Goal: Information Seeking & Learning: Compare options

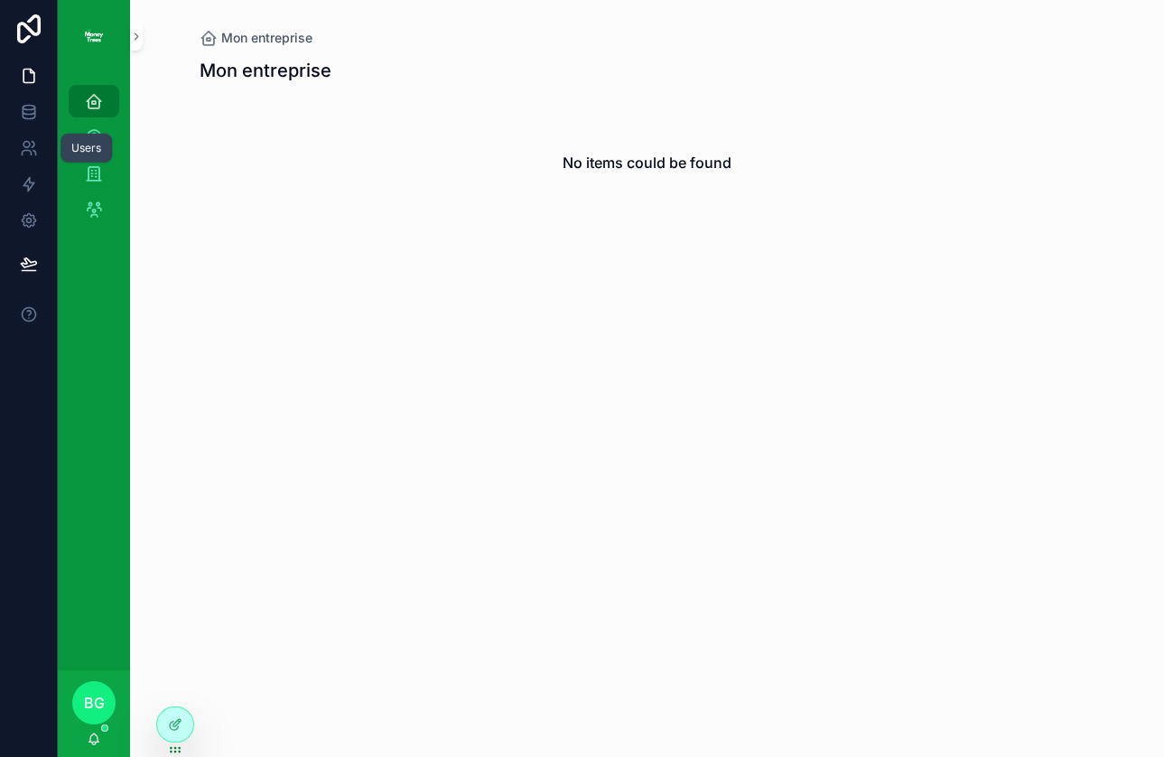
click at [26, 156] on icon at bounding box center [29, 148] width 18 height 18
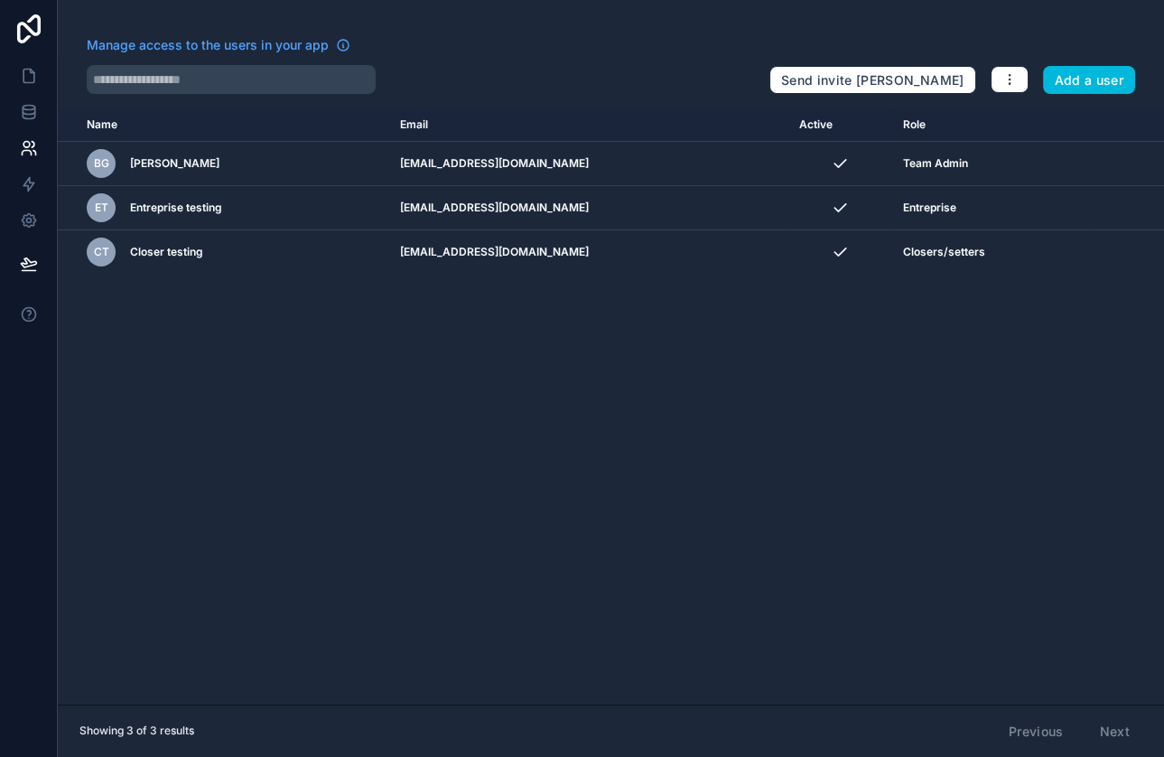
click at [1086, 74] on button "Add a user" at bounding box center [1089, 80] width 93 height 29
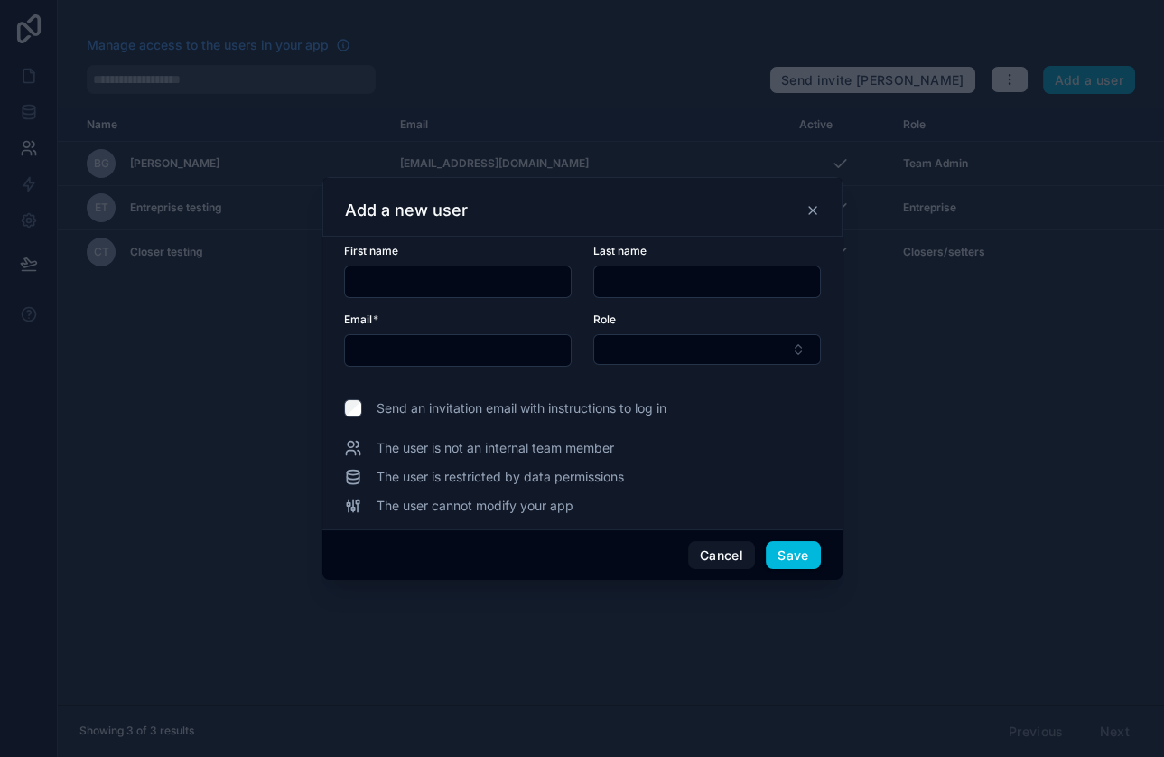
click at [446, 282] on input "text" at bounding box center [458, 281] width 226 height 25
type input "*******"
click at [710, 274] on input "text" at bounding box center [707, 281] width 226 height 25
type input "***"
click at [382, 358] on input "text" at bounding box center [458, 350] width 226 height 25
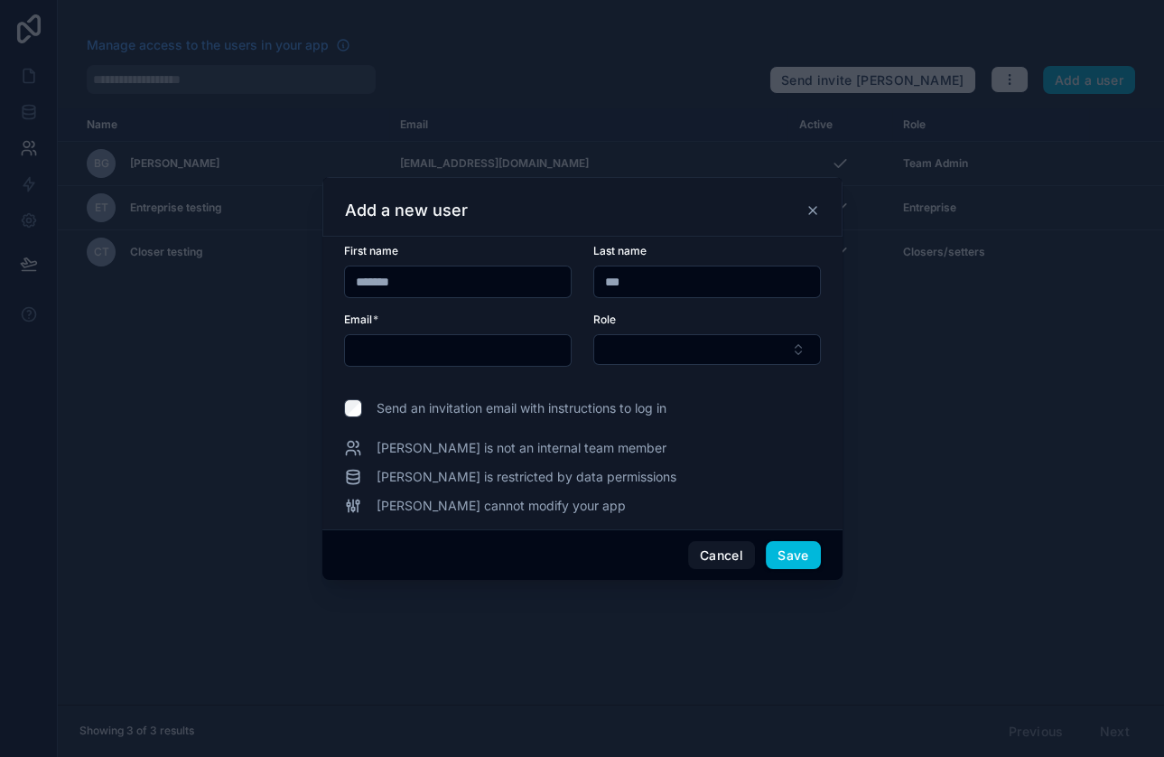
paste input "**********"
type input "**********"
click at [694, 343] on button "Select Button" at bounding box center [706, 349] width 227 height 31
click at [672, 356] on button "Select Button" at bounding box center [706, 349] width 227 height 31
click at [672, 352] on button "Select Button" at bounding box center [706, 349] width 227 height 31
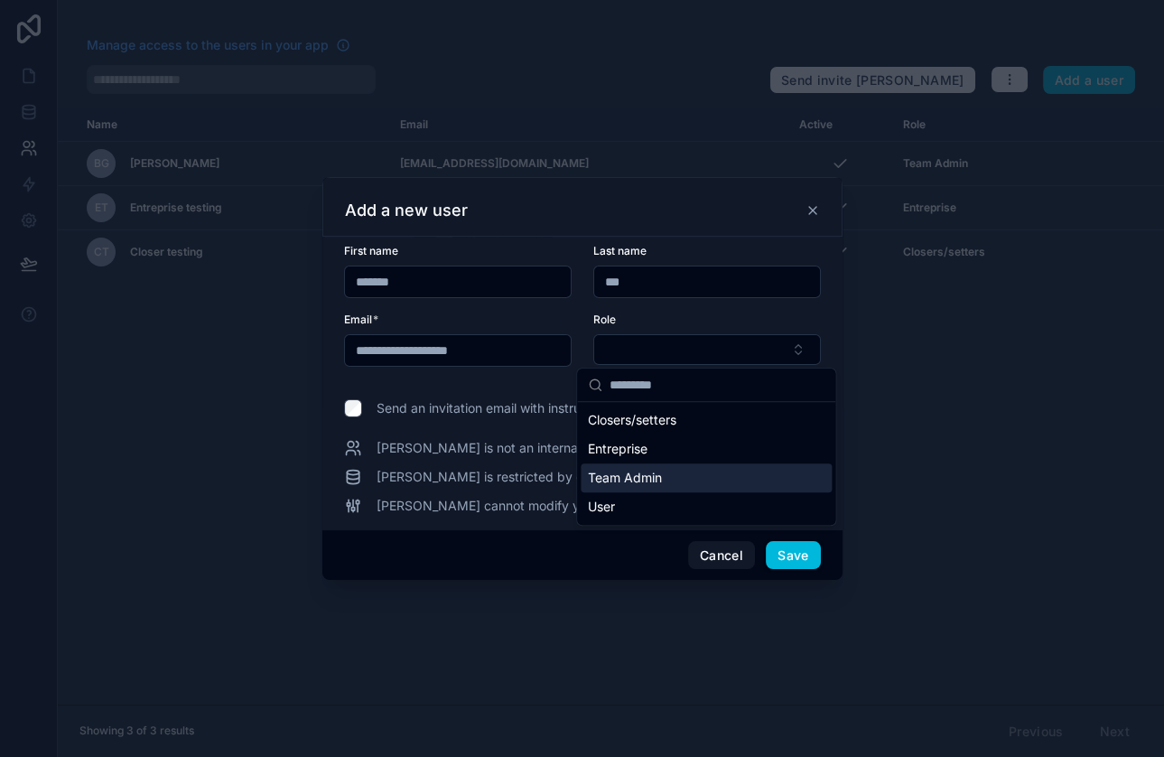
click at [663, 474] on div "Team Admin" at bounding box center [705, 477] width 251 height 29
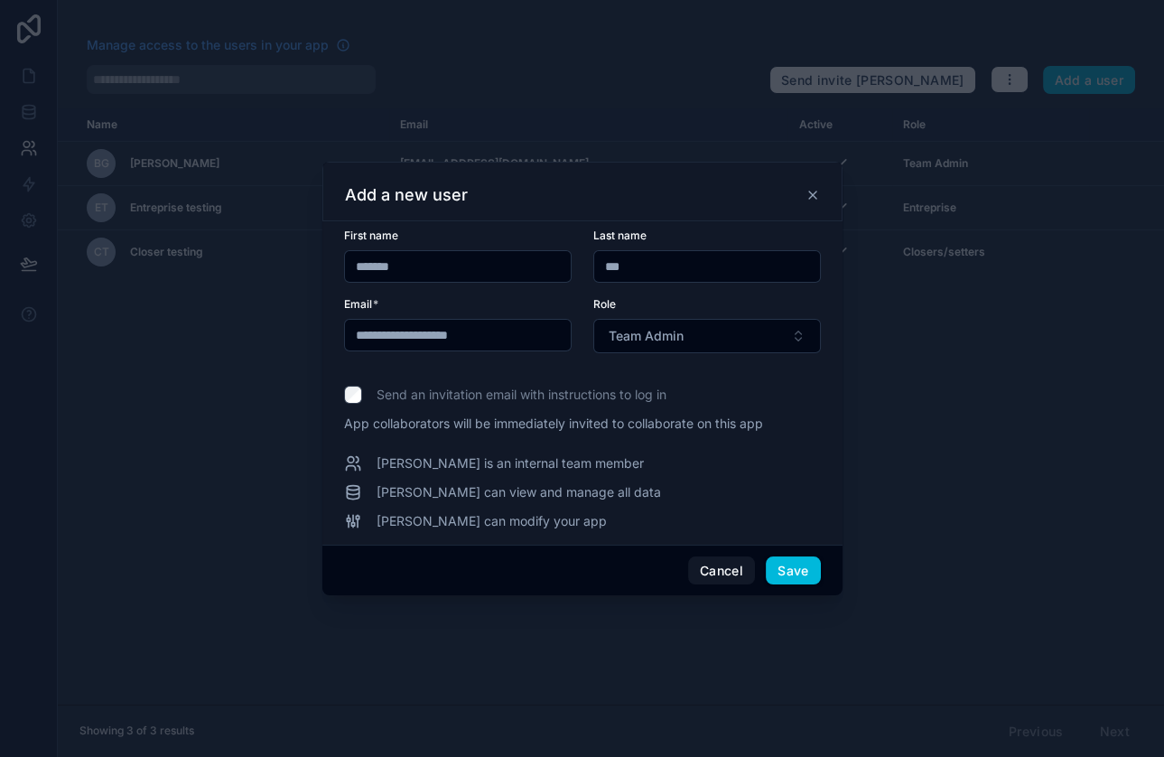
click at [668, 294] on form "**********" at bounding box center [582, 301] width 477 height 146
click at [796, 569] on button "Save" at bounding box center [793, 570] width 54 height 29
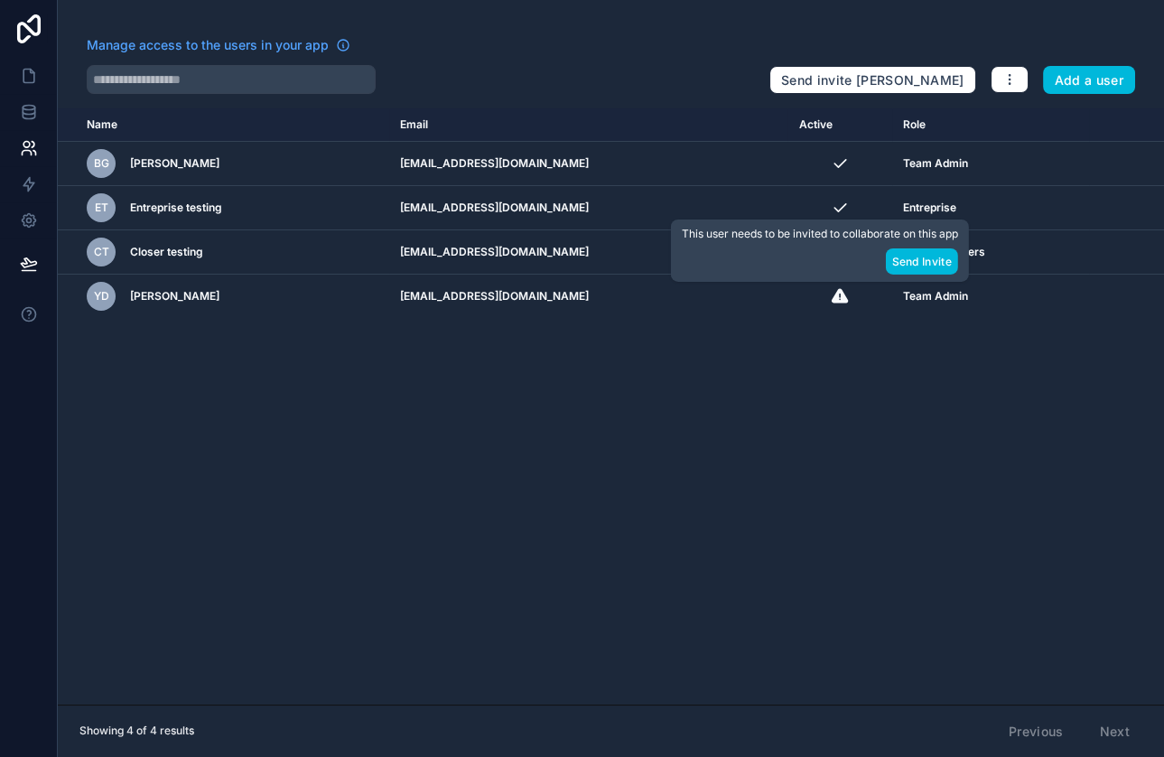
click at [942, 264] on button "Send Invite" at bounding box center [921, 261] width 72 height 26
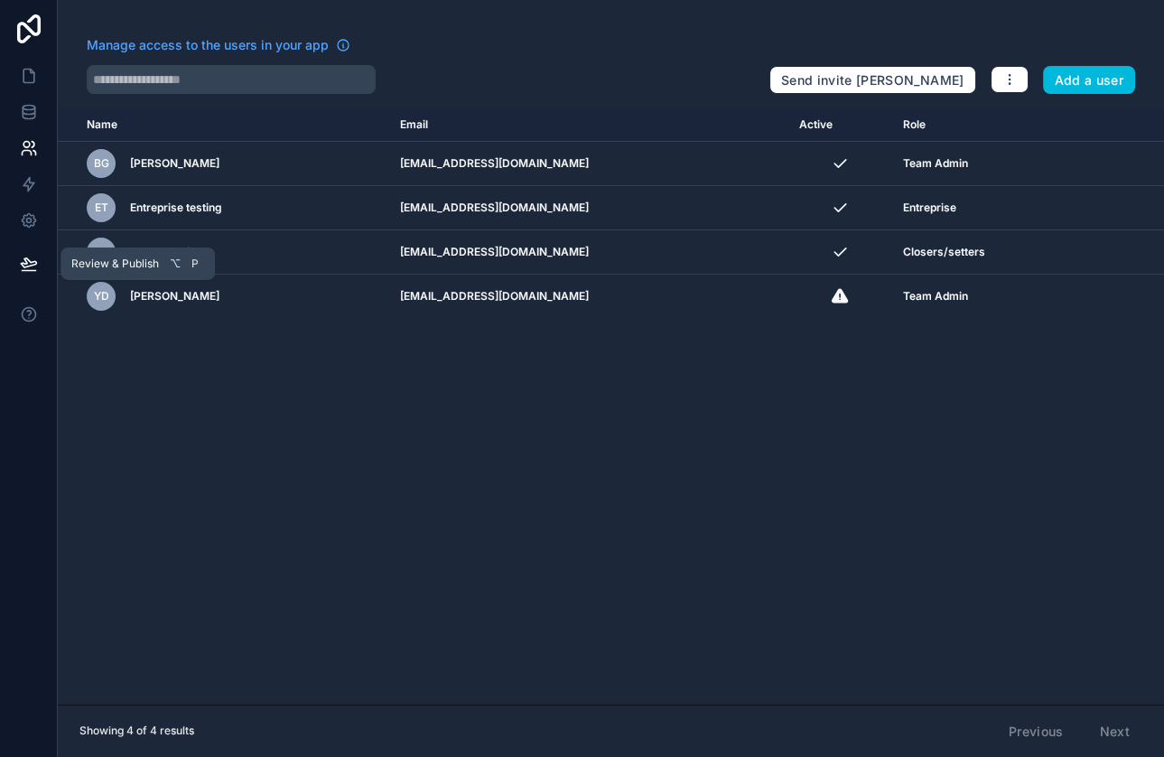
click at [33, 262] on icon at bounding box center [29, 264] width 18 height 18
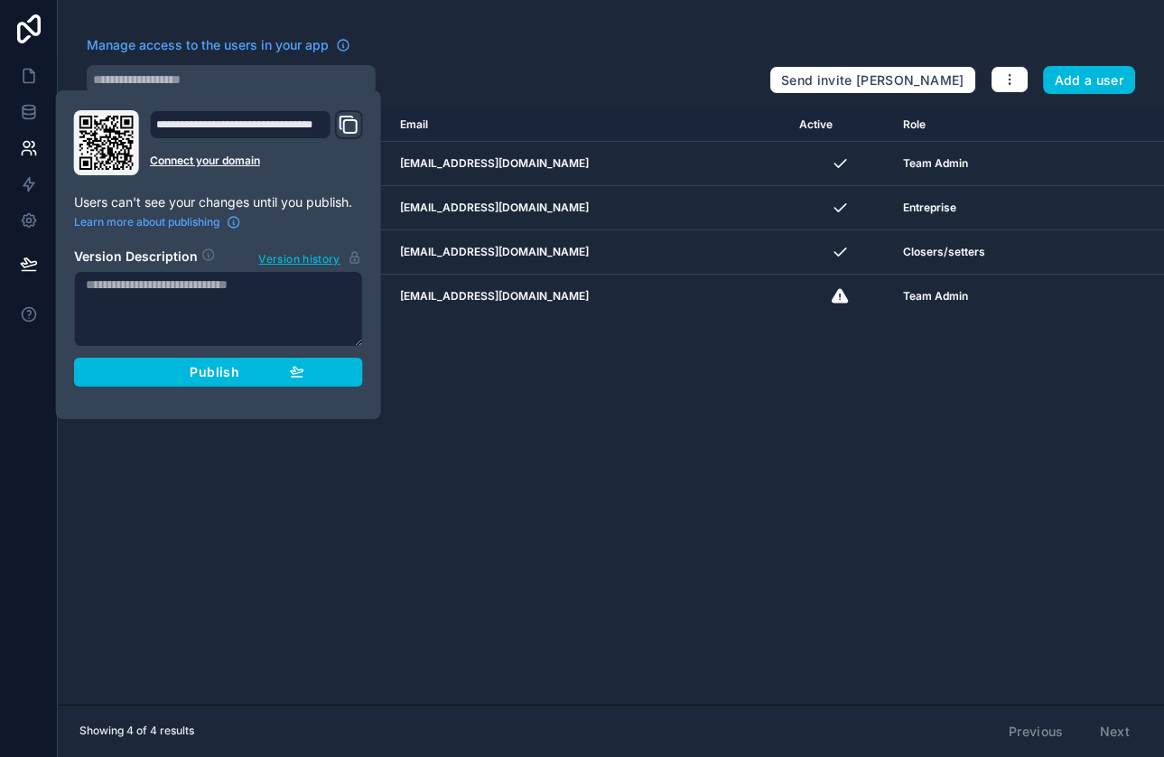
click at [344, 121] on icon "Domain and Custom Link" at bounding box center [350, 126] width 13 height 13
click at [587, 57] on div "Manage access to the users in your app" at bounding box center [421, 50] width 668 height 29
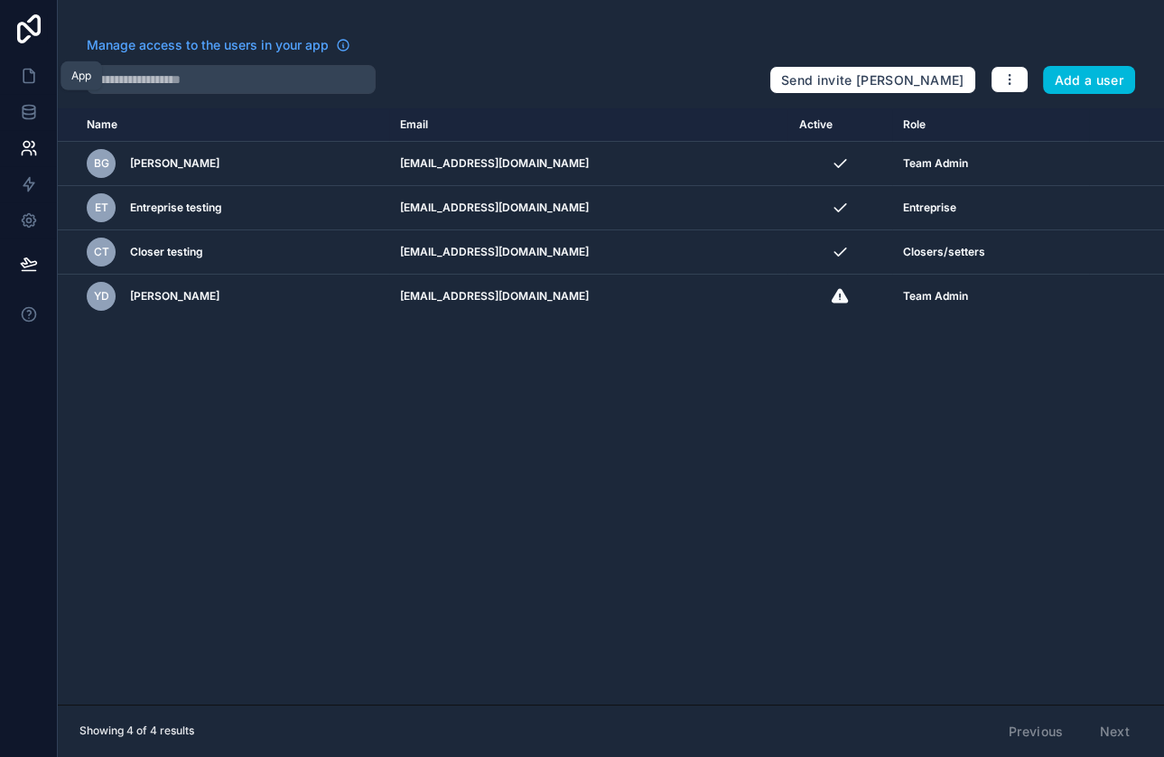
click at [37, 79] on link at bounding box center [28, 76] width 57 height 36
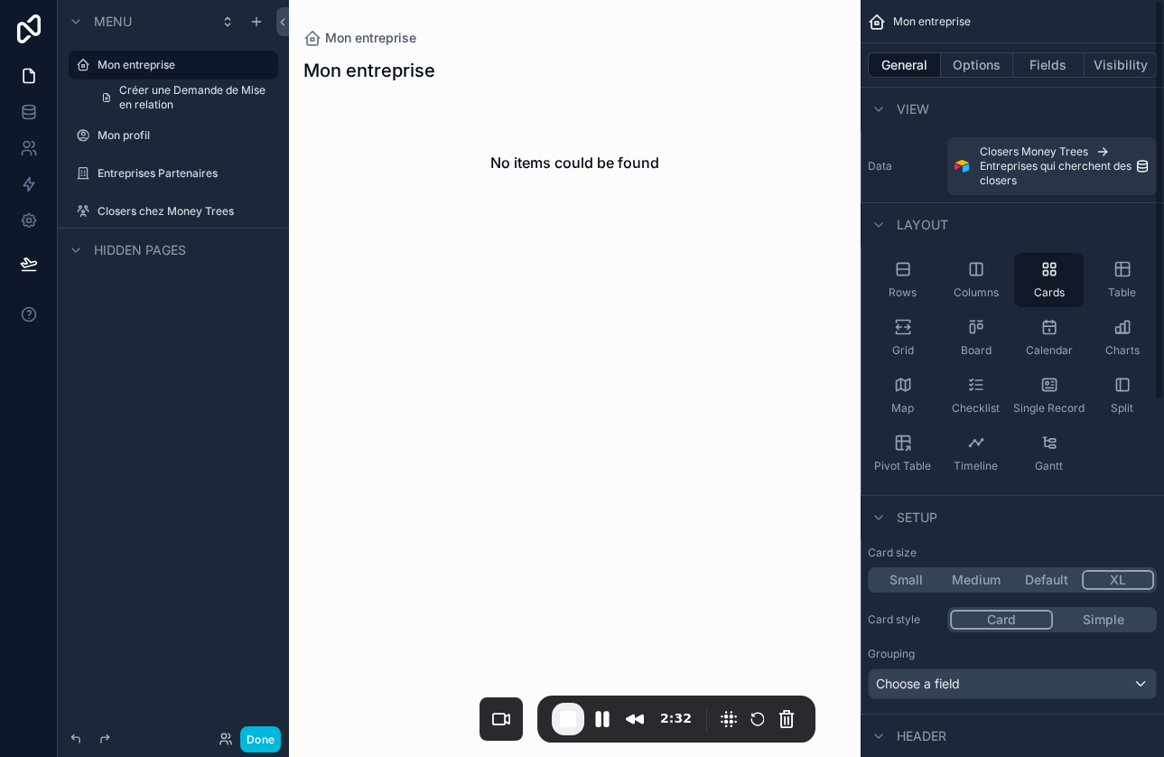
drag, startPoint x: 161, startPoint y: 700, endPoint x: 612, endPoint y: 729, distance: 452.3
click at [612, 729] on div "2:32" at bounding box center [676, 718] width 278 height 47
click at [255, 735] on button "Done" at bounding box center [260, 739] width 41 height 26
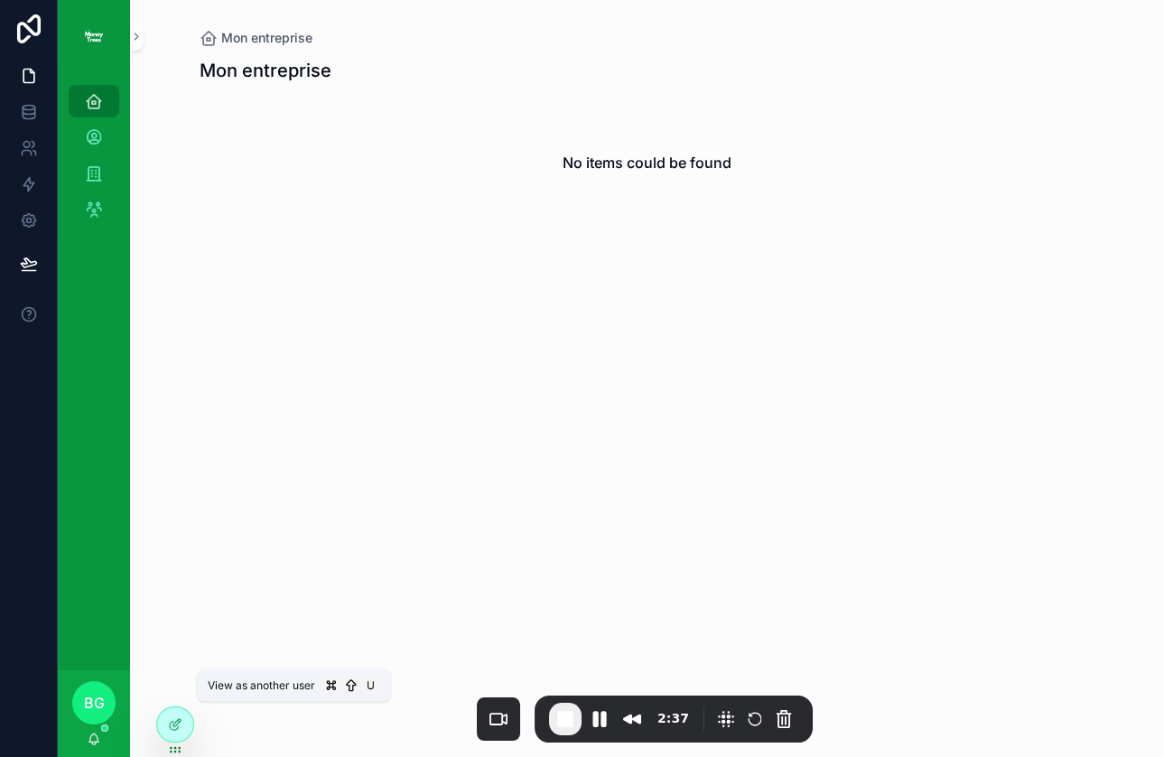
click at [0, 0] on icon at bounding box center [0, 0] width 0 height 0
click at [294, 255] on div "Mon entreprise No items could be found" at bounding box center [647, 168] width 895 height 242
click at [38, 150] on link at bounding box center [28, 148] width 57 height 36
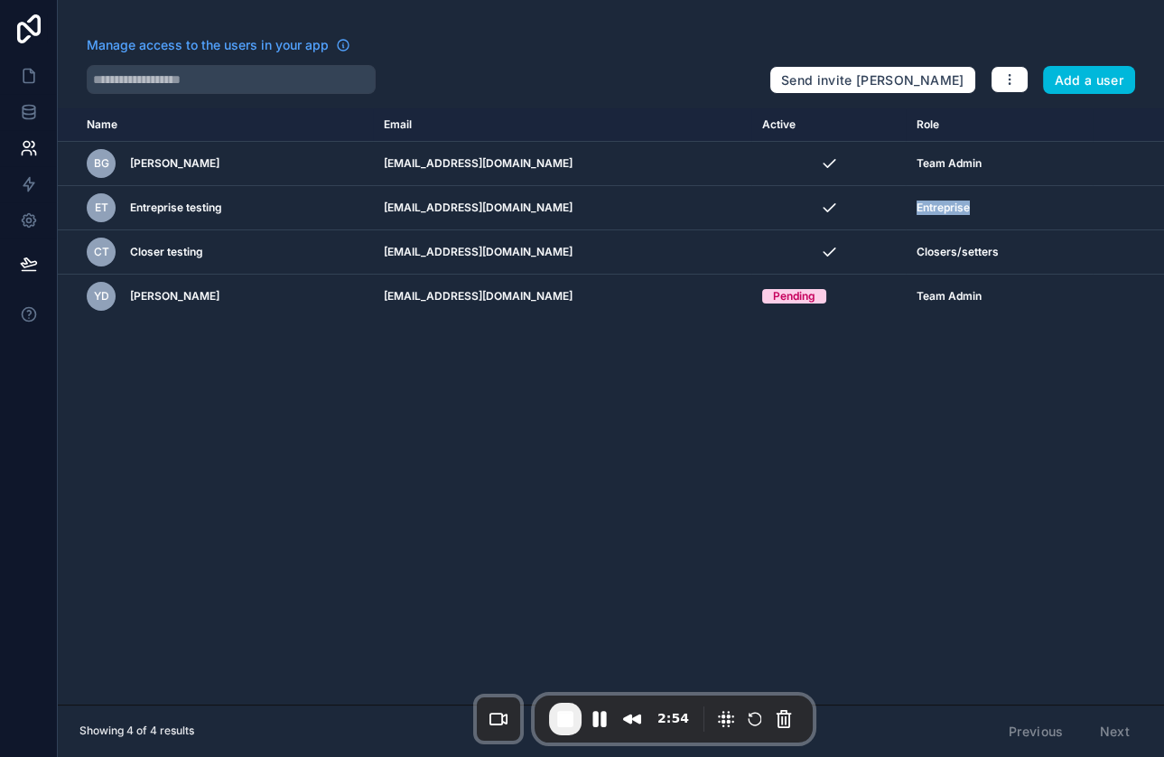
drag, startPoint x: 904, startPoint y: 208, endPoint x: 970, endPoint y: 208, distance: 65.9
click at [970, 208] on div "Entreprise" at bounding box center [998, 207] width 165 height 14
drag, startPoint x: 905, startPoint y: 250, endPoint x: 1014, endPoint y: 252, distance: 108.3
click at [1014, 252] on div "Closers/setters" at bounding box center [998, 252] width 165 height 14
click at [1015, 252] on div "Closers/setters" at bounding box center [998, 252] width 165 height 14
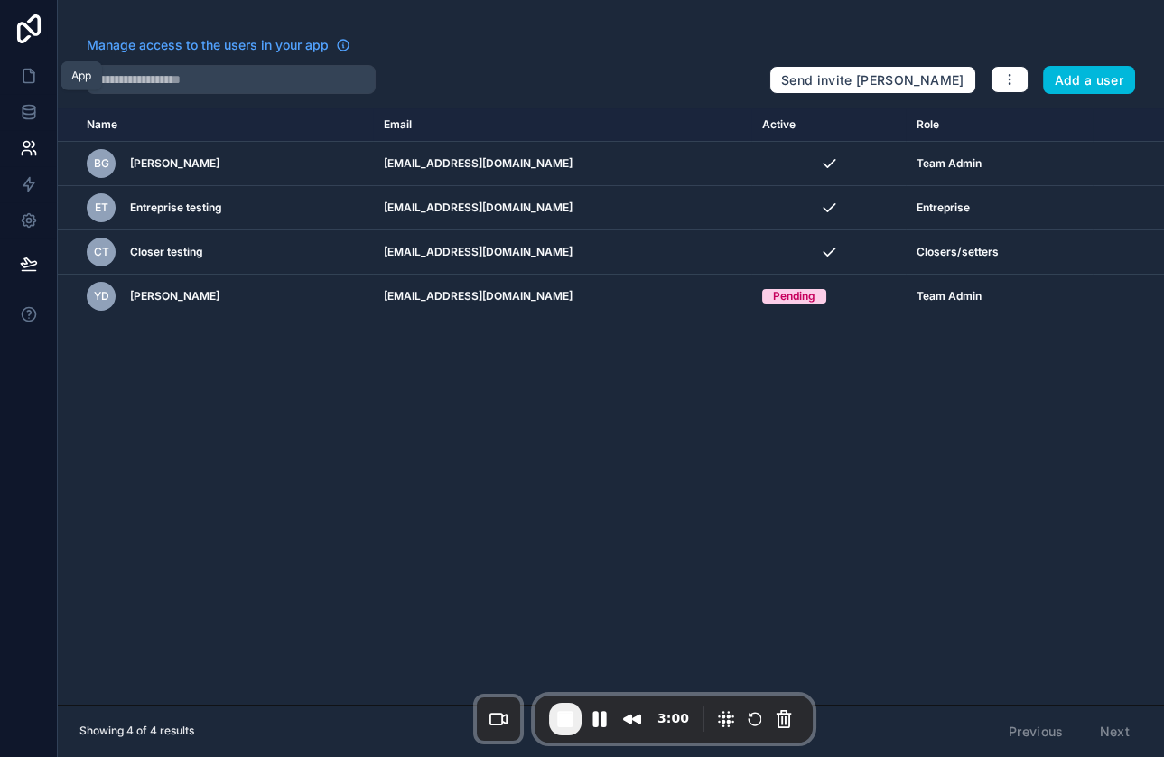
click at [24, 82] on icon at bounding box center [28, 77] width 11 height 14
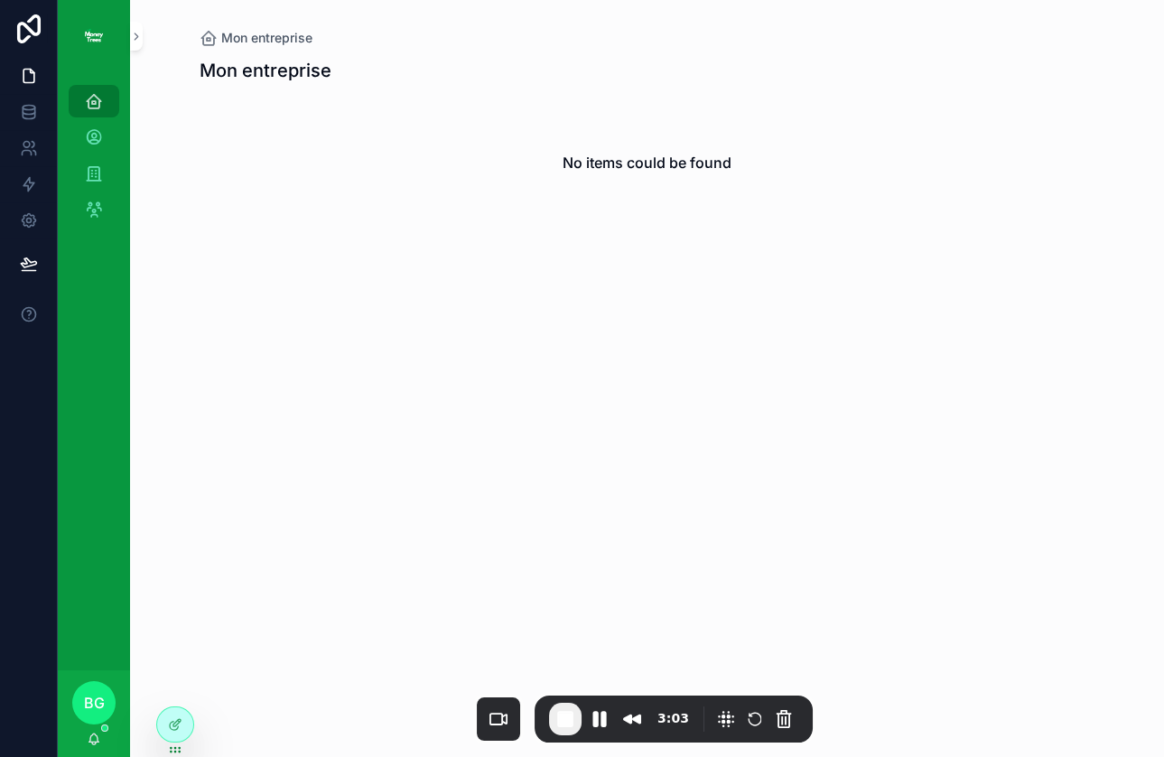
click at [0, 0] on icon at bounding box center [0, 0] width 0 height 0
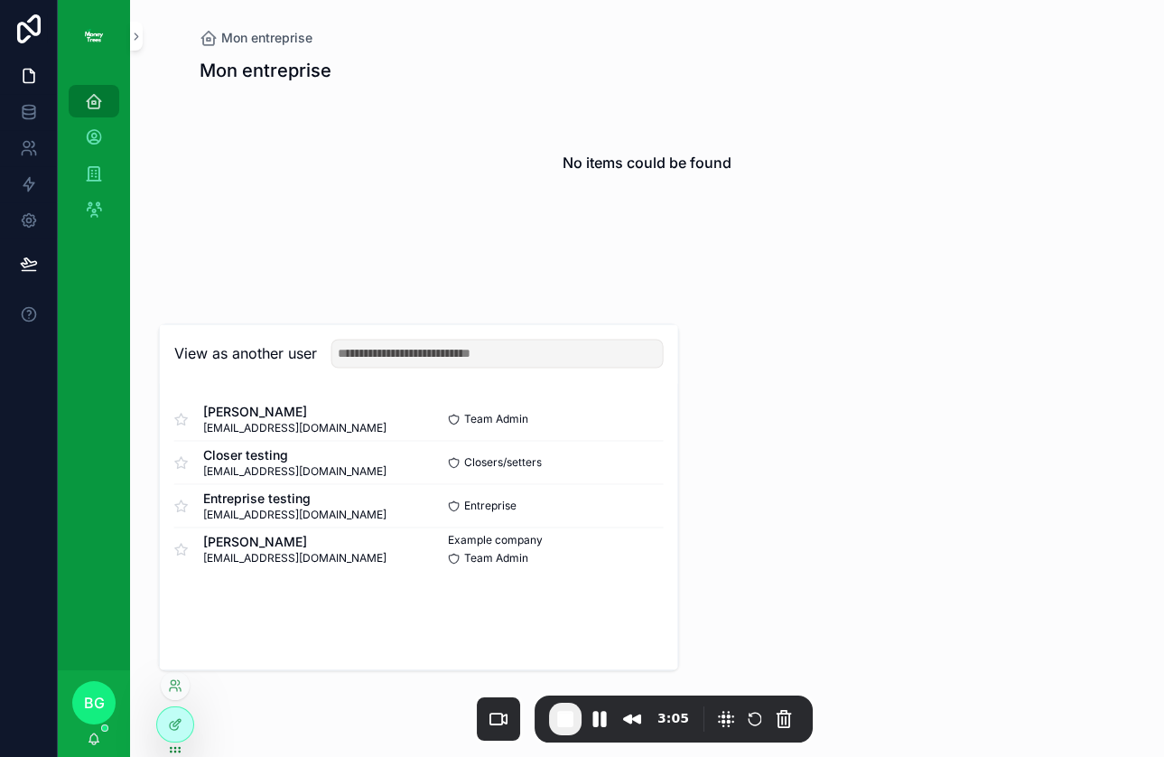
click at [0, 0] on button "Select" at bounding box center [0, 0] width 0 height 0
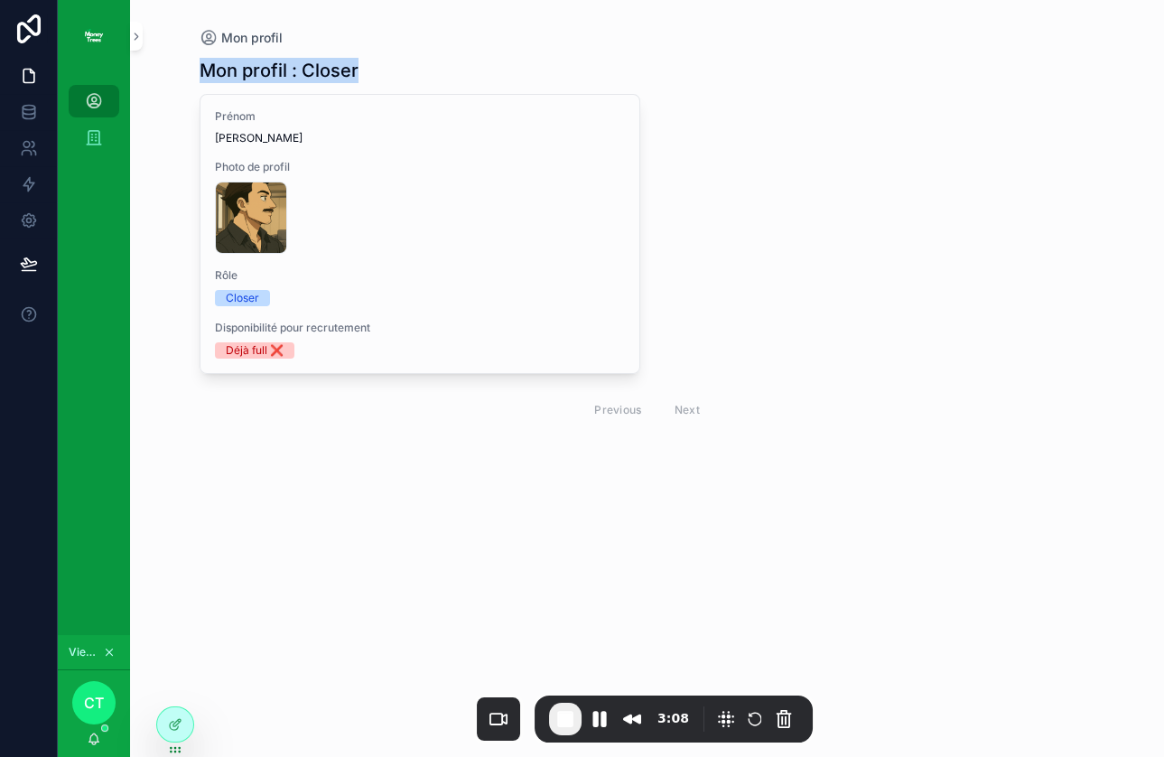
drag, startPoint x: 197, startPoint y: 64, endPoint x: 419, endPoint y: 69, distance: 222.1
click at [419, 69] on div "Mon profil Mon profil : Closer Prénom Baptiste Photo de profil FF60B1FA-F545-4B…" at bounding box center [647, 244] width 924 height 488
click at [377, 53] on div "Mon profil : Closer Prénom Baptiste Photo de profil FF60B1FA-F545-4B6B-B3BE-B11…" at bounding box center [647, 267] width 895 height 441
click at [107, 124] on div "Entreprises Partenaires" at bounding box center [93, 137] width 29 height 29
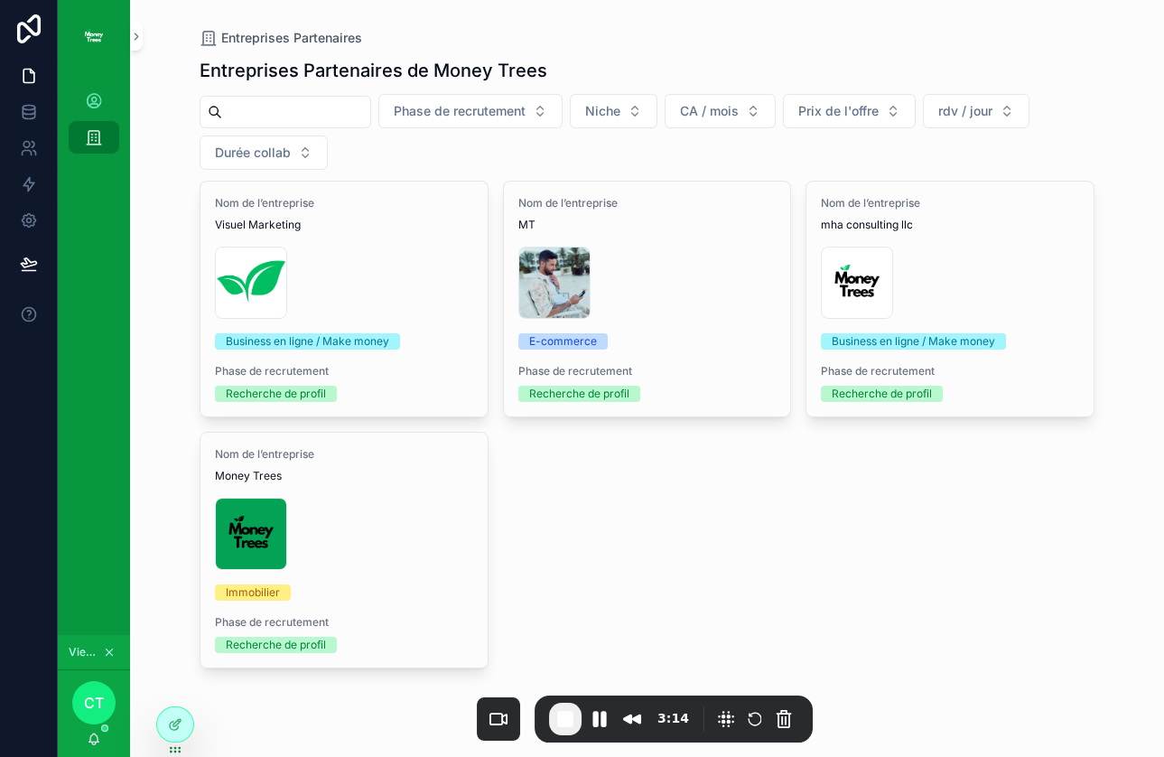
click at [717, 291] on div "enzo-damico .jpeg" at bounding box center [647, 282] width 258 height 72
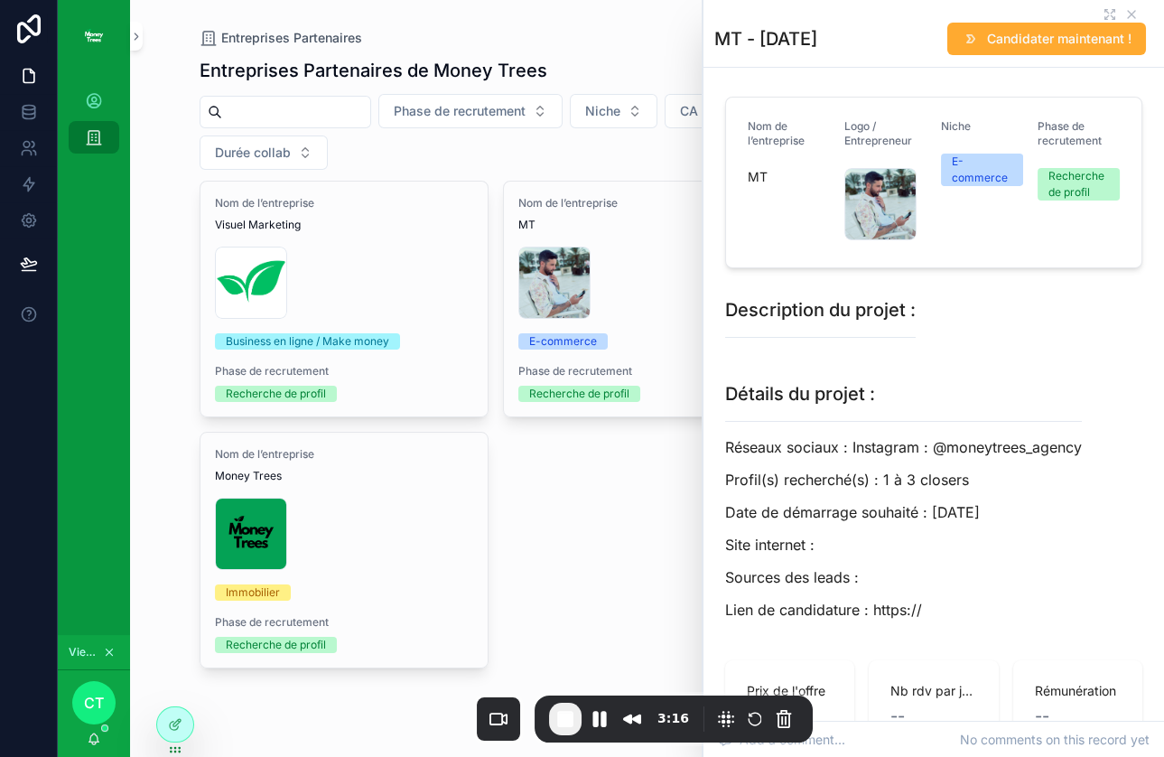
click at [569, 150] on div "Phase de recrutement Niche CA / mois Prix de l'offre rdv / jour Durée collab" at bounding box center [647, 132] width 895 height 76
click at [1137, 11] on icon "scrollable content" at bounding box center [1131, 14] width 14 height 14
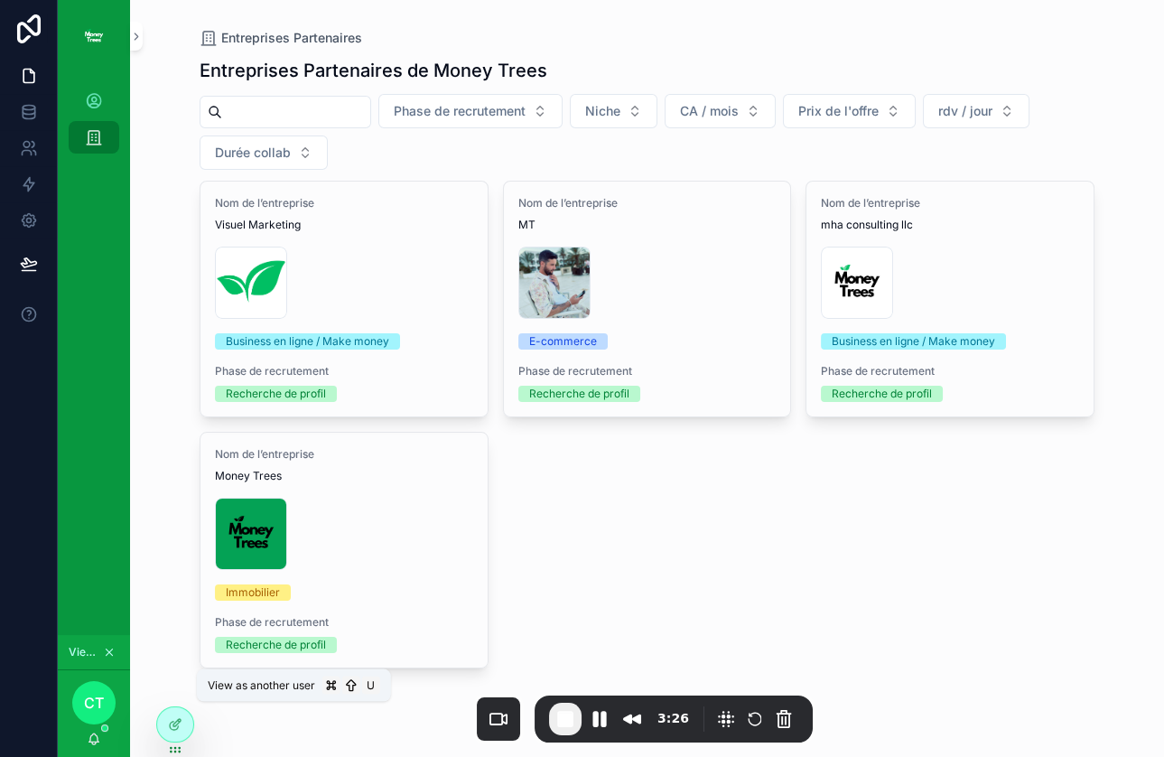
click at [0, 0] on icon at bounding box center [0, 0] width 0 height 0
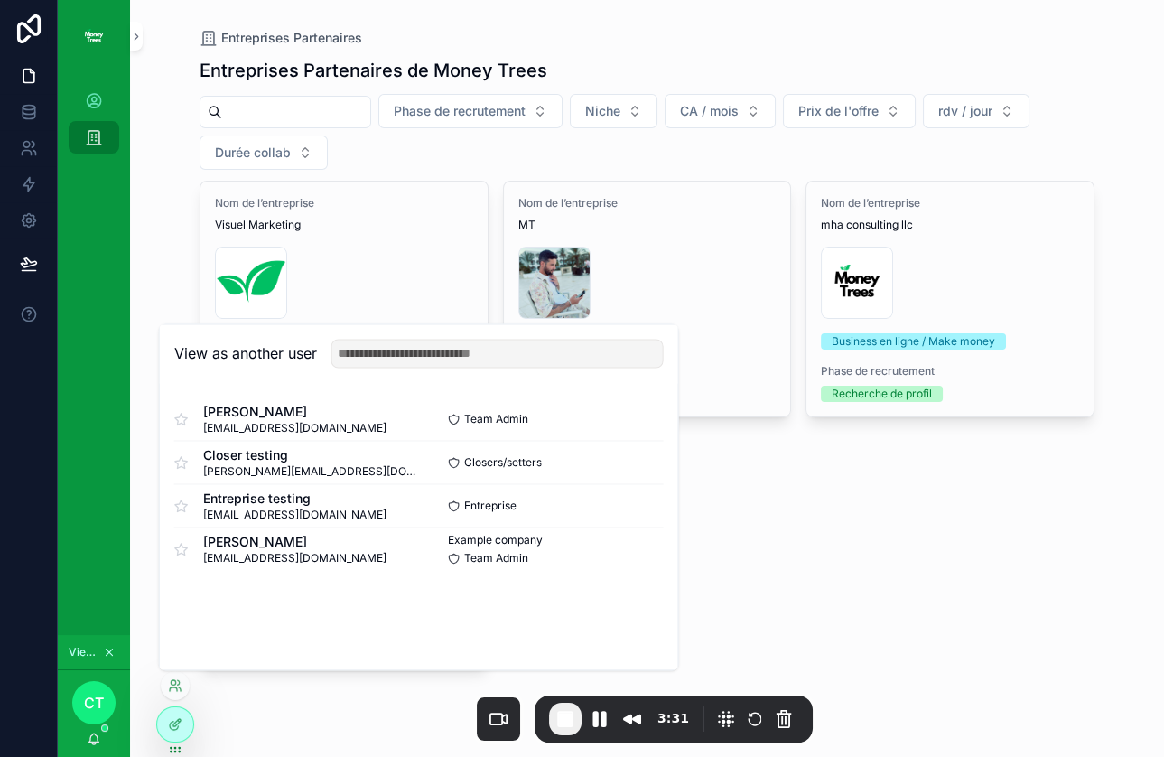
click at [0, 0] on button "Select" at bounding box center [0, 0] width 0 height 0
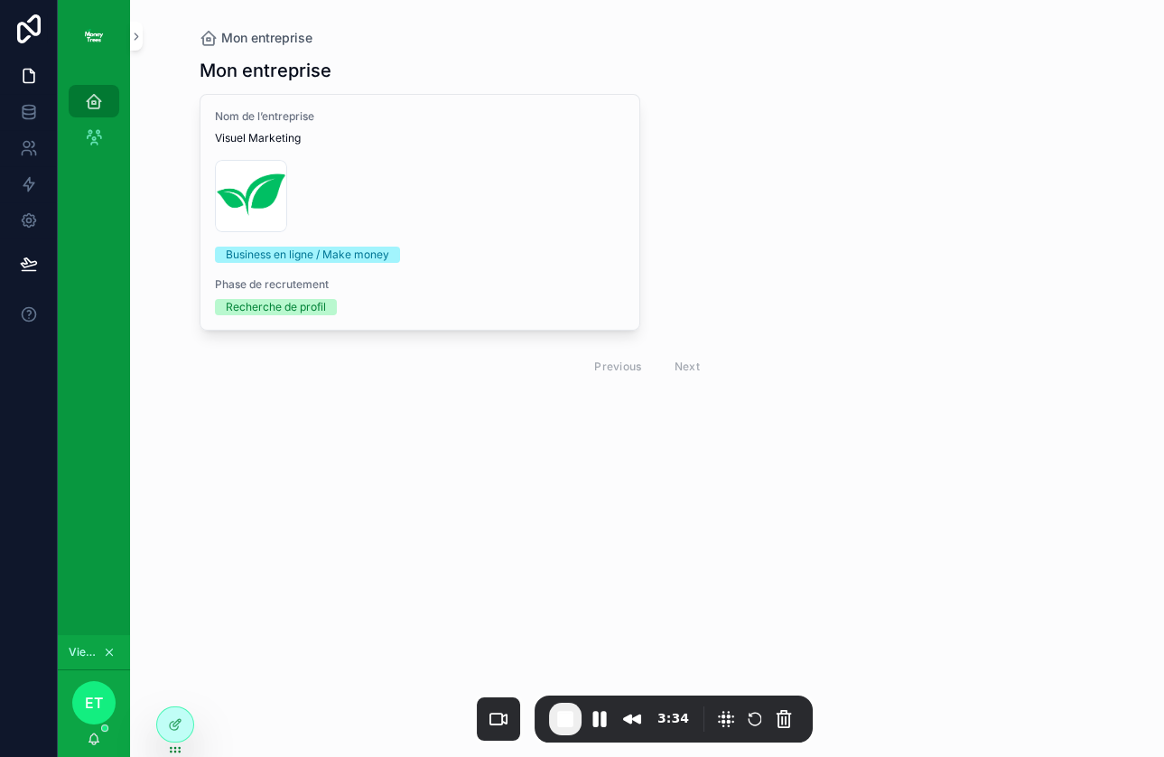
click at [470, 167] on div "Copie-de-Logo-Money-Trees-(2) .png" at bounding box center [420, 196] width 410 height 72
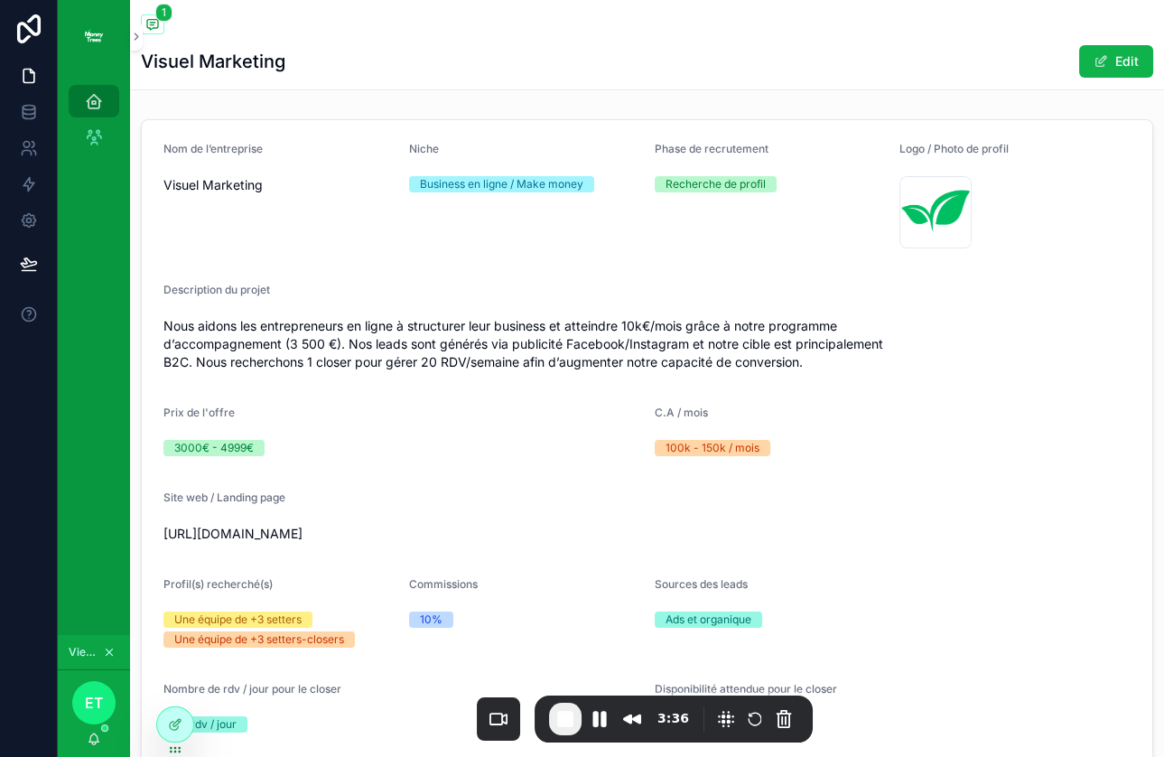
click at [1117, 55] on button "Edit" at bounding box center [1116, 61] width 74 height 32
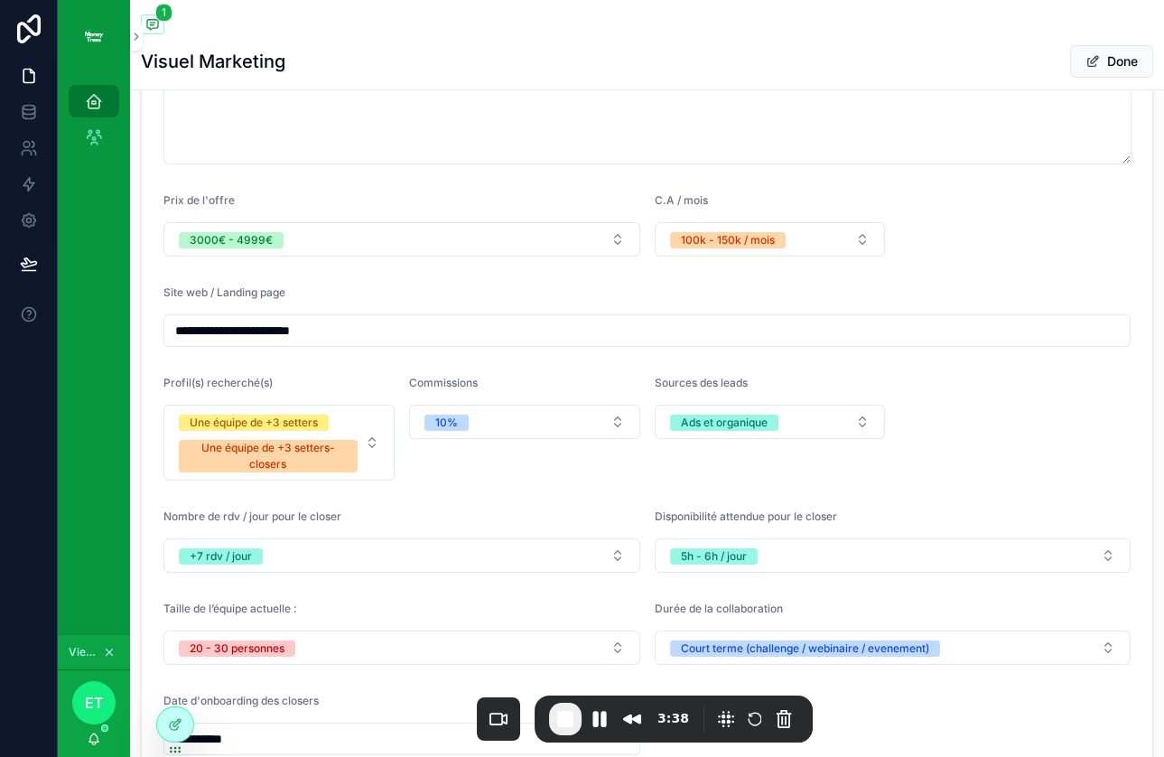
scroll to position [429, 0]
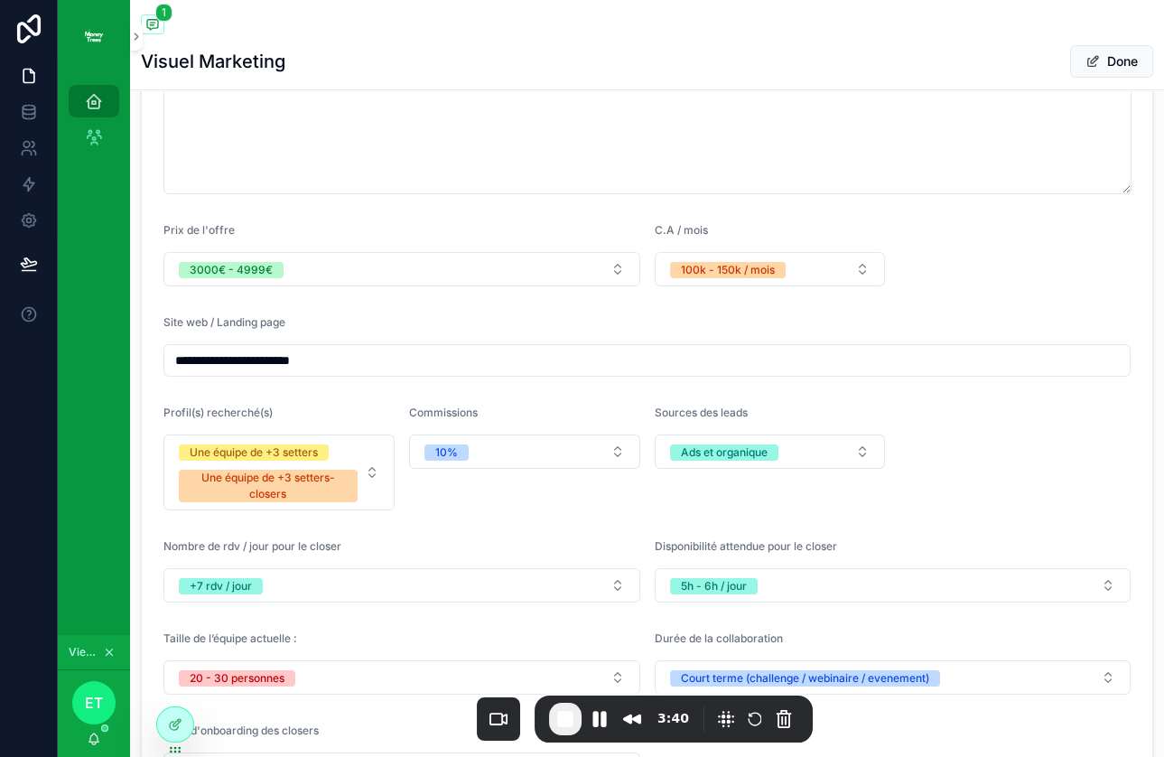
click at [359, 266] on button "3000€ - 4999€" at bounding box center [401, 269] width 477 height 34
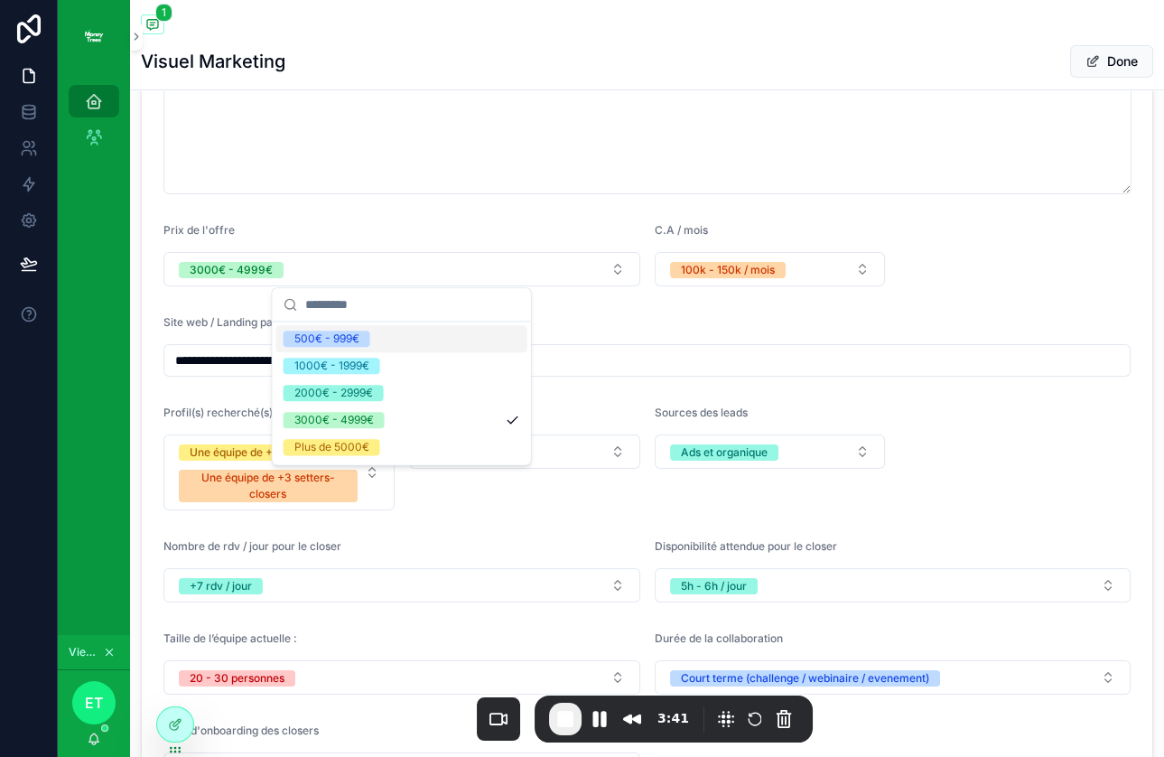
click at [341, 348] on div "500€ - 999€" at bounding box center [401, 338] width 251 height 27
click at [379, 421] on span "3000€ - 4999€" at bounding box center [333, 420] width 101 height 16
click at [562, 219] on form "**********" at bounding box center [647, 385] width 1010 height 1388
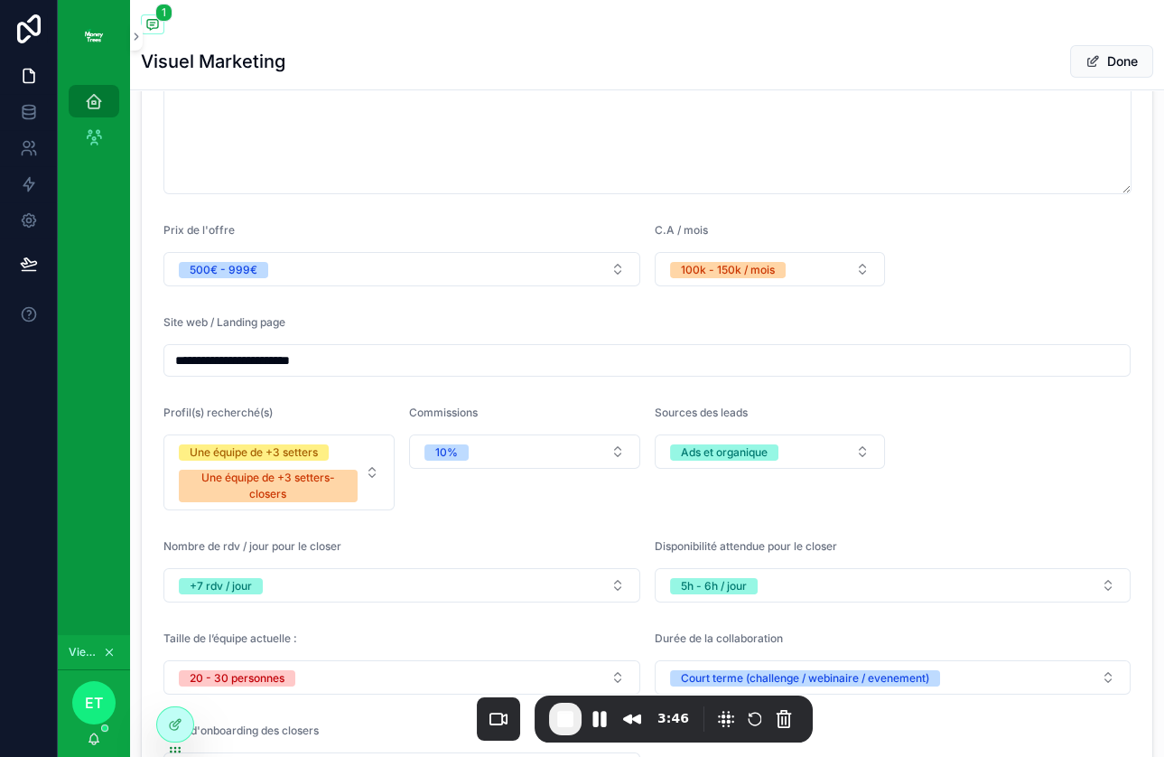
click at [701, 272] on div "100k - 150k / mois" at bounding box center [728, 270] width 94 height 16
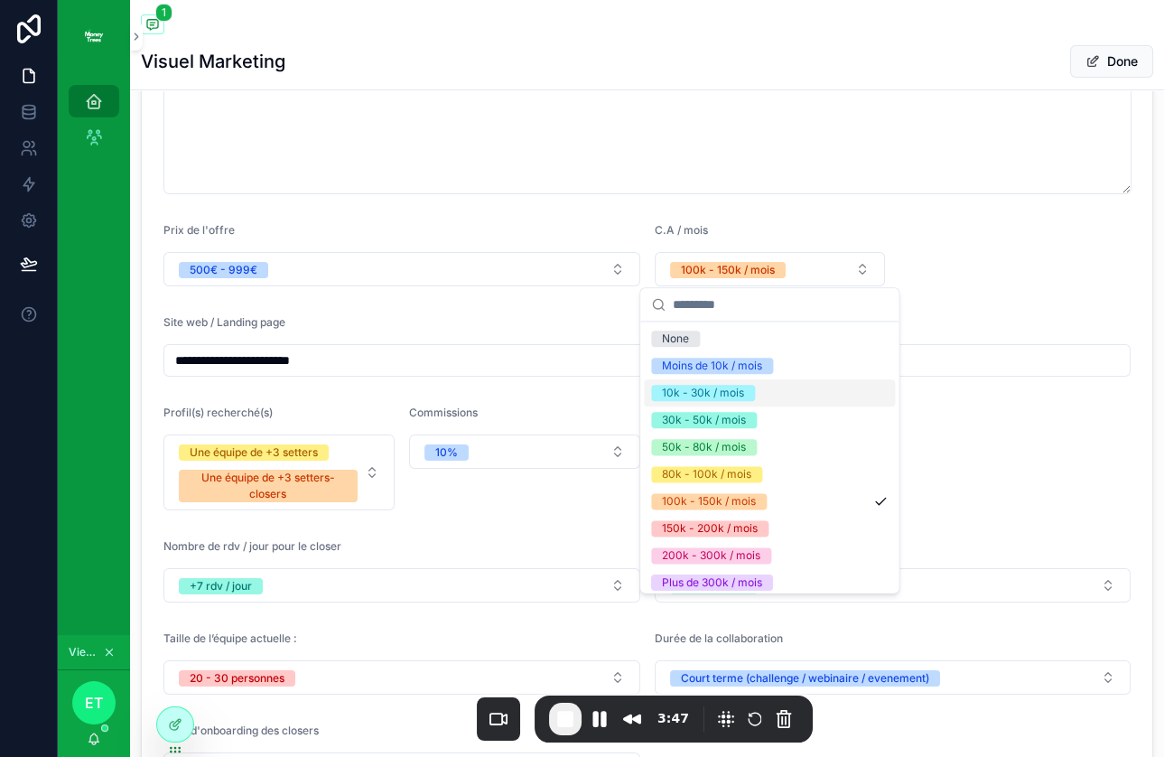
click at [721, 394] on div "10k - 30k / mois" at bounding box center [703, 393] width 82 height 16
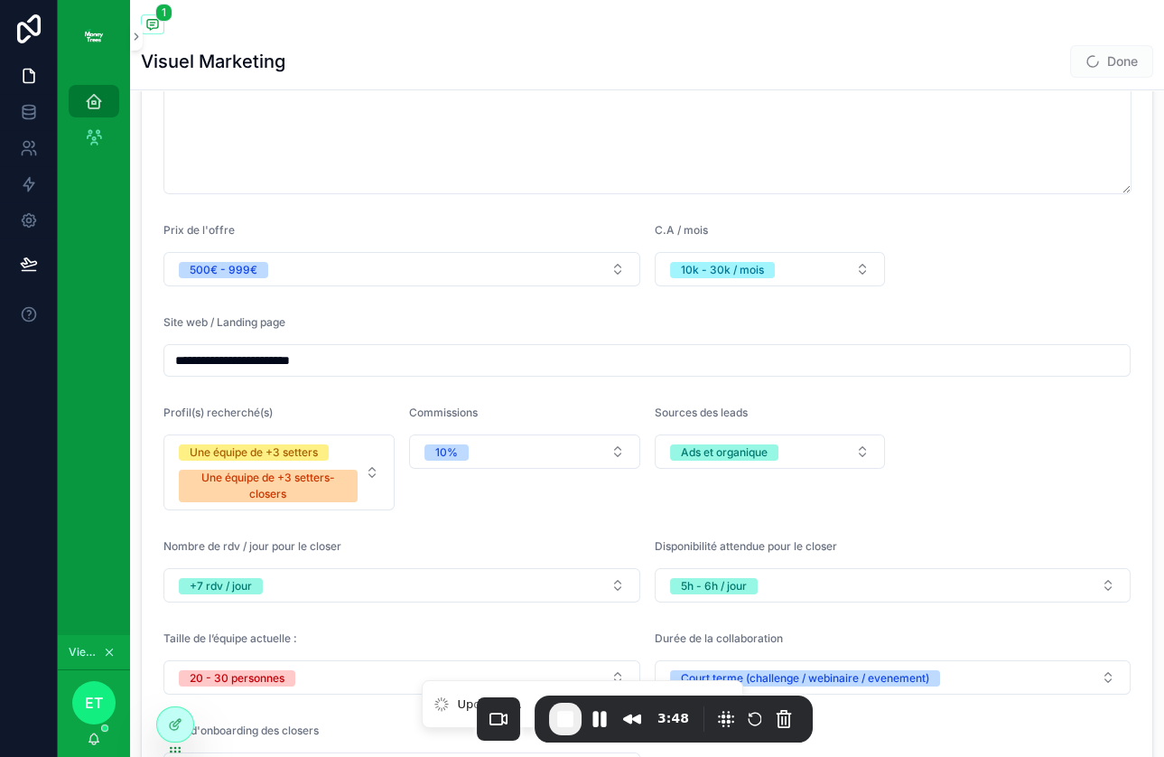
click at [980, 281] on form "**********" at bounding box center [647, 385] width 1010 height 1388
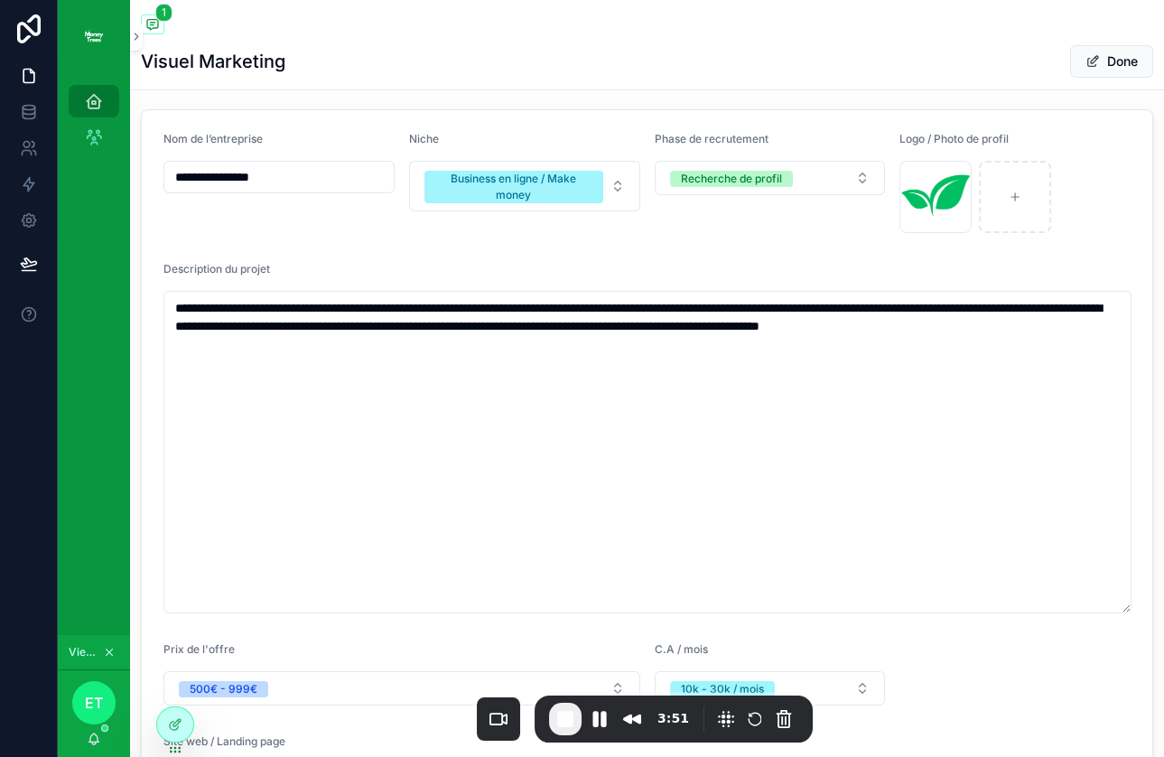
scroll to position [0, 0]
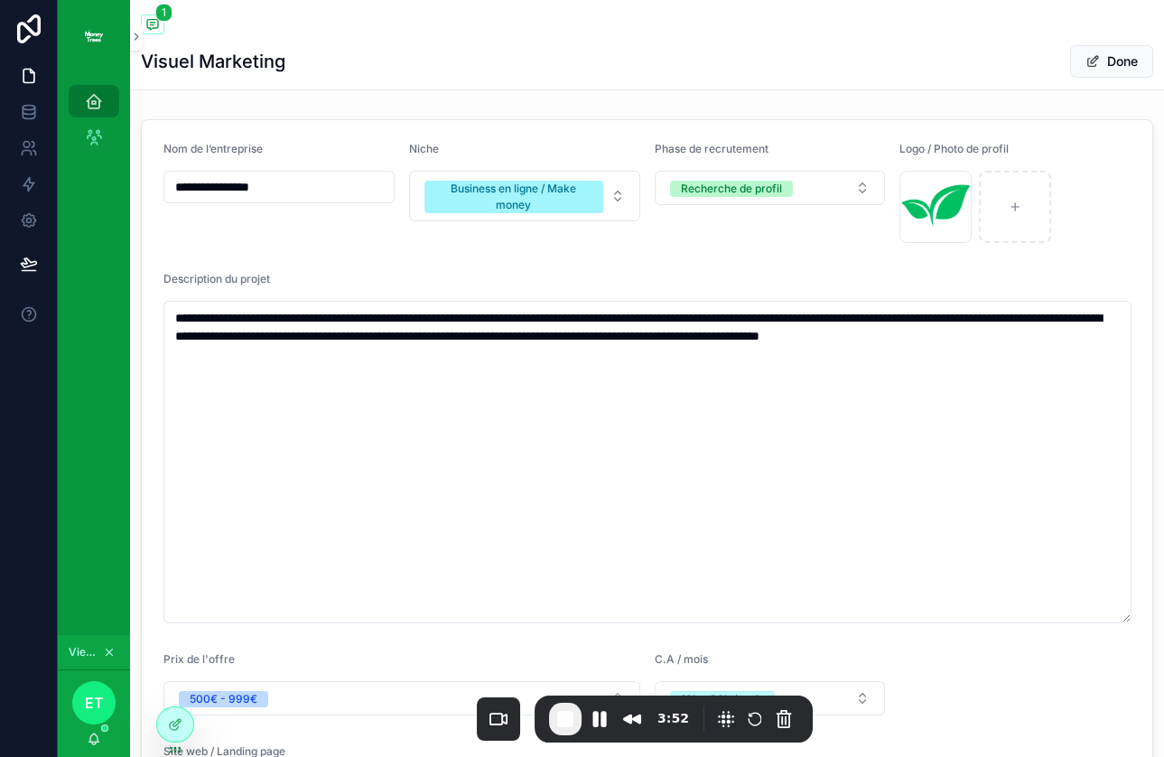
click at [758, 179] on span "Recherche de profil" at bounding box center [731, 188] width 123 height 18
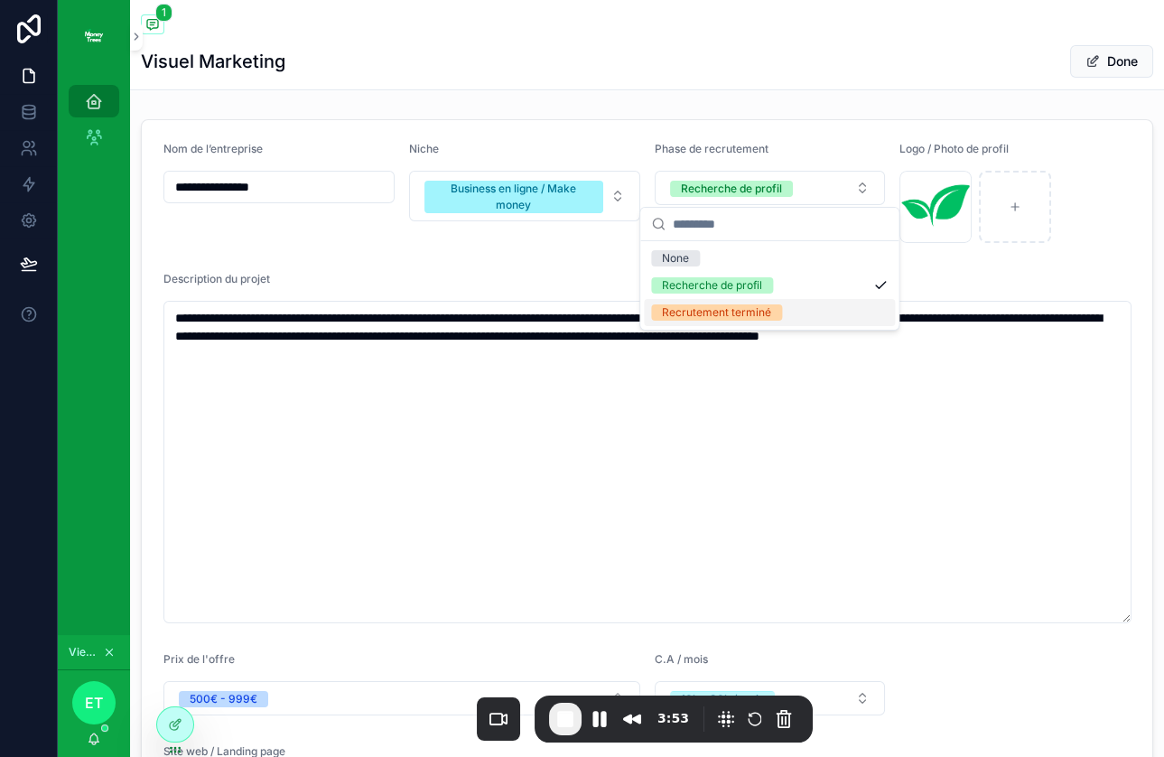
click at [719, 311] on div "Recrutement terminé" at bounding box center [716, 312] width 109 height 16
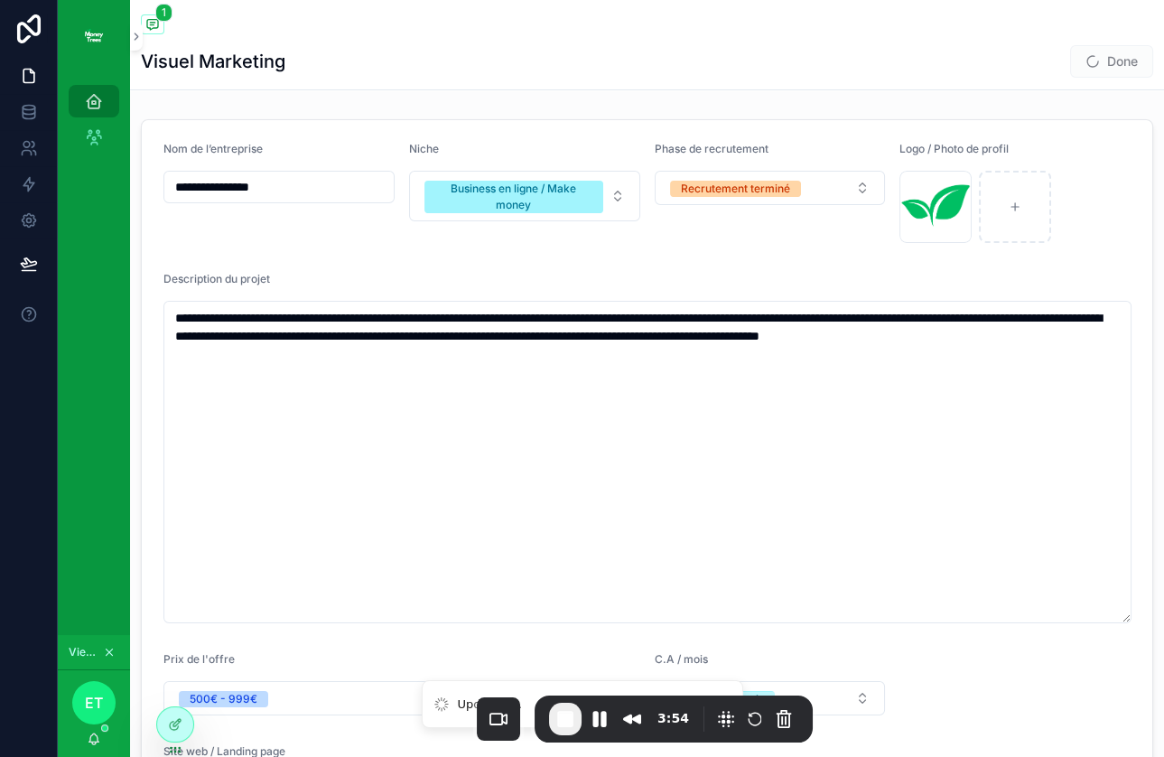
click at [1126, 59] on button "Done" at bounding box center [1111, 61] width 83 height 32
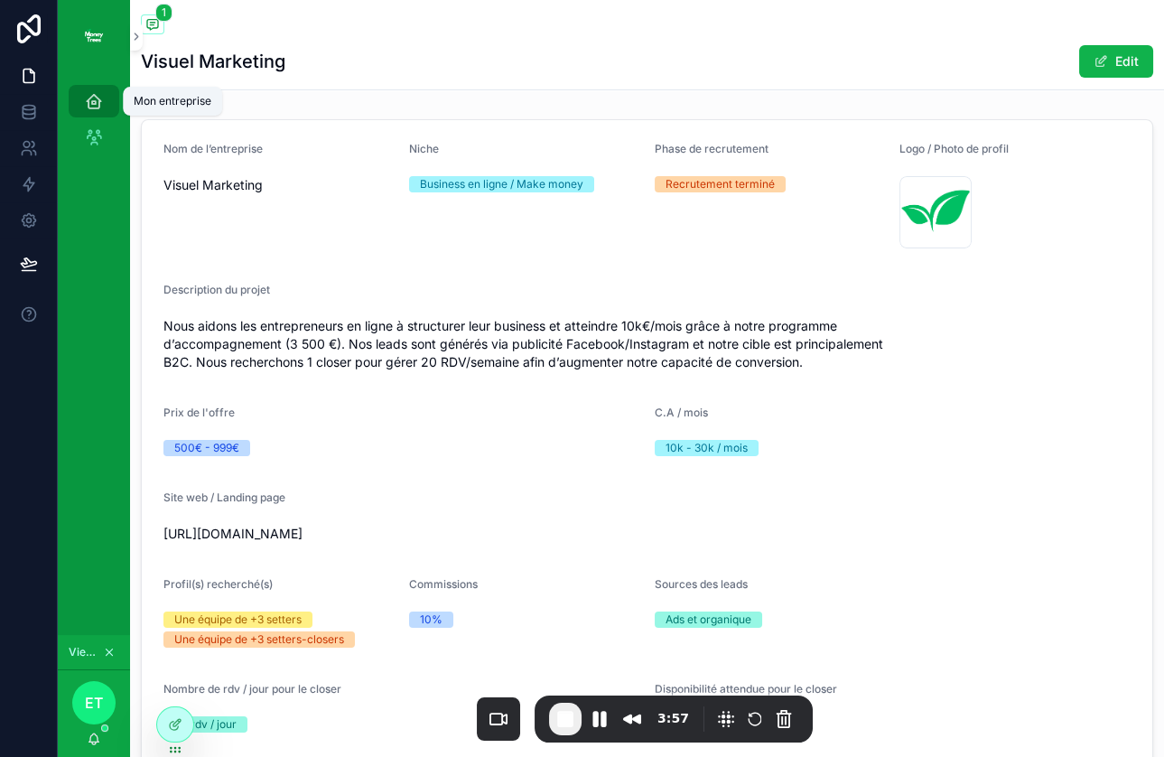
click at [99, 97] on icon "scrollable content" at bounding box center [94, 101] width 18 height 18
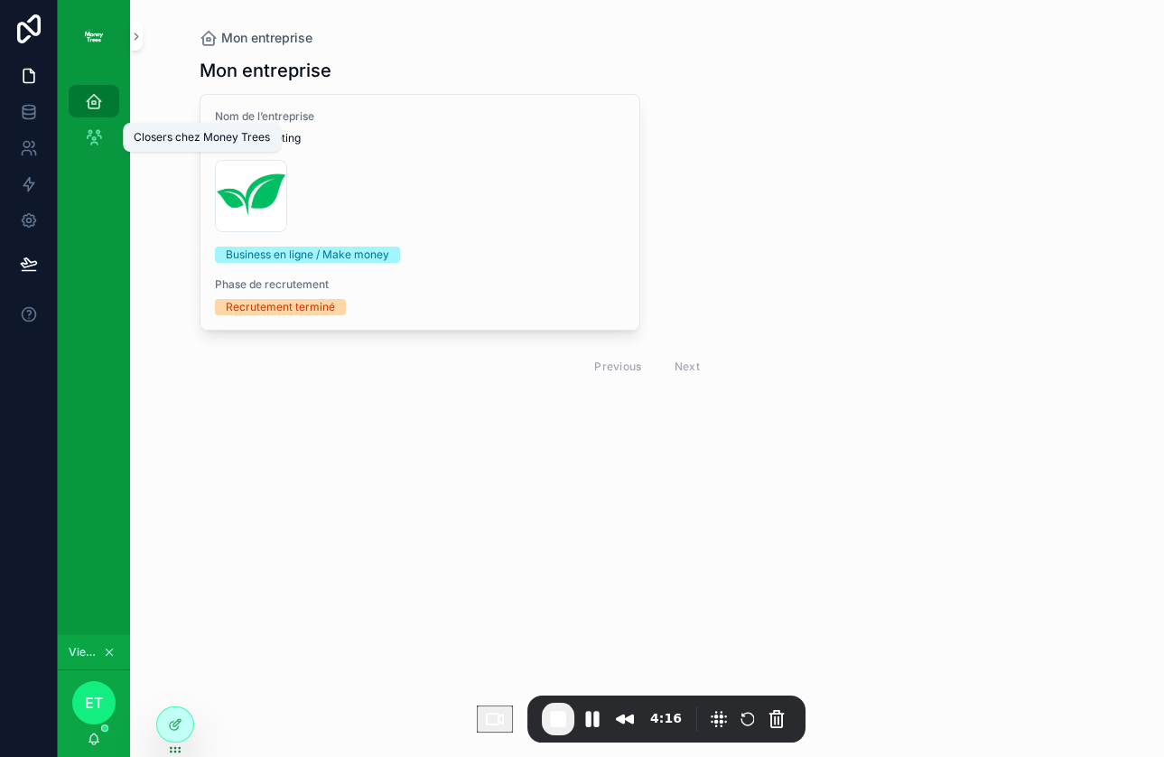
click at [97, 143] on icon "scrollable content" at bounding box center [94, 137] width 18 height 18
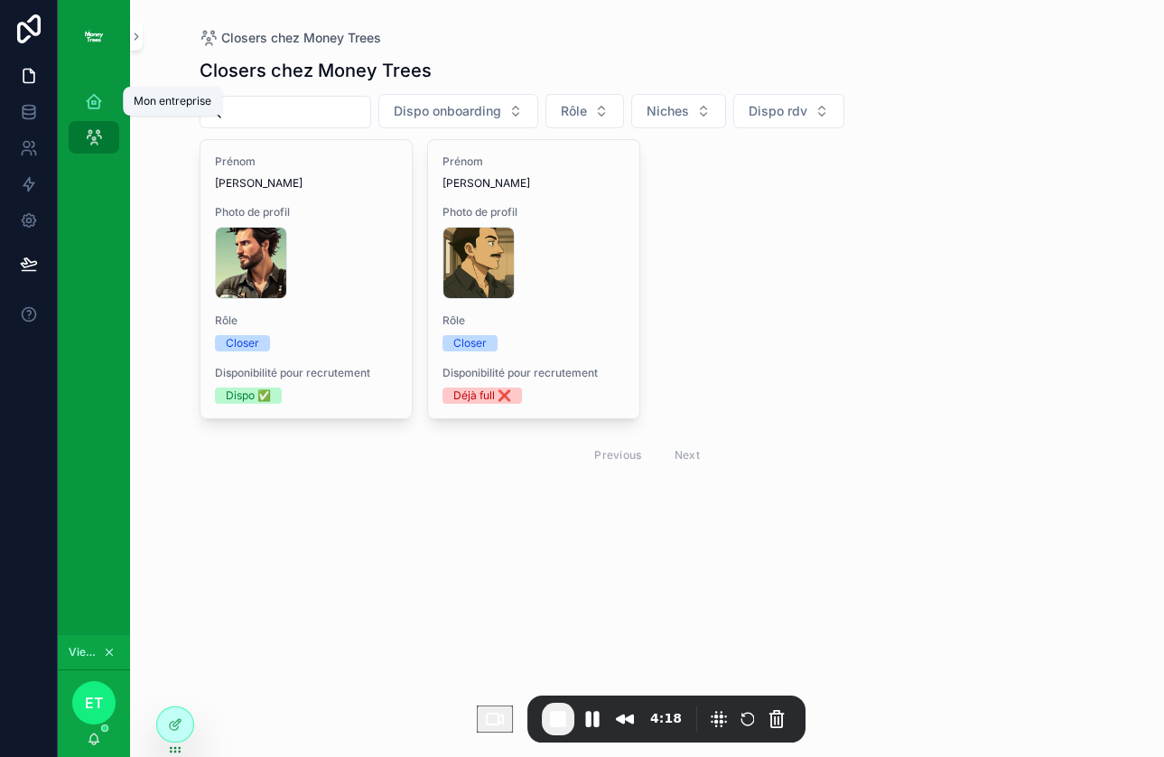
click at [98, 88] on div "Mon entreprise" at bounding box center [93, 101] width 29 height 29
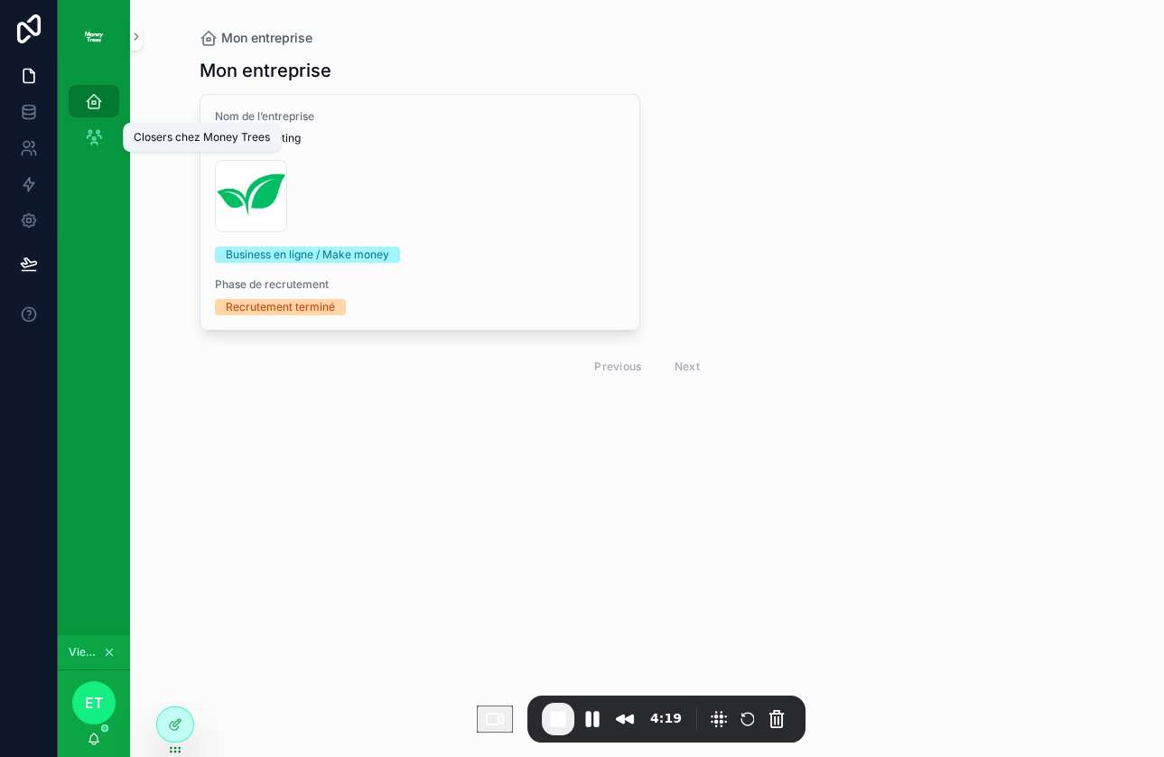
click at [78, 137] on link "Closers chez Money Trees" at bounding box center [94, 137] width 51 height 32
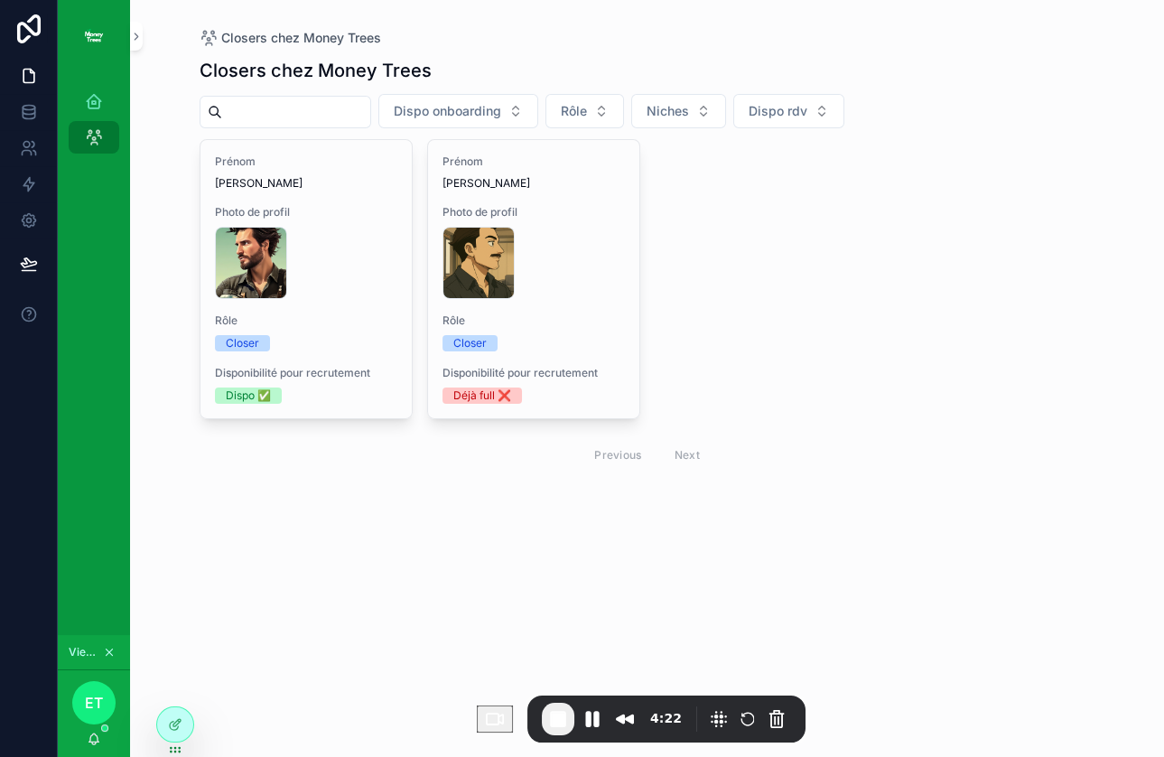
click at [0, 0] on icon at bounding box center [0, 0] width 0 height 0
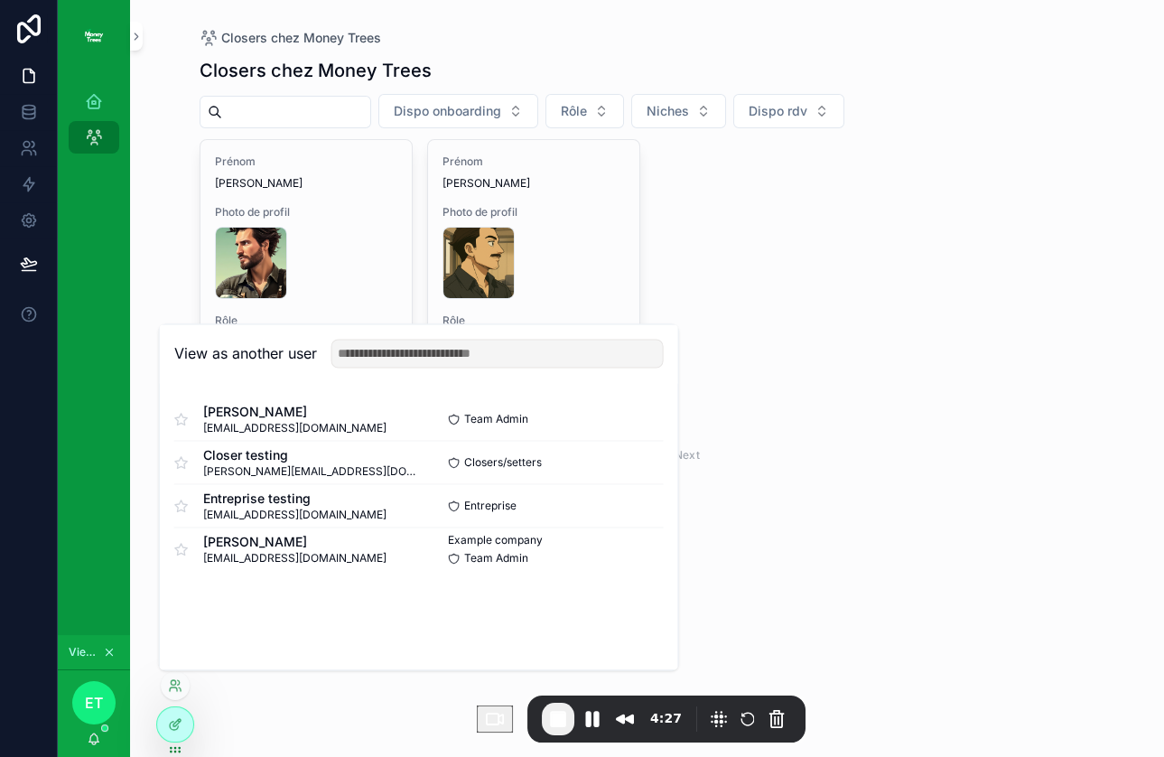
click at [0, 0] on button "Select" at bounding box center [0, 0] width 0 height 0
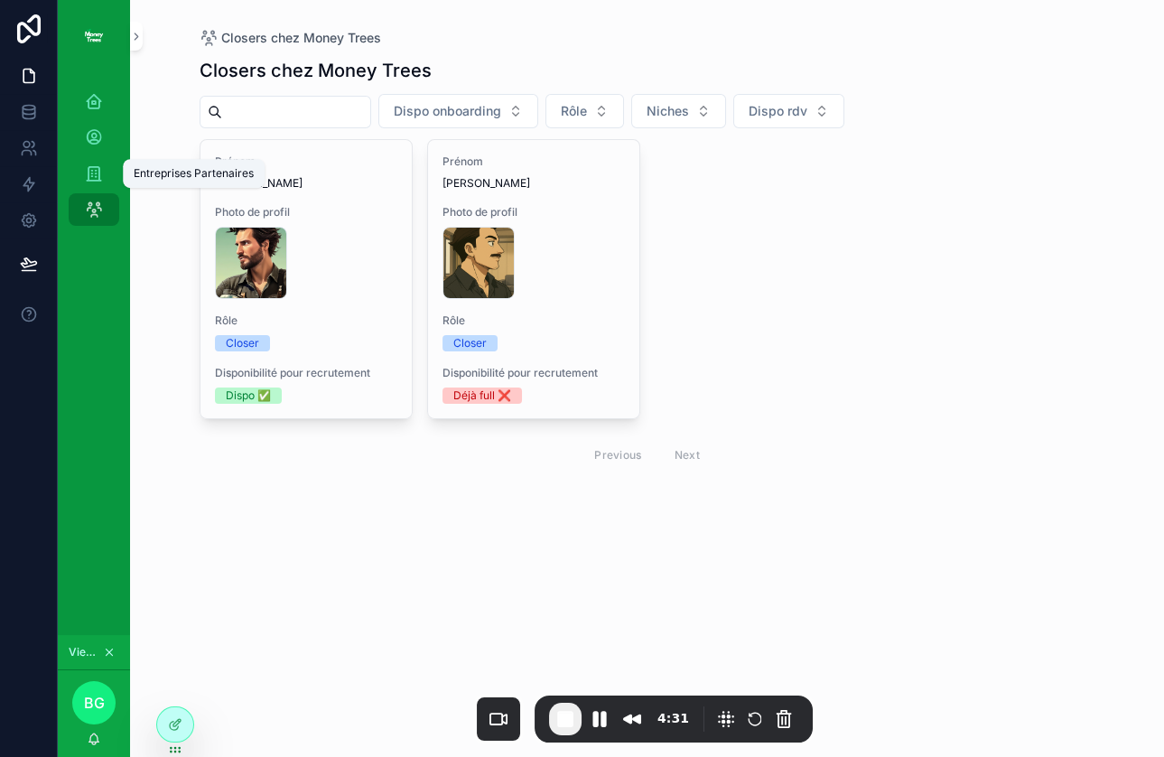
click at [97, 172] on icon "scrollable content" at bounding box center [94, 173] width 18 height 18
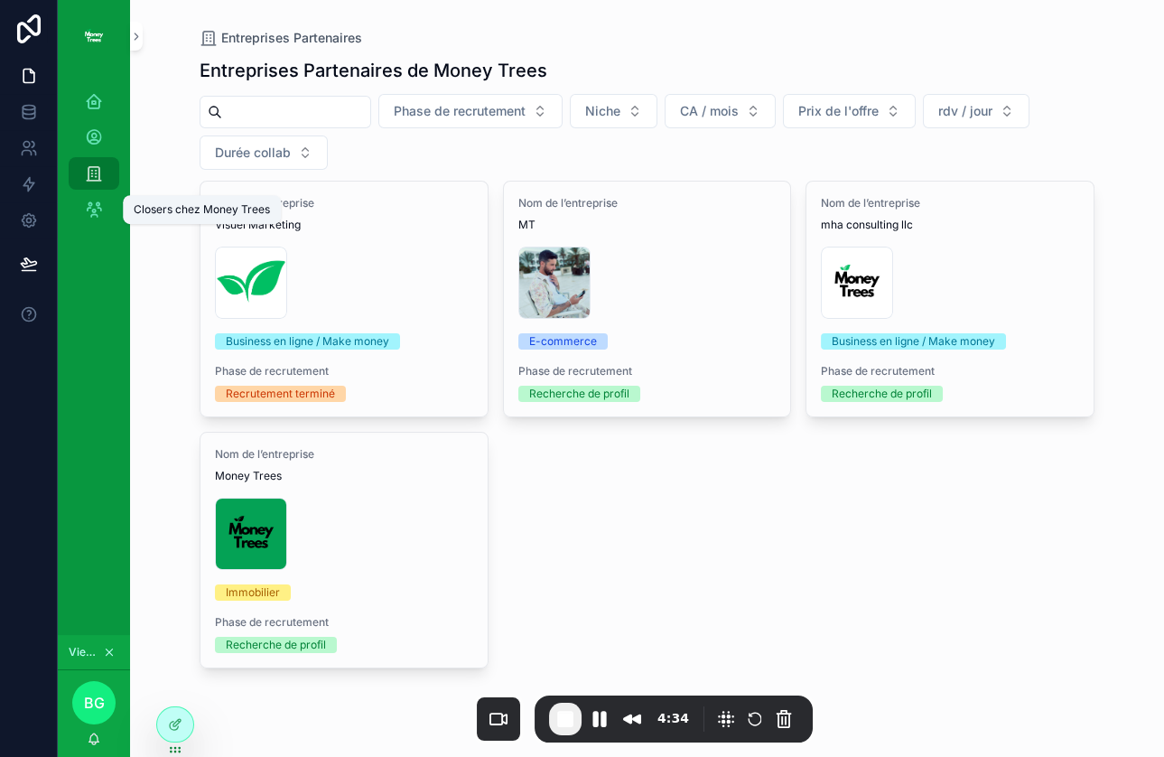
click at [91, 215] on icon "scrollable content" at bounding box center [94, 209] width 18 height 18
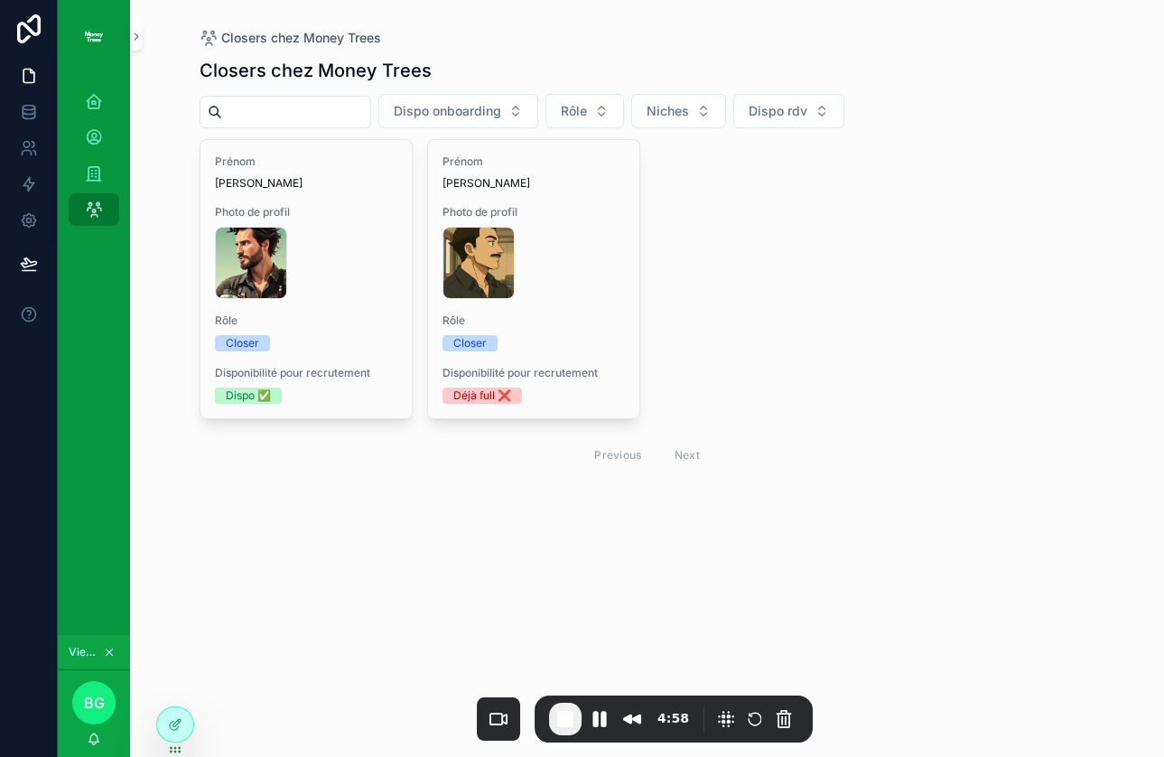
click at [525, 314] on span "Rôle" at bounding box center [533, 320] width 182 height 14
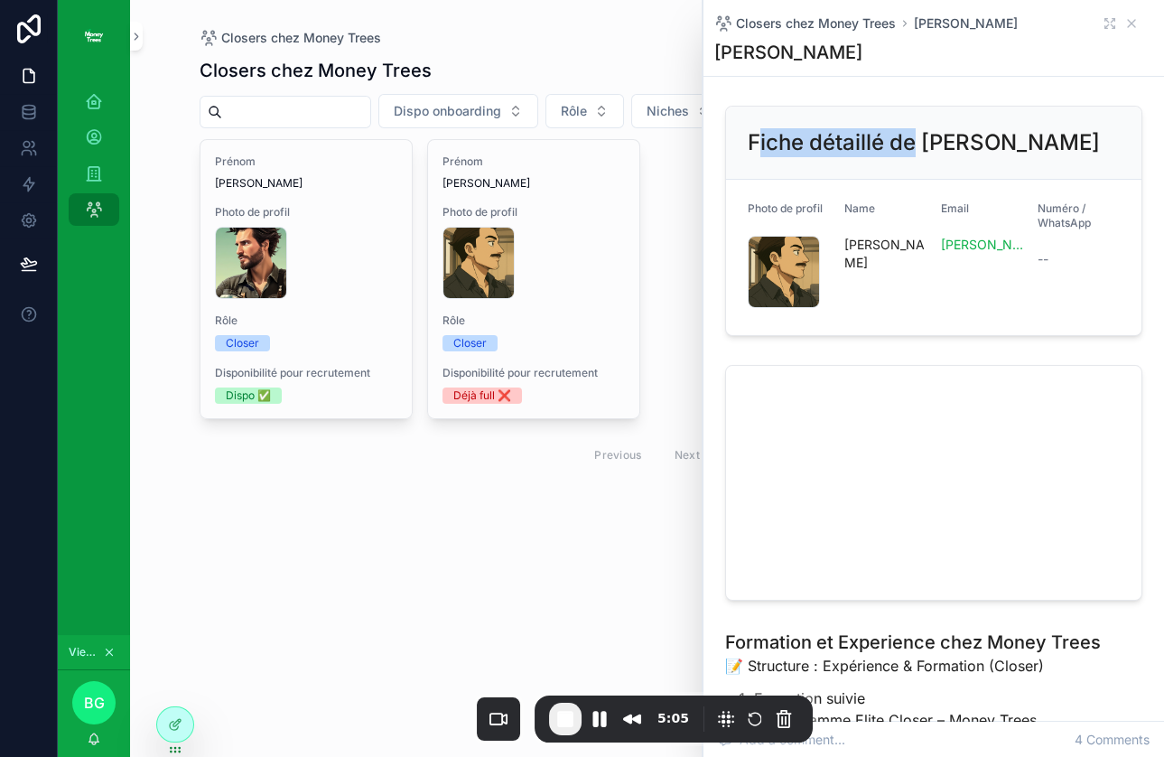
drag, startPoint x: 762, startPoint y: 134, endPoint x: 942, endPoint y: 142, distance: 179.8
click at [942, 142] on h2 "Fiche détaillé de [PERSON_NAME]" at bounding box center [923, 142] width 352 height 29
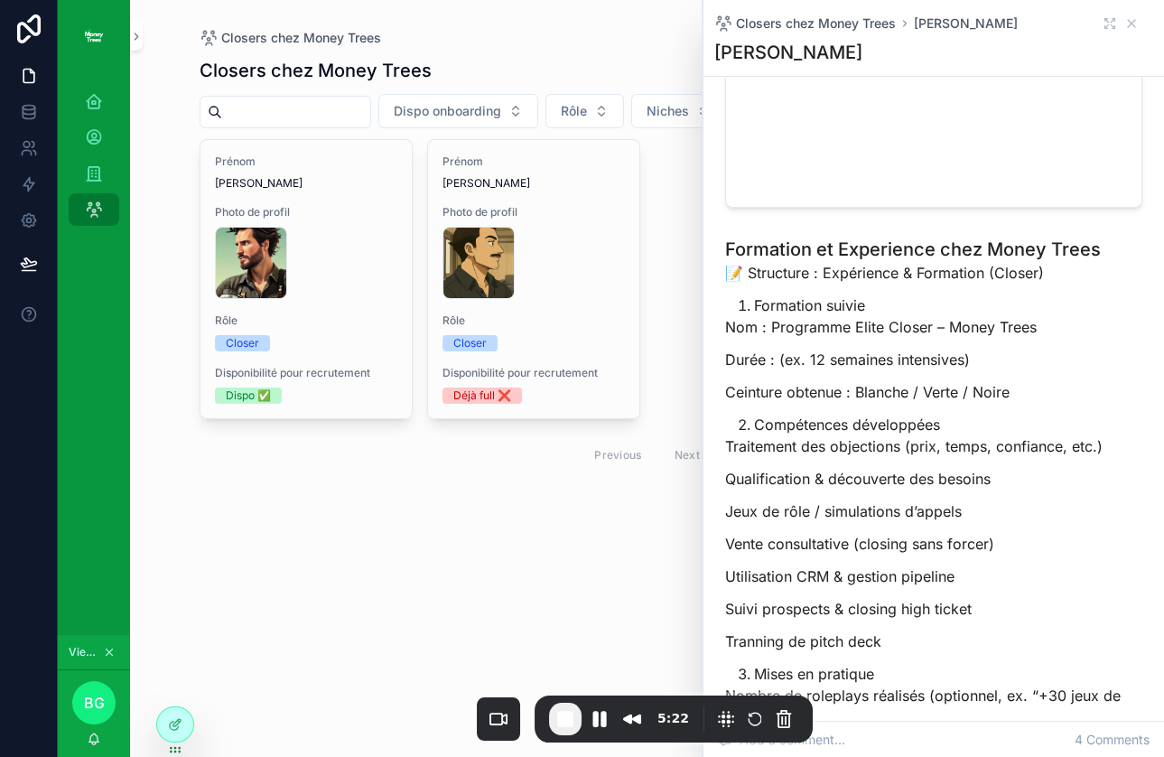
scroll to position [401, 0]
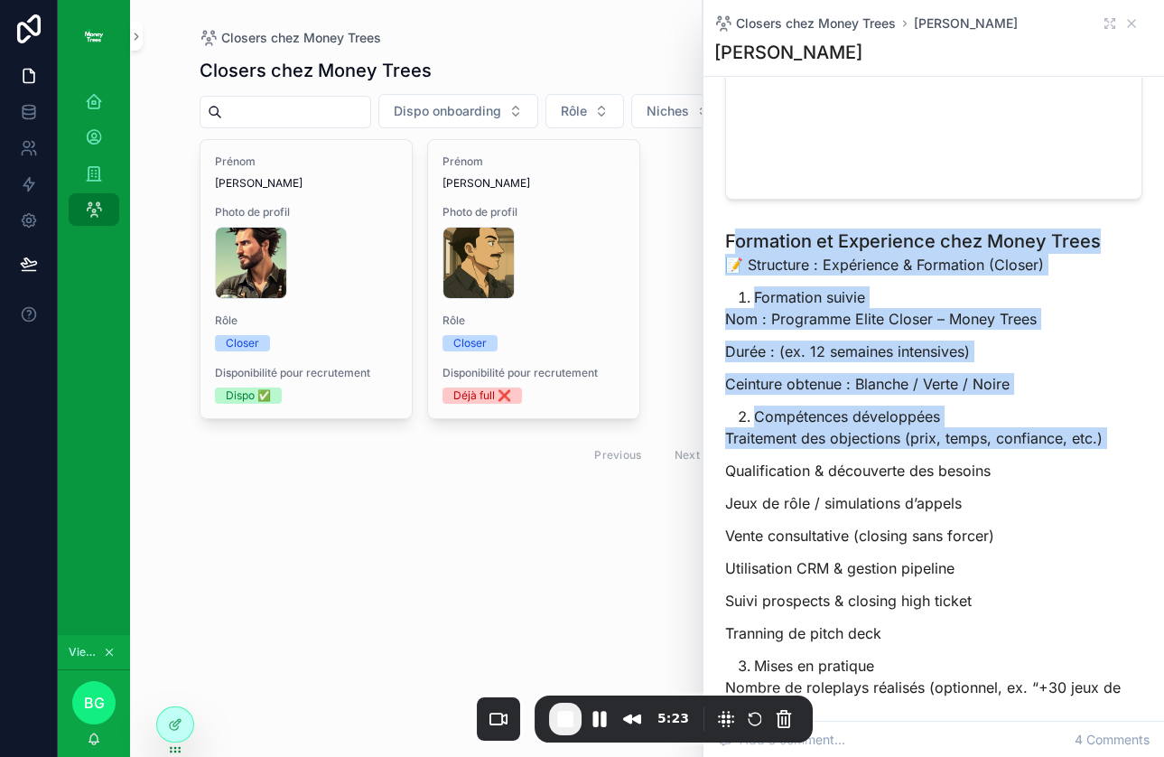
drag, startPoint x: 734, startPoint y: 236, endPoint x: 858, endPoint y: 469, distance: 263.7
click at [859, 461] on div "Formation et Experience chez Money Trees 📝 Structure : Expérience & Formation (…" at bounding box center [933, 744] width 417 height 1033
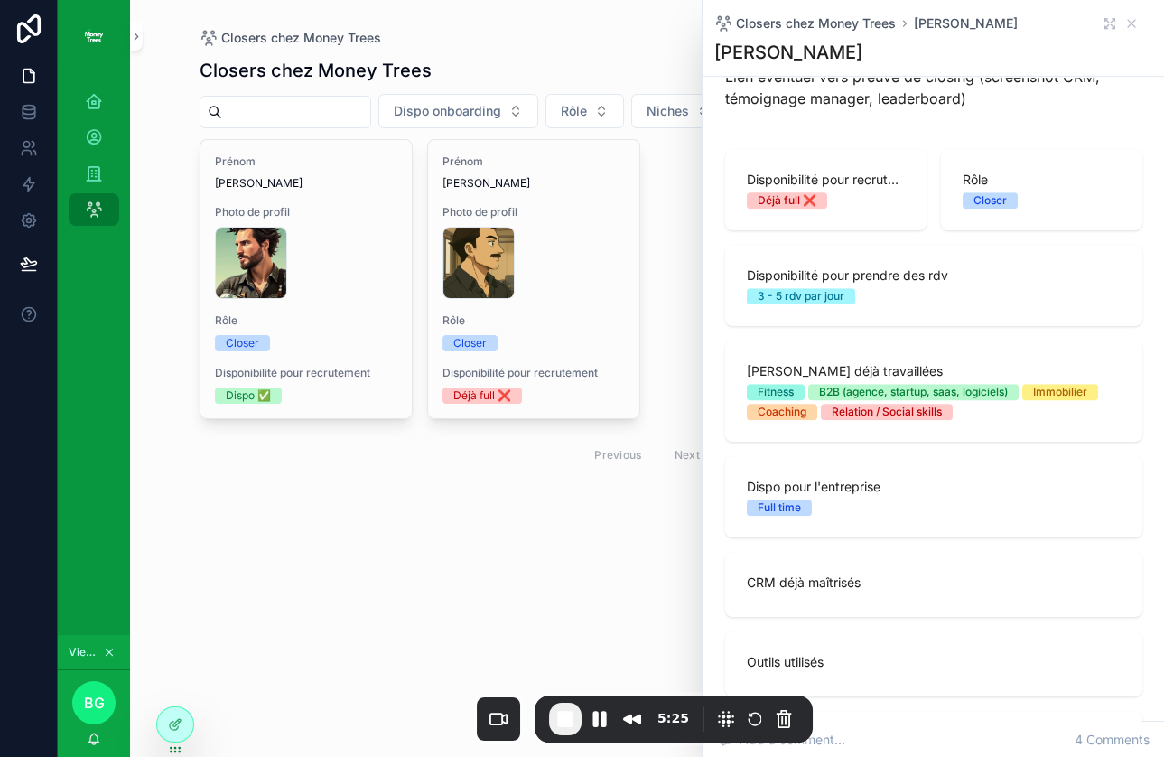
scroll to position [1445, 0]
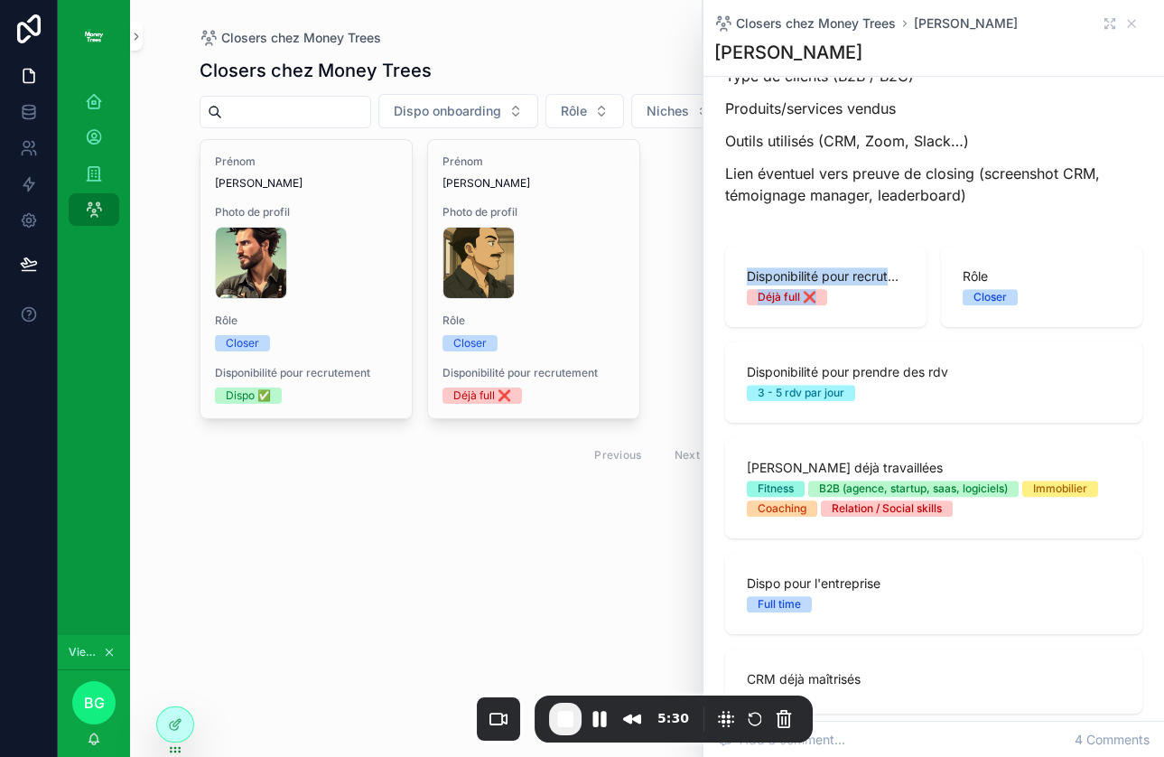
drag, startPoint x: 720, startPoint y: 275, endPoint x: 843, endPoint y: 311, distance: 128.0
click at [844, 311] on div "Disponibilité pour recrutement Déjà full ❌ Rôle Closer Disponibilité pour prend…" at bounding box center [933, 558] width 439 height 641
click at [843, 311] on div "Disponibilité pour recrutement Déjà full ❌" at bounding box center [825, 286] width 201 height 81
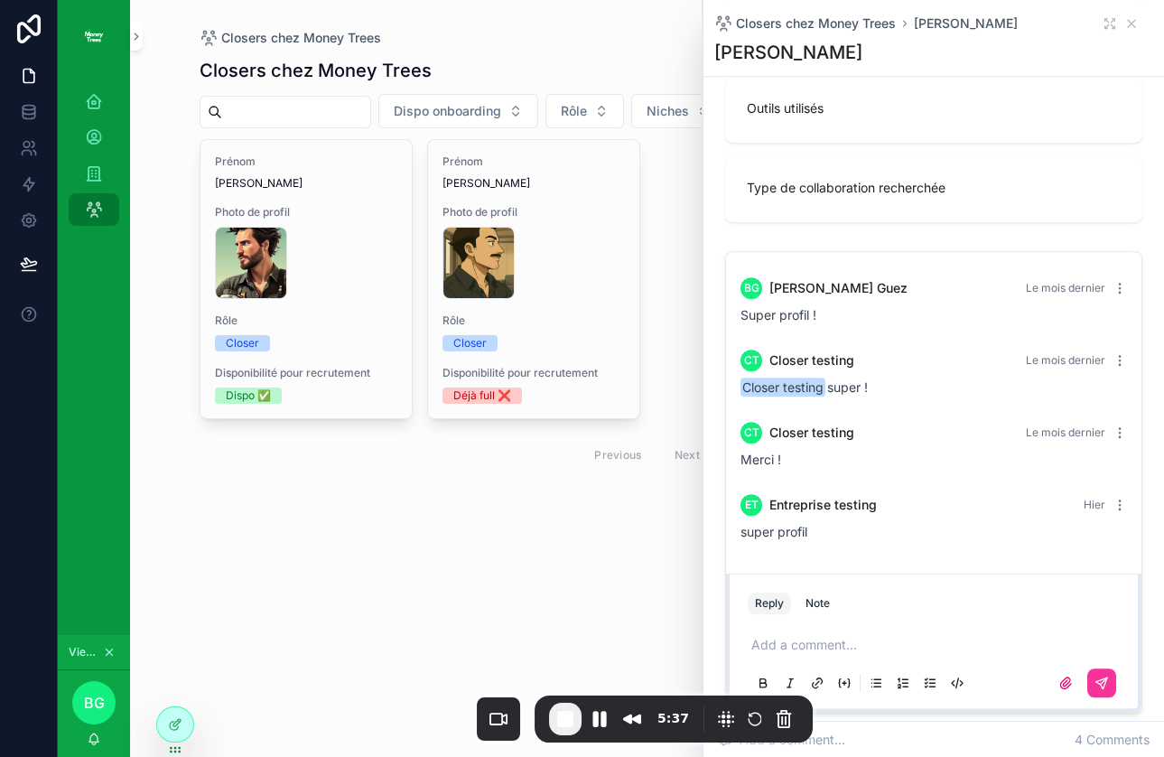
scroll to position [2205, 0]
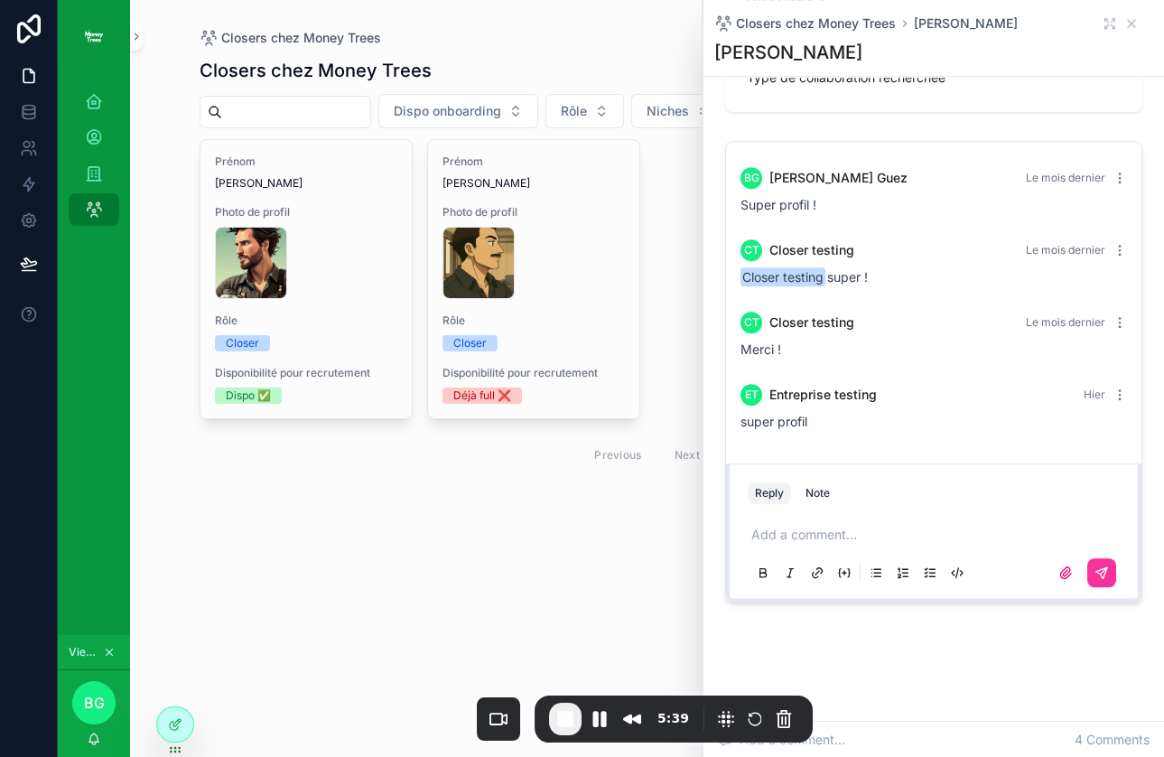
click at [793, 525] on p "scrollable content" at bounding box center [937, 534] width 372 height 18
drag, startPoint x: 742, startPoint y: 170, endPoint x: 867, endPoint y: 343, distance: 213.5
click at [867, 333] on div "BG [PERSON_NAME] Le mois dernier Super profil ! Ct Closer testing Le mois derni…" at bounding box center [933, 299] width 415 height 314
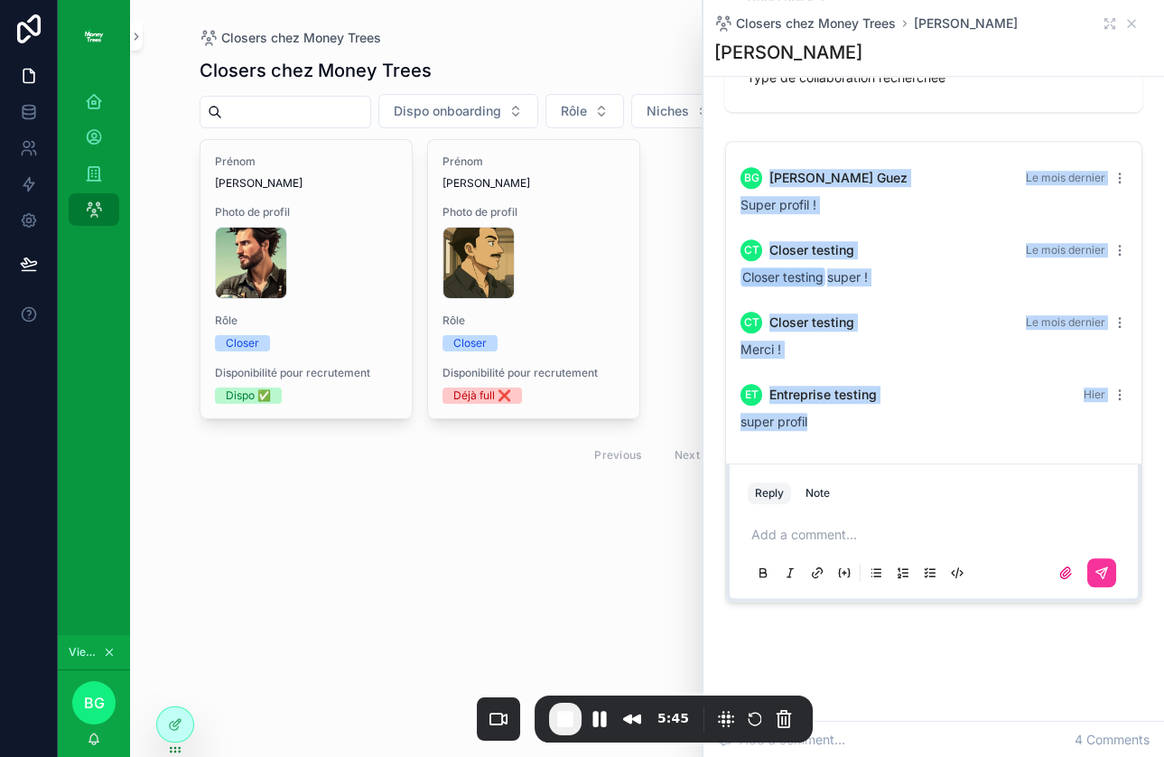
drag, startPoint x: 856, startPoint y: 417, endPoint x: 793, endPoint y: 160, distance: 264.9
click at [784, 136] on div "BG [PERSON_NAME] Le mois dernier Super profil ! Ct Closer testing Le mois derni…" at bounding box center [933, 372] width 439 height 476
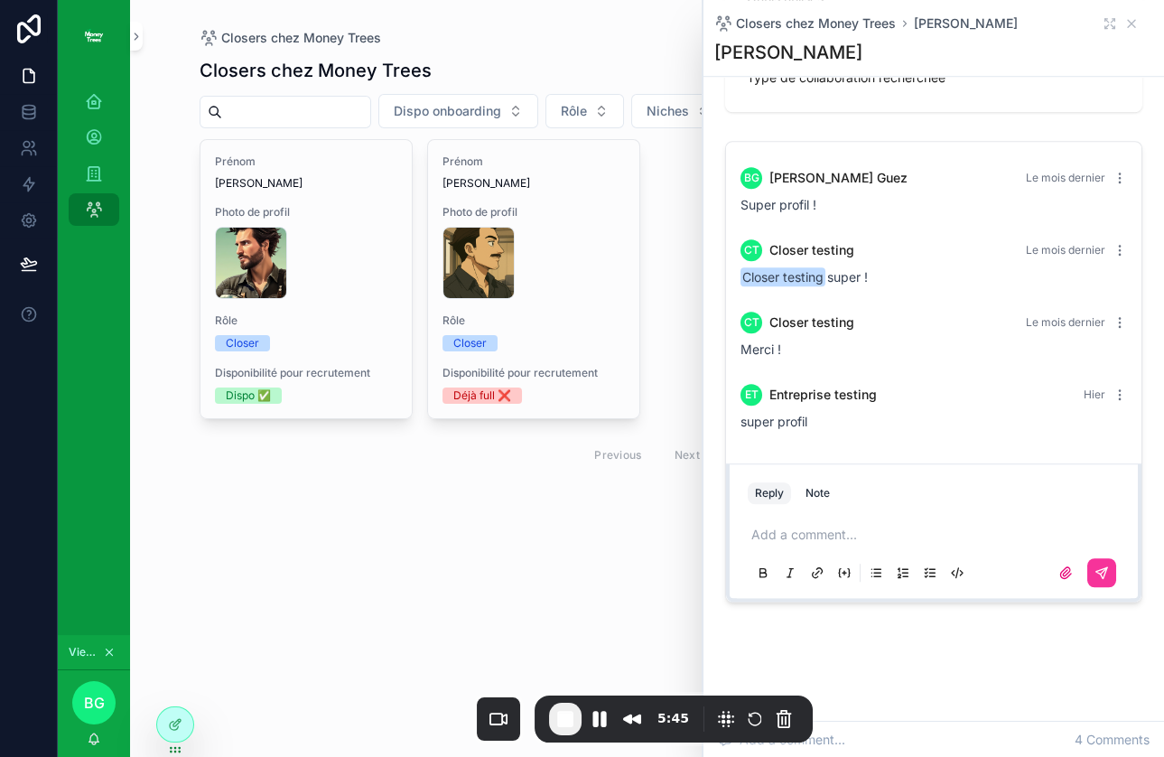
click at [799, 174] on span "[PERSON_NAME]" at bounding box center [838, 178] width 138 height 18
click at [818, 525] on p "scrollable content" at bounding box center [937, 534] width 372 height 18
click at [383, 532] on div "Closers chez Money Trees Closers chez Money Trees Dispo onboarding Rôle Niches …" at bounding box center [647, 378] width 1034 height 757
click at [98, 172] on icon "scrollable content" at bounding box center [94, 173] width 18 height 18
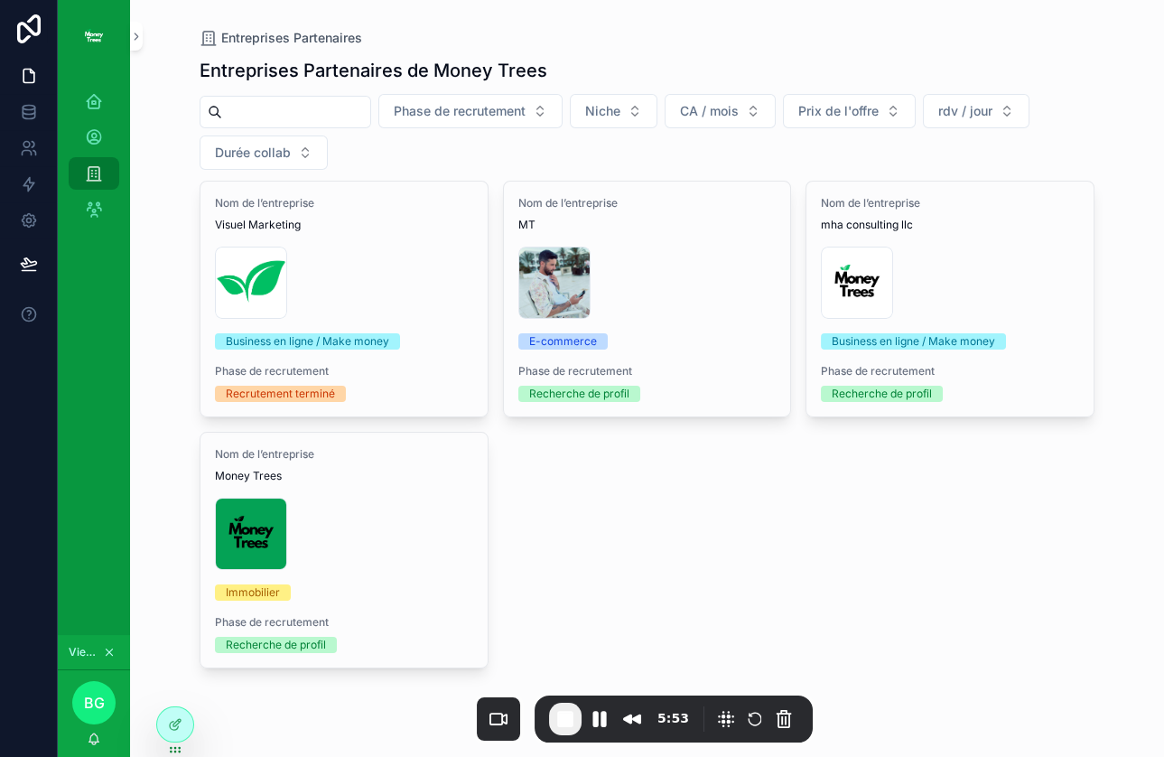
click at [423, 275] on div "Copie-de-Logo-Money-Trees-(2) .png" at bounding box center [344, 282] width 258 height 72
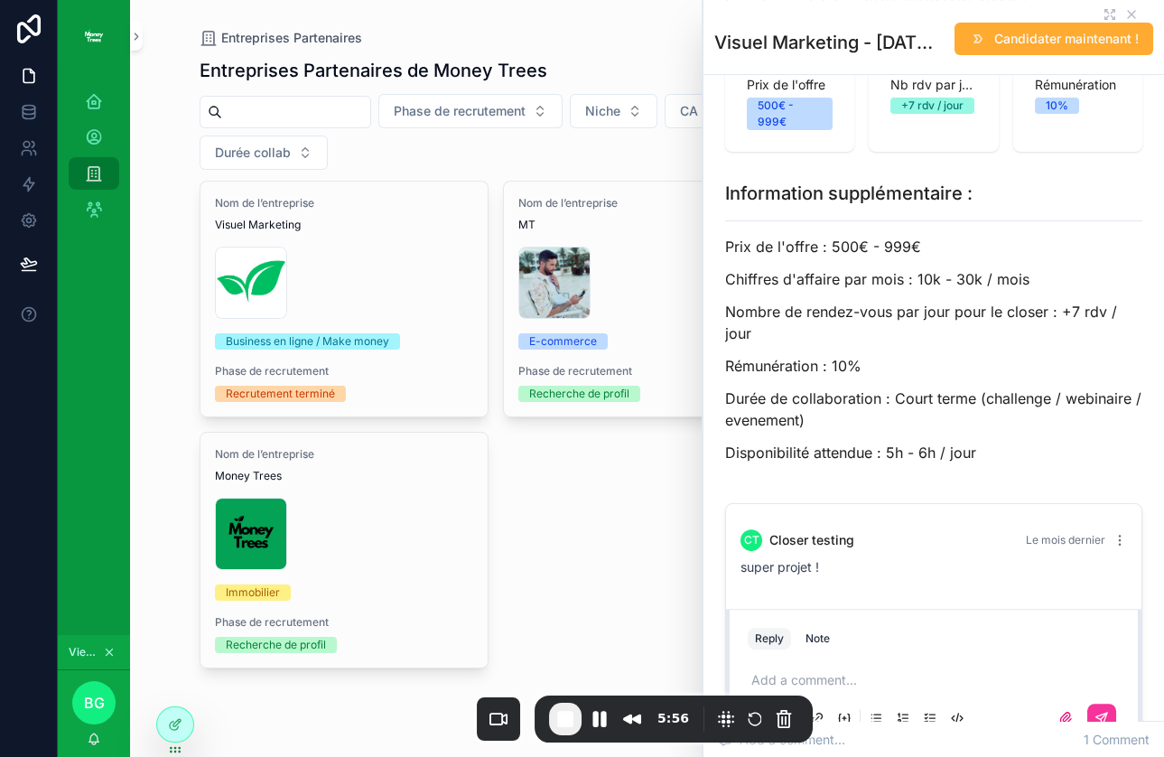
scroll to position [921, 0]
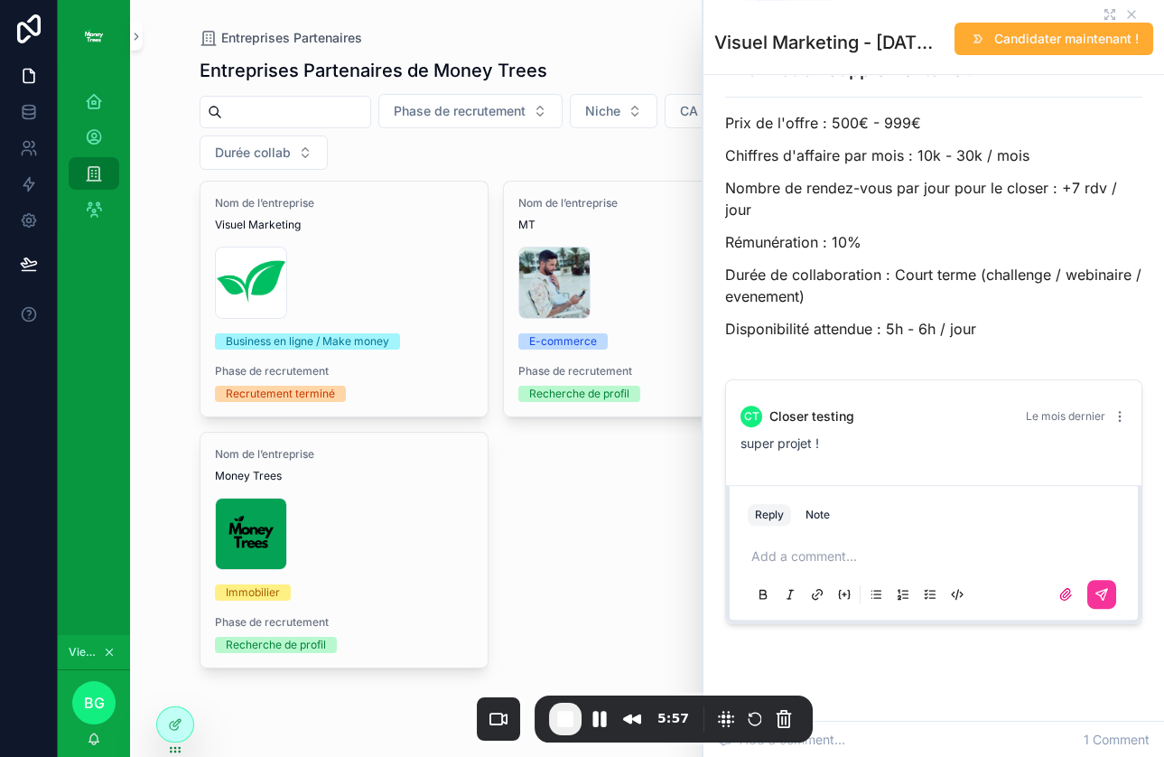
click at [812, 547] on p "scrollable content" at bounding box center [937, 556] width 372 height 18
drag, startPoint x: 764, startPoint y: 393, endPoint x: 879, endPoint y: 409, distance: 116.7
click at [879, 408] on div "Ct Closer testing Le mois dernier super projet !" at bounding box center [933, 429] width 408 height 69
click at [879, 434] on div "super projet !" at bounding box center [933, 443] width 386 height 18
click at [1137, 12] on icon "scrollable content" at bounding box center [1131, 14] width 14 height 14
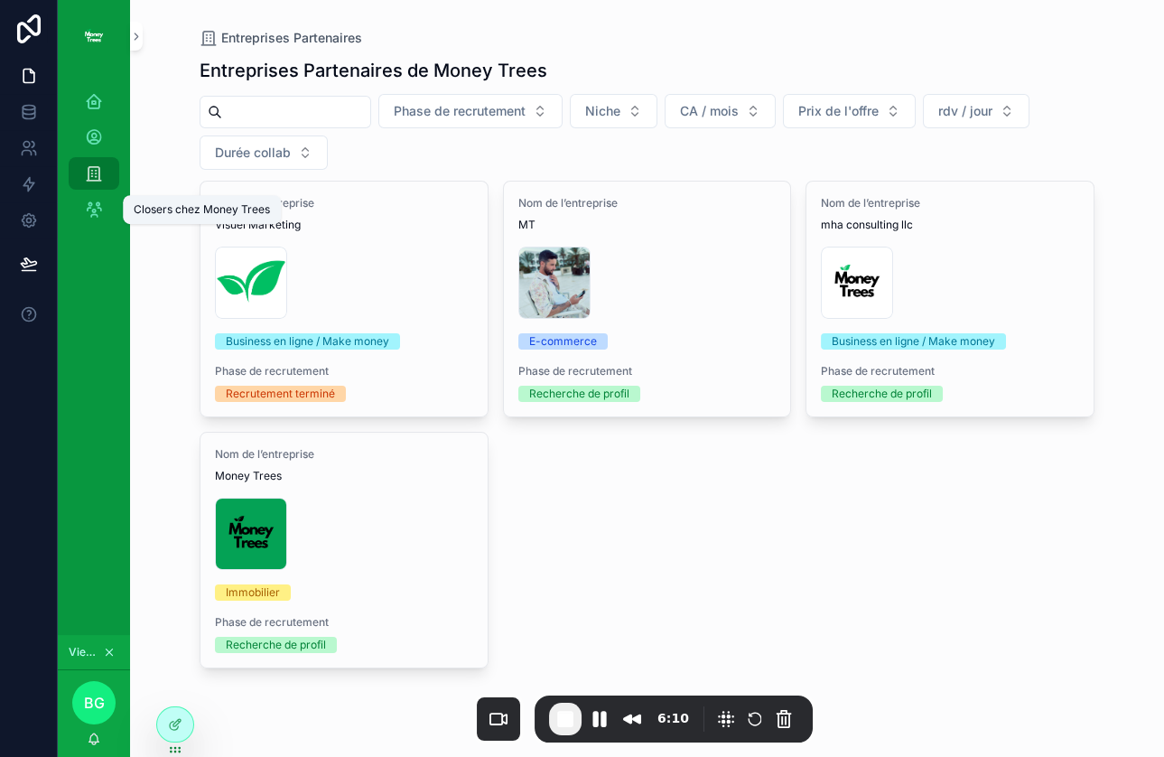
click at [97, 211] on icon "scrollable content" at bounding box center [94, 209] width 18 height 18
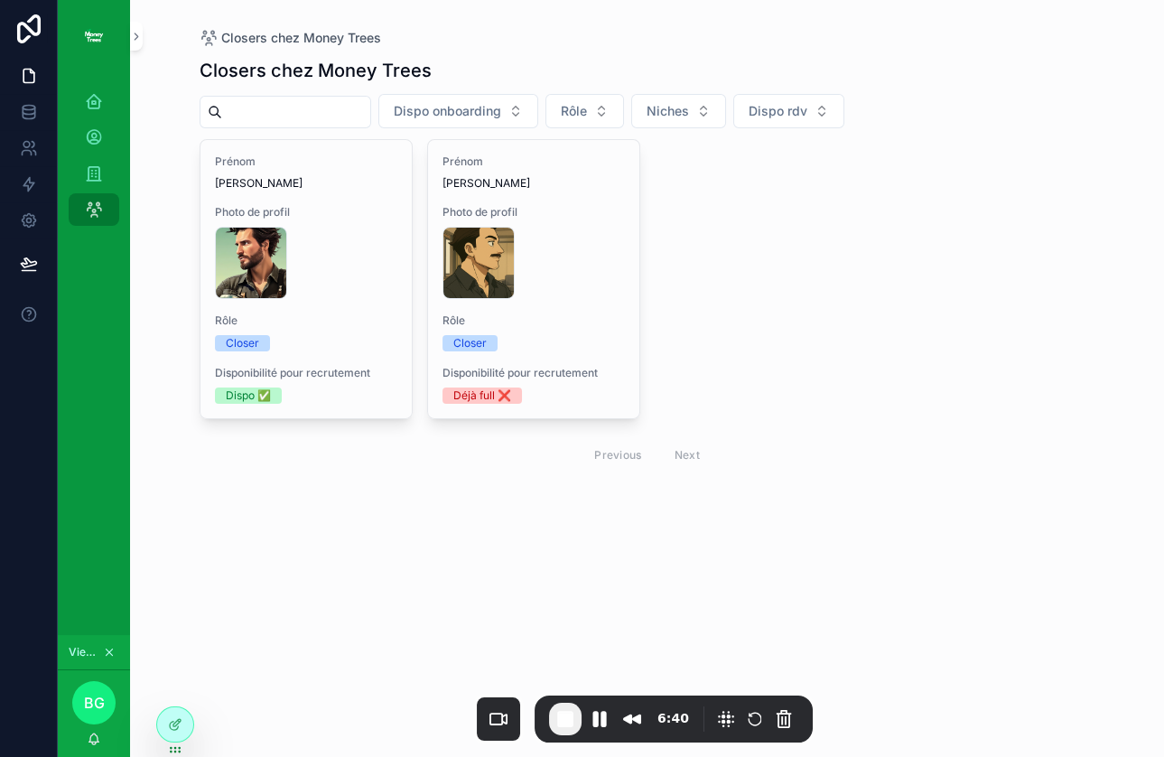
click at [366, 276] on div "[PERSON_NAME]-manager .png" at bounding box center [306, 263] width 182 height 72
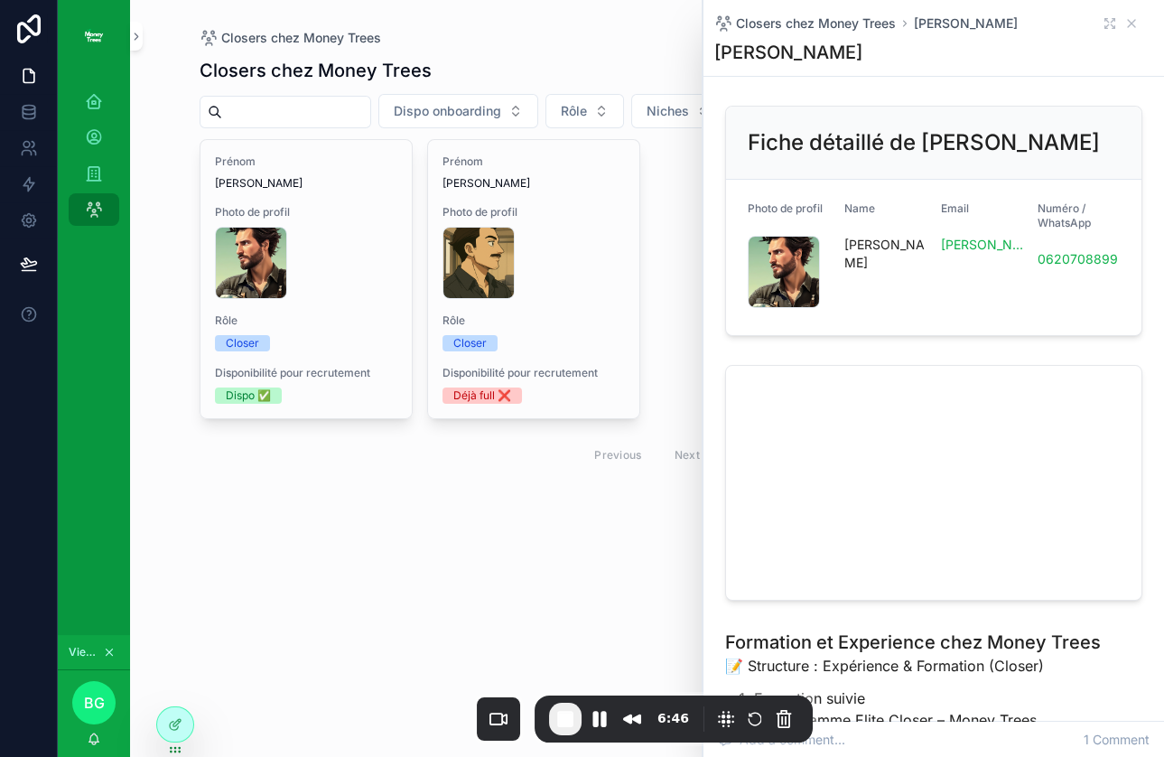
click at [1107, 55] on div "[PERSON_NAME]" at bounding box center [933, 52] width 439 height 25
click at [91, 182] on div "Entreprises Partenaires" at bounding box center [93, 173] width 29 height 29
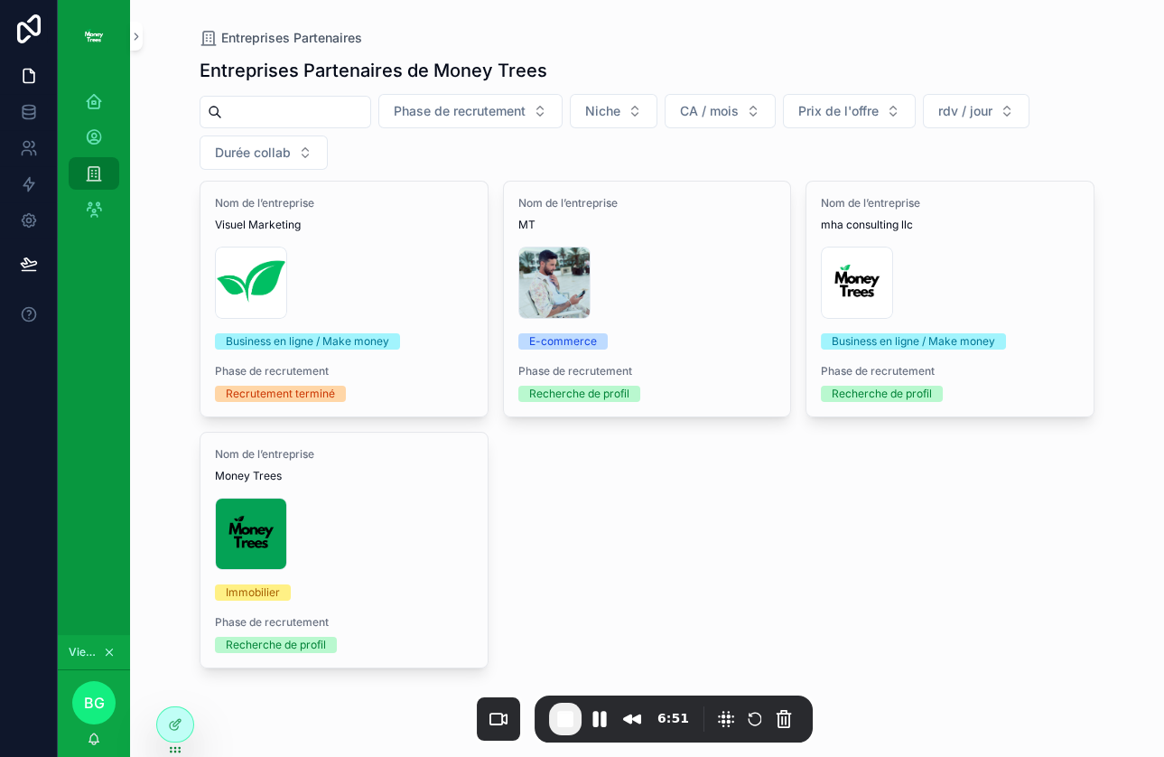
click at [393, 316] on div "Nom de l’entreprise Visuel Marketing Copie-de-Logo-Money-Trees-(2) .png Busines…" at bounding box center [343, 298] width 287 height 235
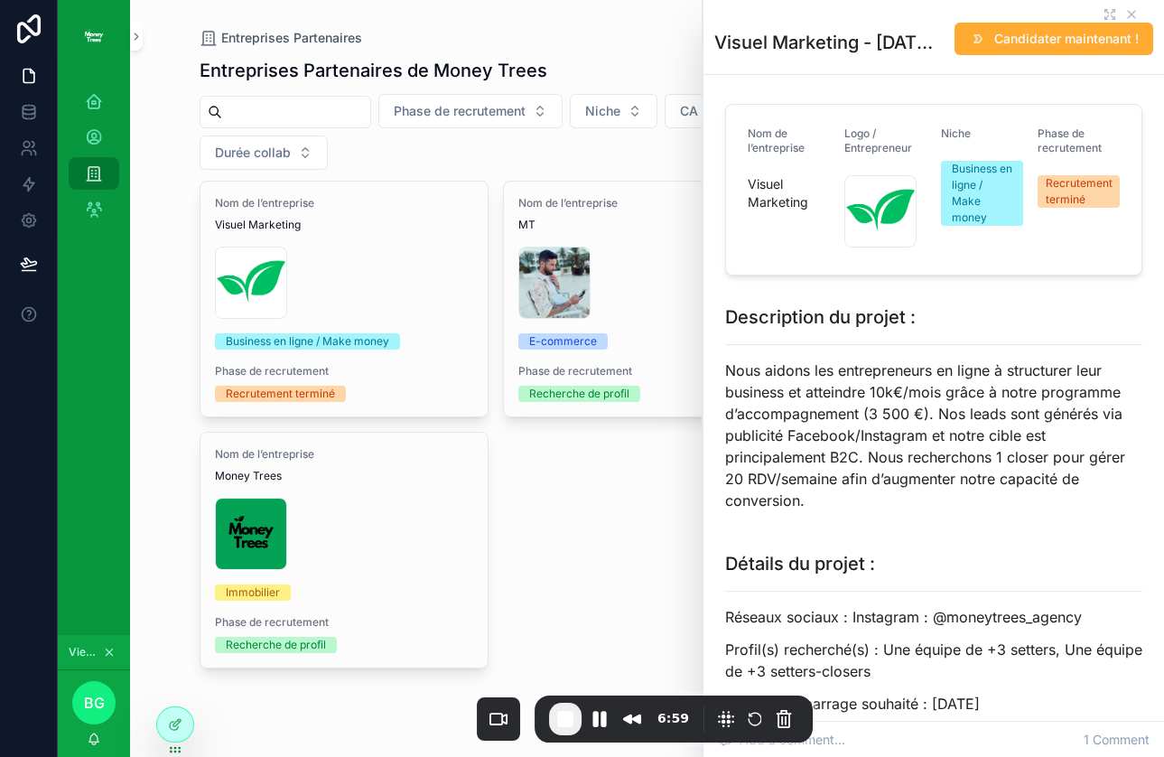
click at [417, 325] on div "Nom de l’entreprise Visuel Marketing Copie-de-Logo-Money-Trees-(2) .png Busines…" at bounding box center [343, 298] width 287 height 235
click at [607, 508] on div "Nom de l’entreprise Visuel Marketing Copie-de-Logo-Money-Trees-(2) .png Busines…" at bounding box center [647, 453] width 895 height 544
click at [1133, 13] on icon "scrollable content" at bounding box center [1131, 14] width 7 height 7
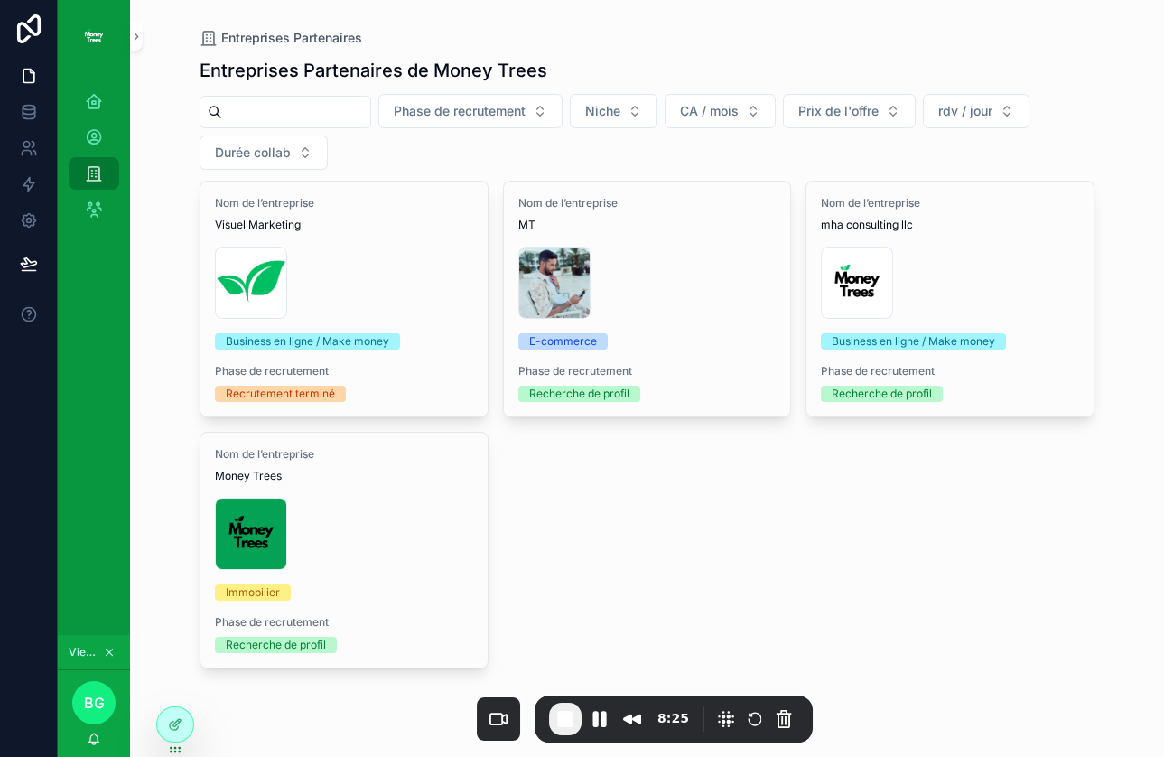
click at [92, 230] on div "Mon entreprise Mon profil Entreprises Partenaires Closers chez Money Trees" at bounding box center [94, 160] width 72 height 177
click at [91, 220] on div "Closers chez Money Trees" at bounding box center [93, 209] width 29 height 29
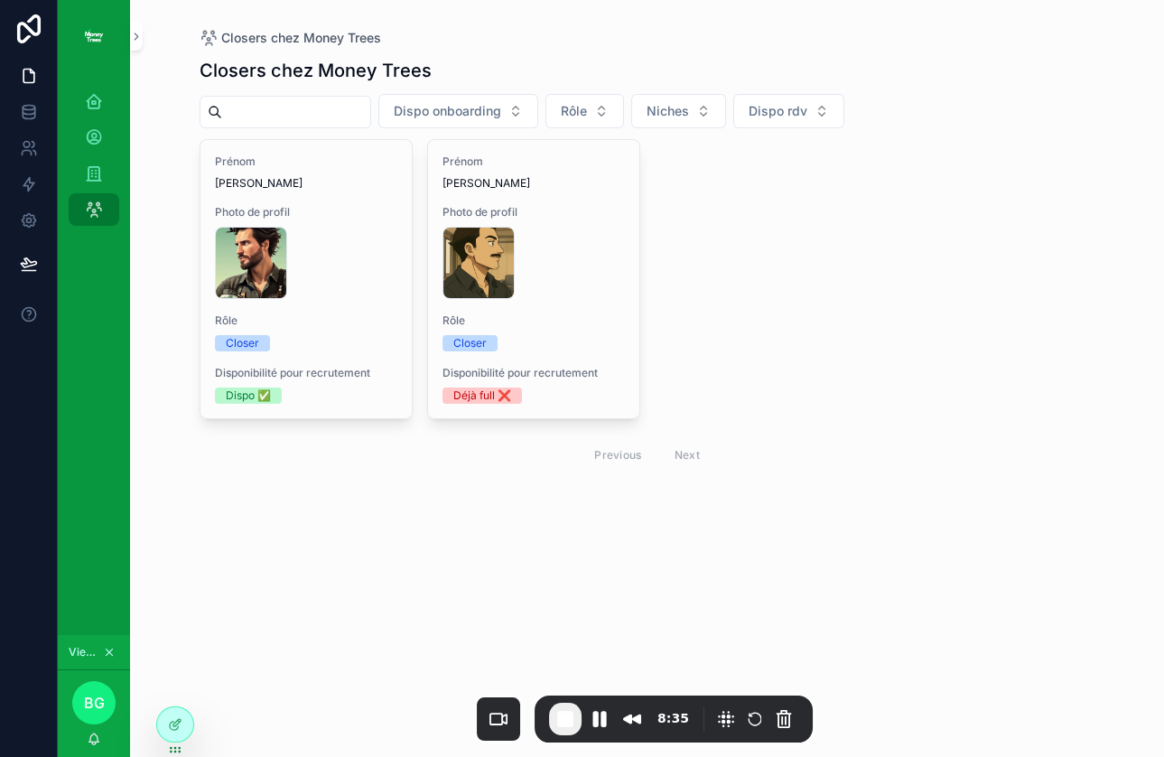
click at [490, 107] on span "Dispo onboarding" at bounding box center [447, 111] width 107 height 18
drag, startPoint x: 199, startPoint y: 78, endPoint x: 427, endPoint y: 78, distance: 228.4
click at [427, 78] on h1 "Closers chez Money Trees" at bounding box center [316, 70] width 232 height 25
click at [463, 108] on span "Dispo onboarding" at bounding box center [447, 111] width 107 height 18
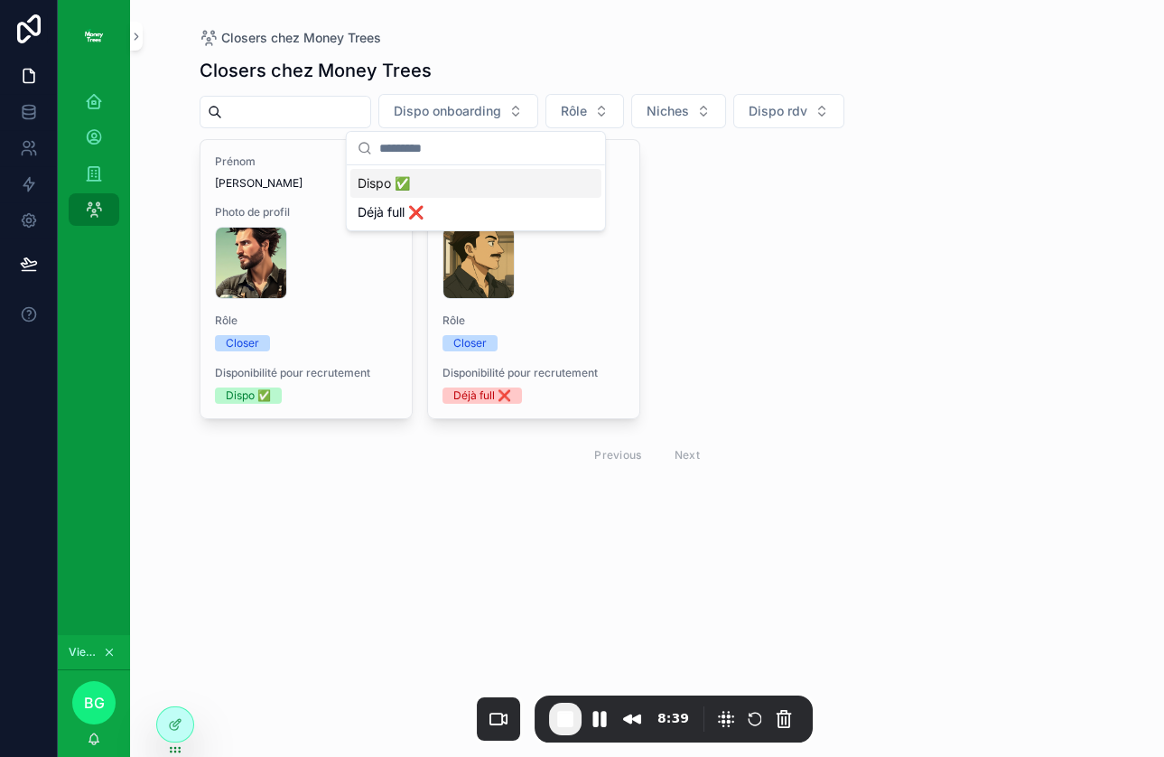
click at [460, 186] on div "Dispo ✅" at bounding box center [475, 183] width 251 height 29
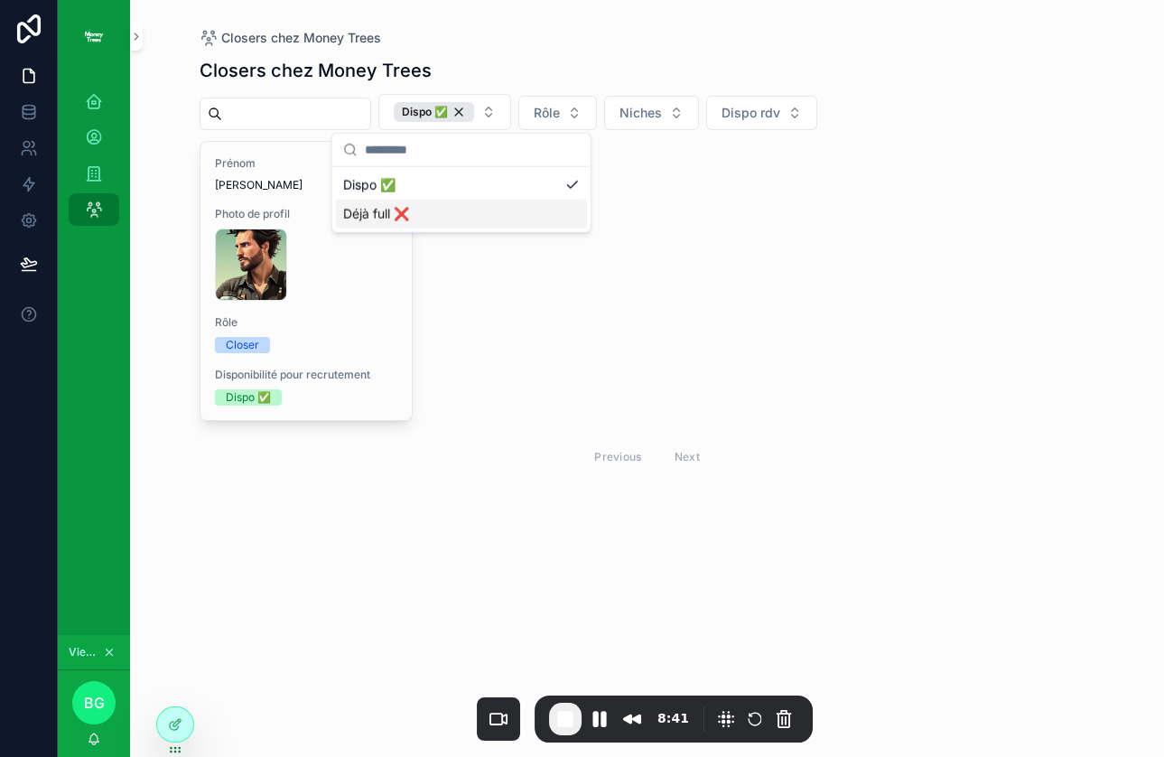
click at [441, 209] on div "Déjà full ❌" at bounding box center [461, 214] width 251 height 29
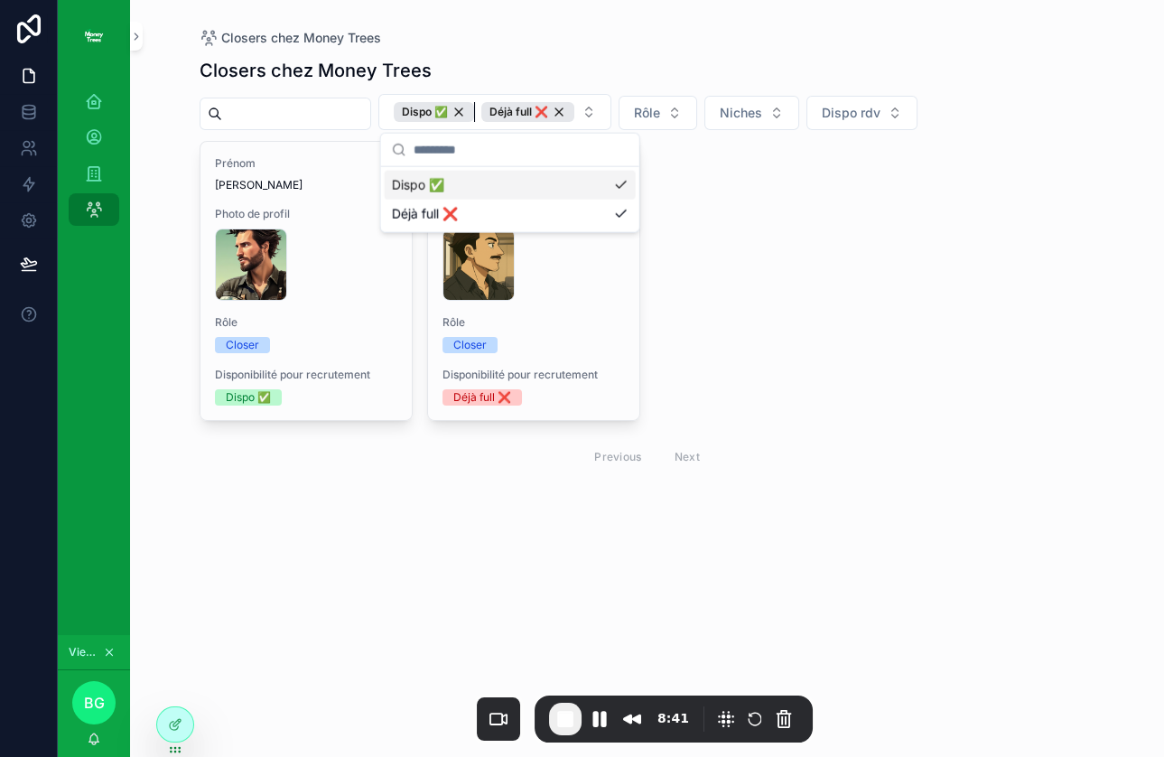
click at [474, 105] on div "Dispo ✅" at bounding box center [434, 112] width 80 height 20
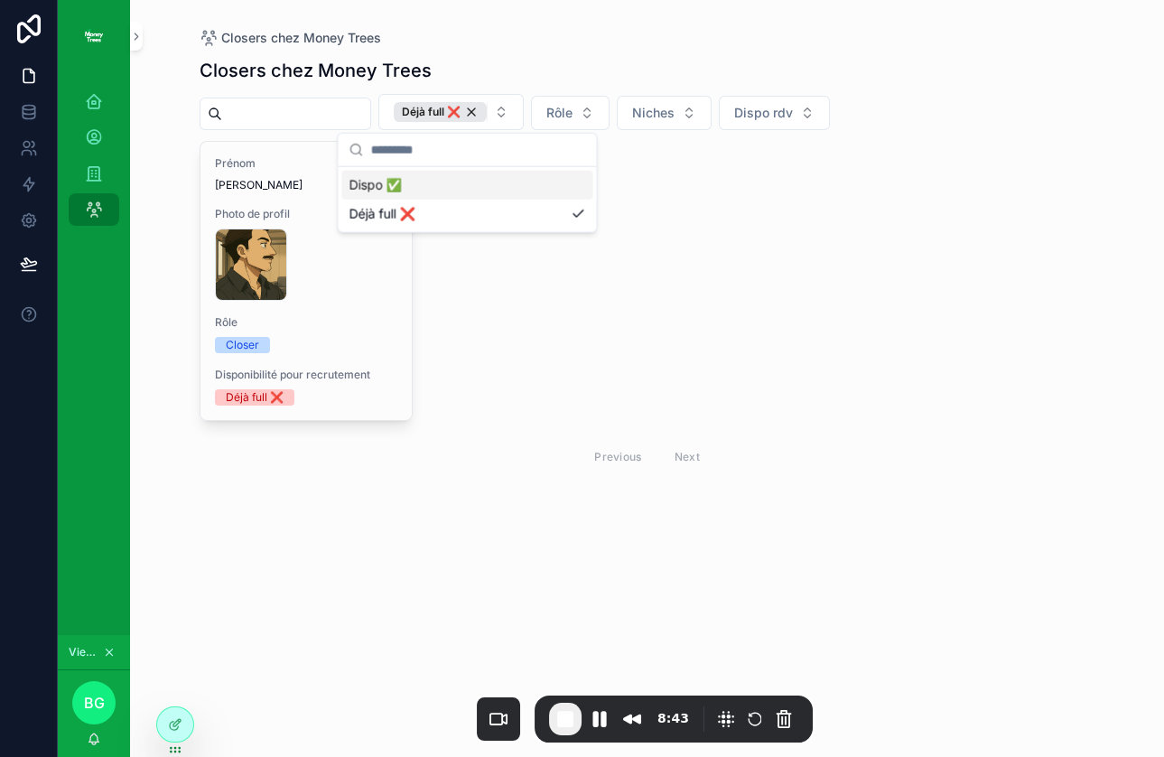
click at [487, 108] on div "Déjà full ❌" at bounding box center [440, 112] width 93 height 20
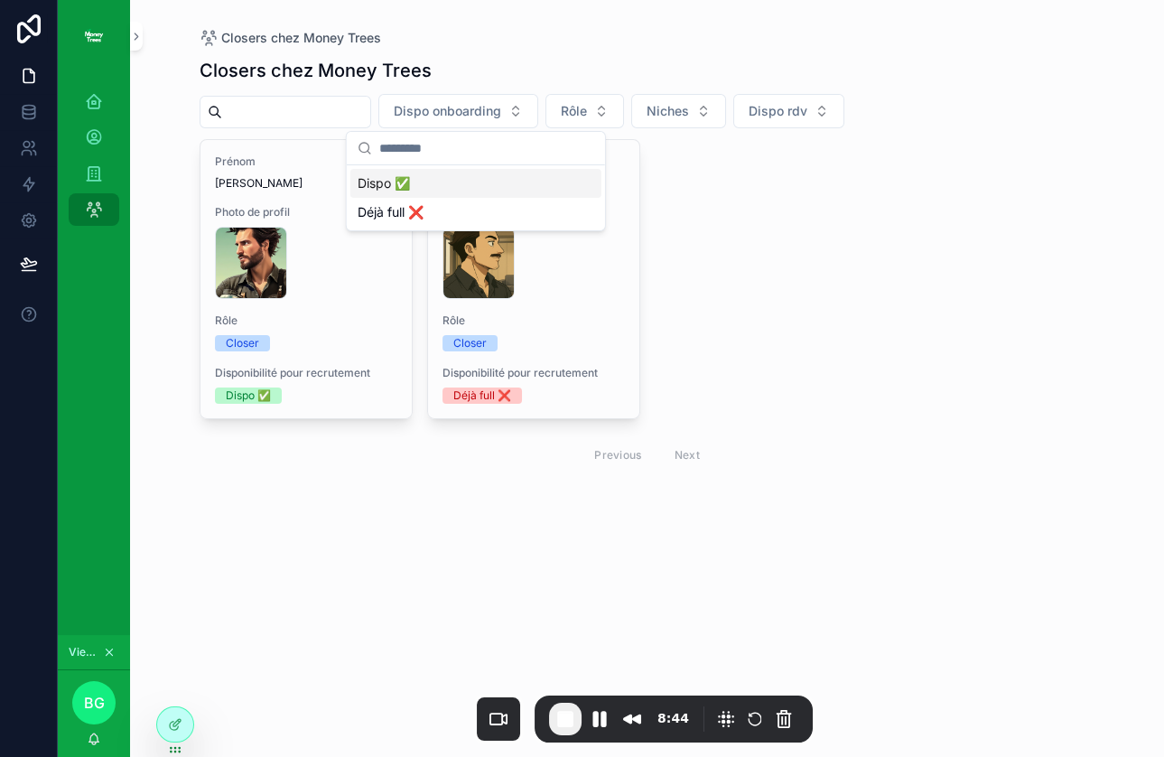
click at [567, 33] on div "Closers chez Money Trees" at bounding box center [647, 38] width 895 height 18
click at [608, 121] on button "Rôle" at bounding box center [584, 111] width 79 height 34
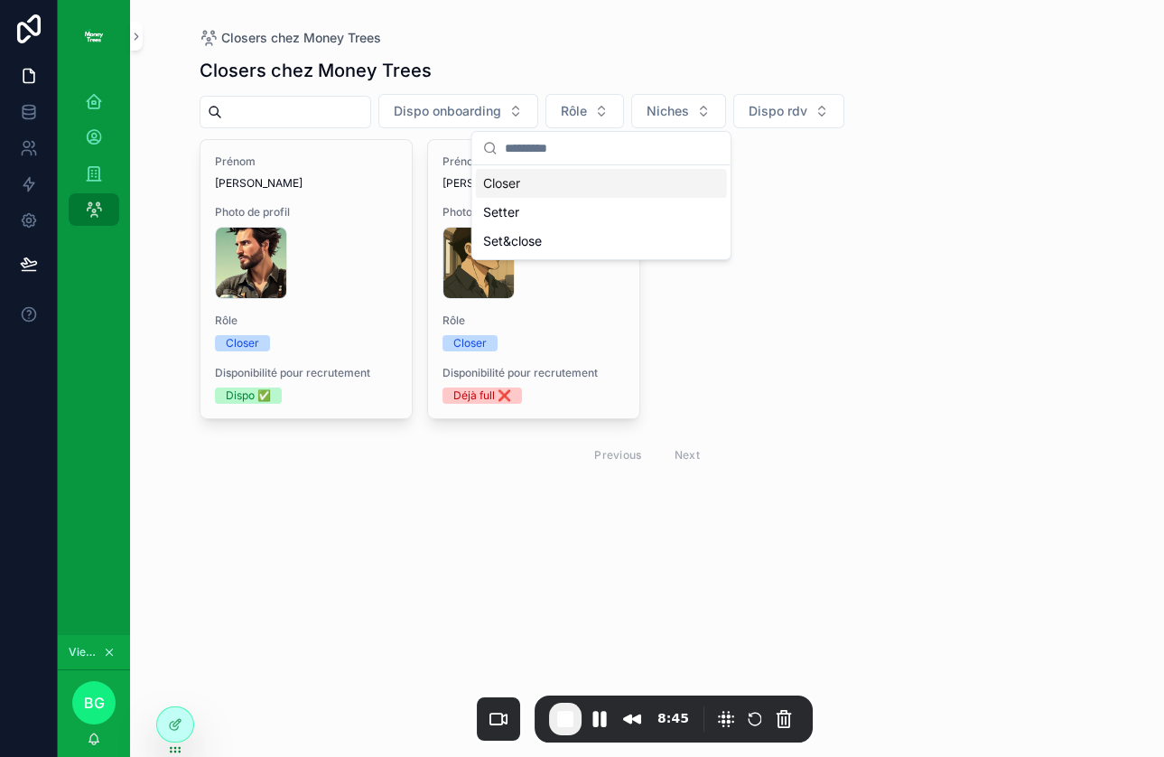
click at [504, 188] on div "Closer" at bounding box center [601, 183] width 251 height 29
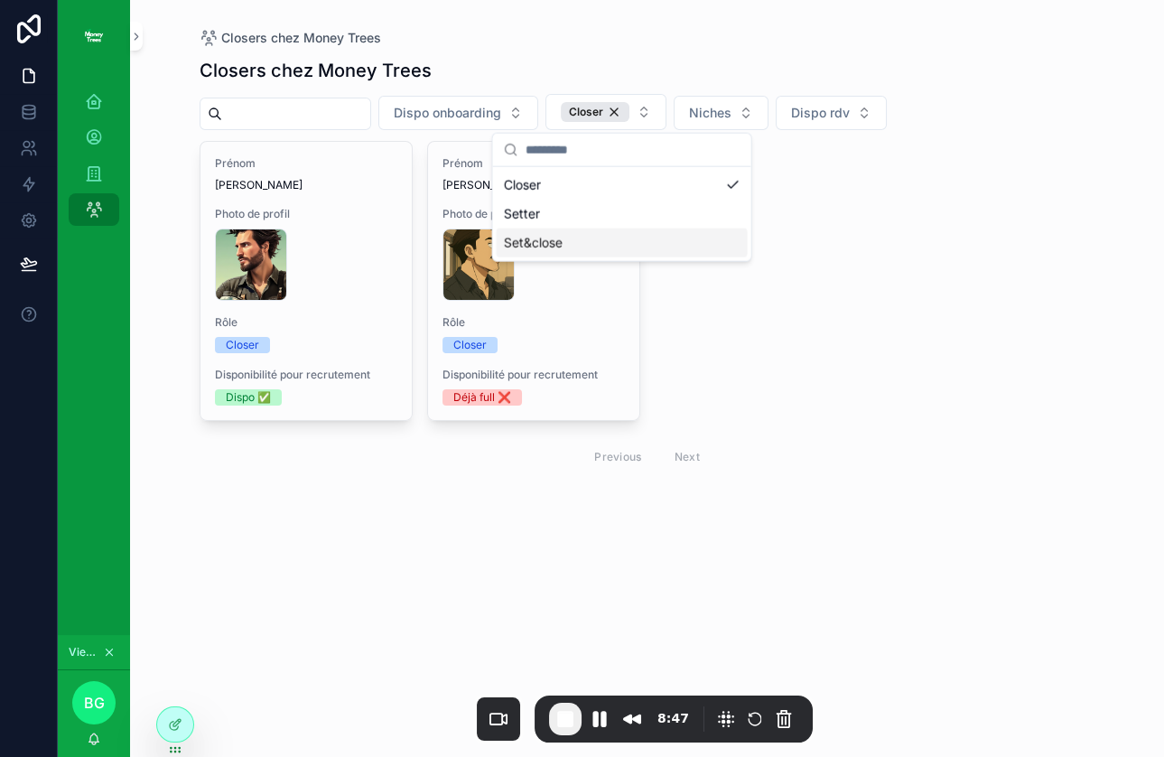
click at [558, 240] on div "Set&close" at bounding box center [621, 242] width 251 height 29
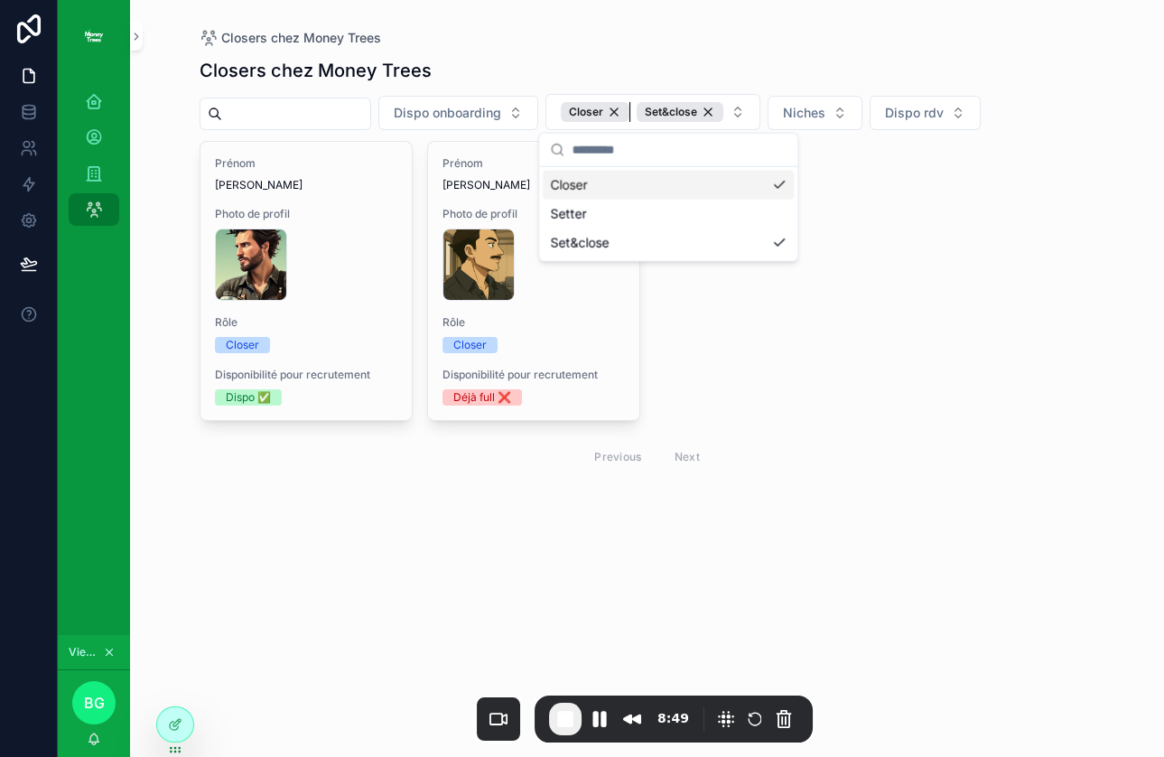
click at [629, 109] on div "Closer" at bounding box center [595, 112] width 69 height 20
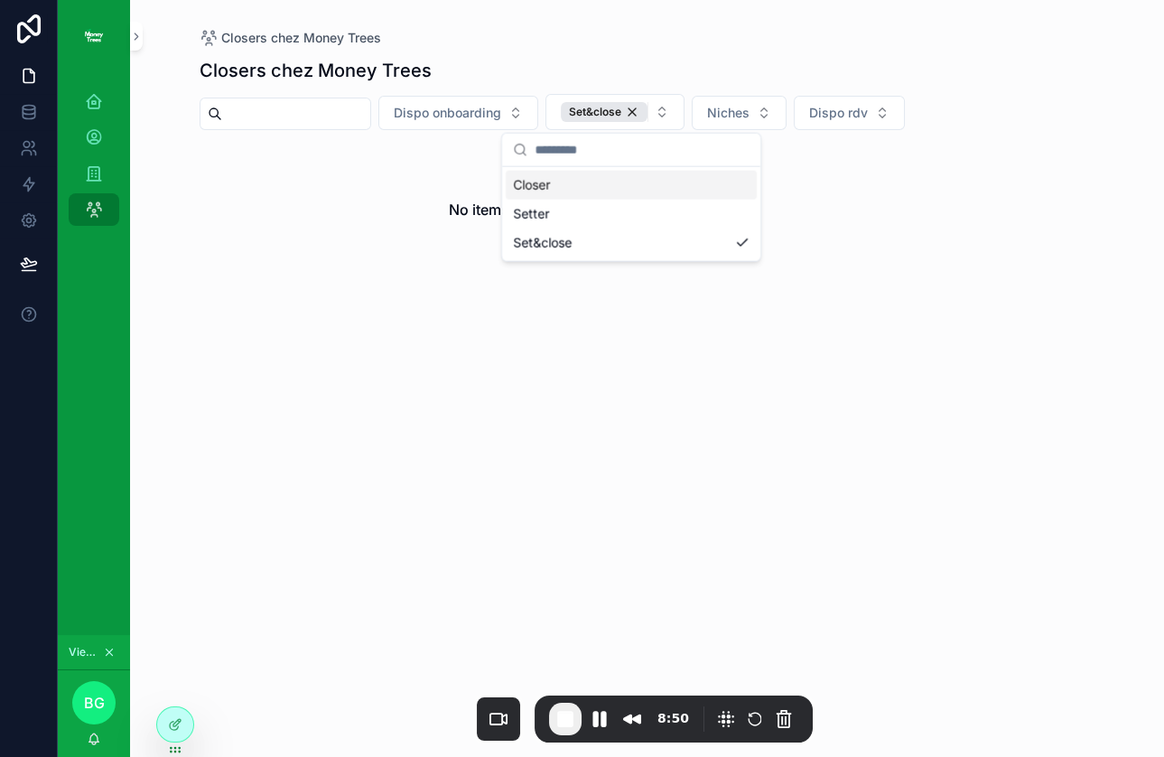
click at [645, 108] on div "Set&close" at bounding box center [604, 112] width 87 height 20
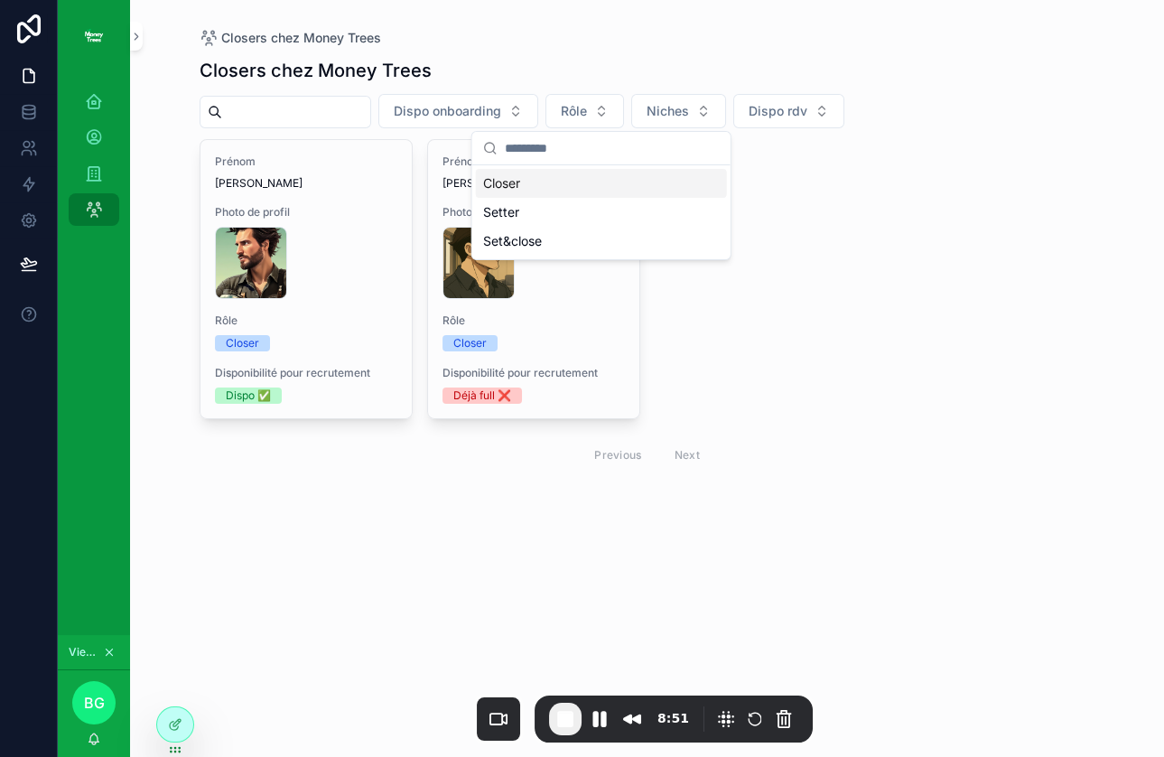
click at [717, 108] on button "Niches" at bounding box center [678, 111] width 95 height 34
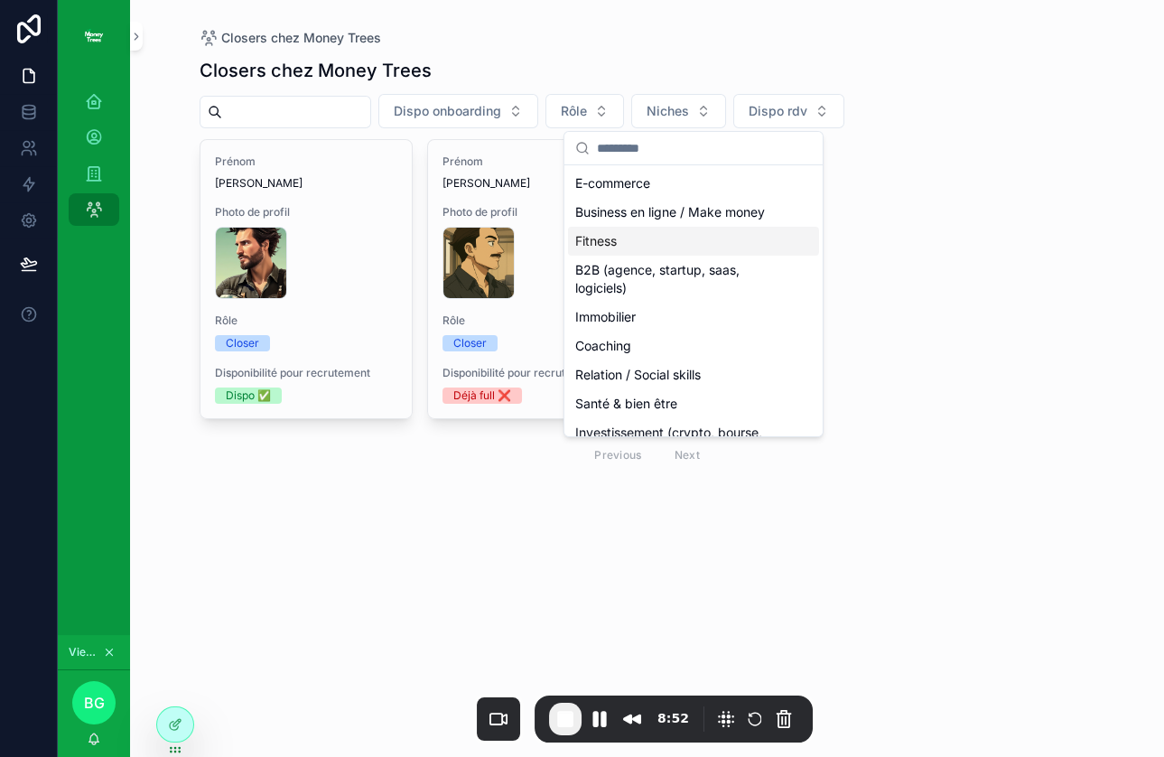
click at [672, 242] on div "Fitness" at bounding box center [693, 241] width 251 height 29
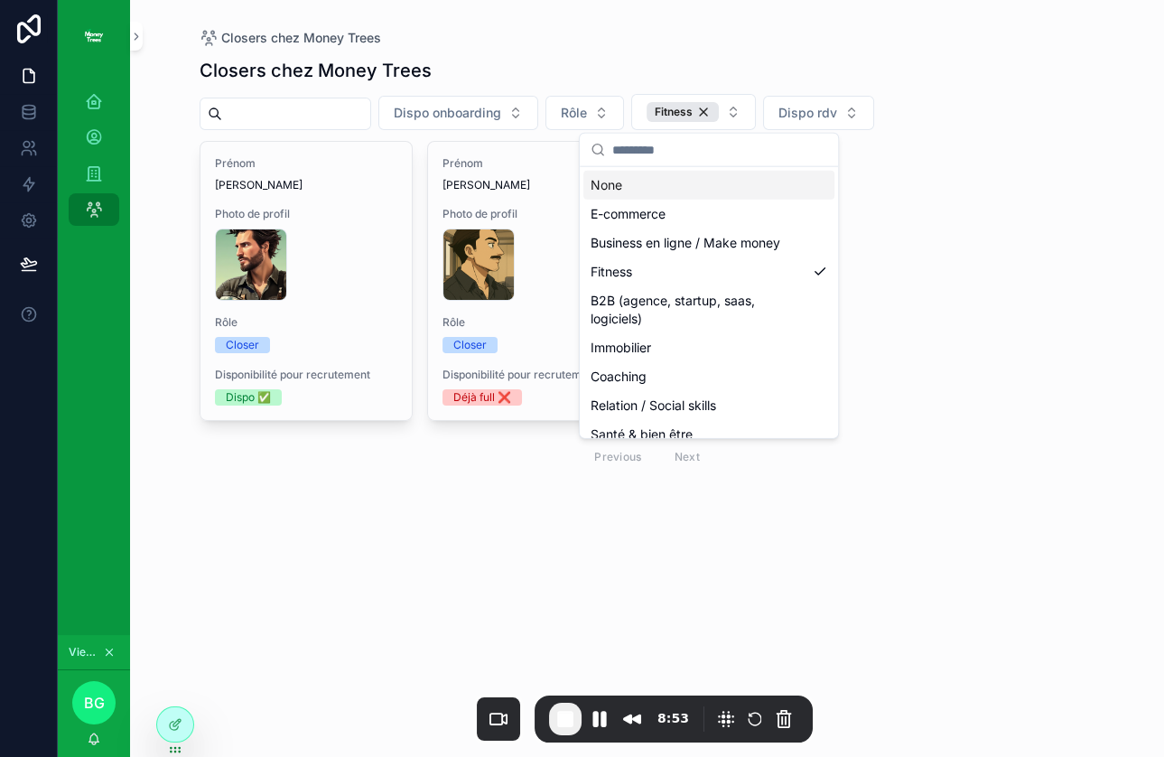
click at [950, 90] on div "Closers chez Money Trees Dispo onboarding Rôle Fitness Dispo rdv Prénom [PERSON…" at bounding box center [647, 291] width 895 height 488
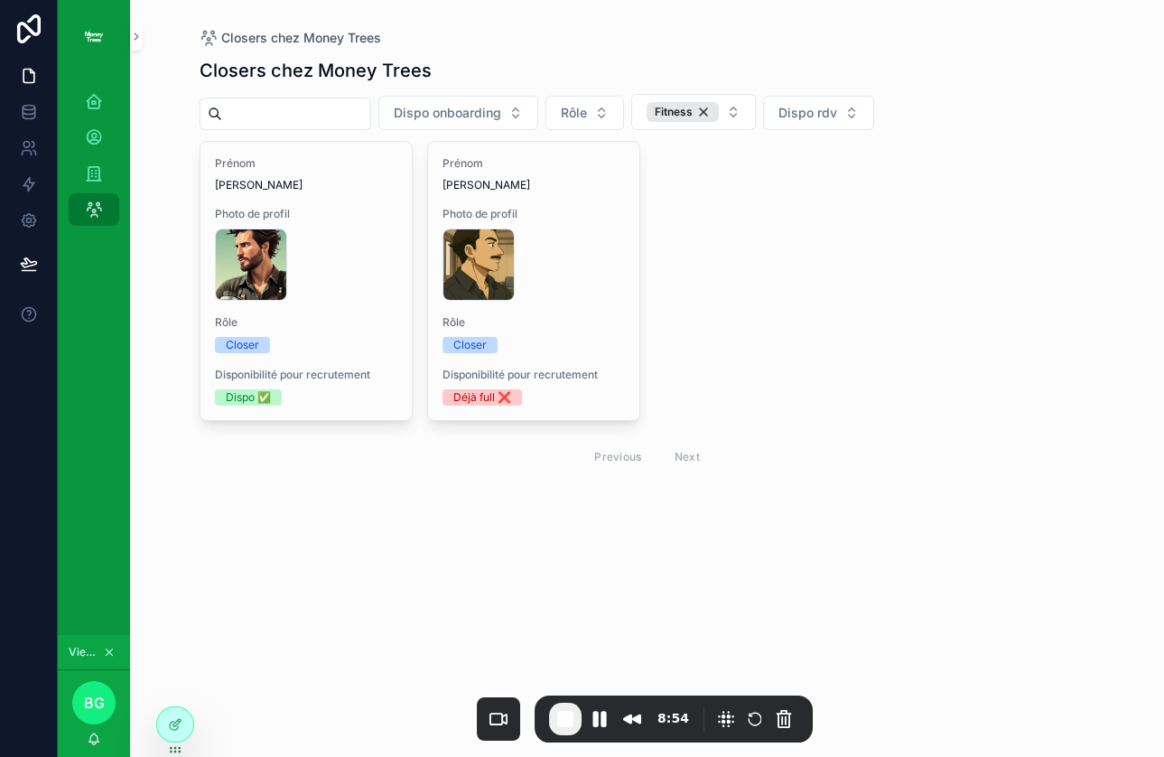
click at [840, 98] on button "Dispo rdv" at bounding box center [818, 113] width 111 height 34
click at [757, 215] on div "3 - 5 rdv par jour" at bounding box center [831, 214] width 251 height 29
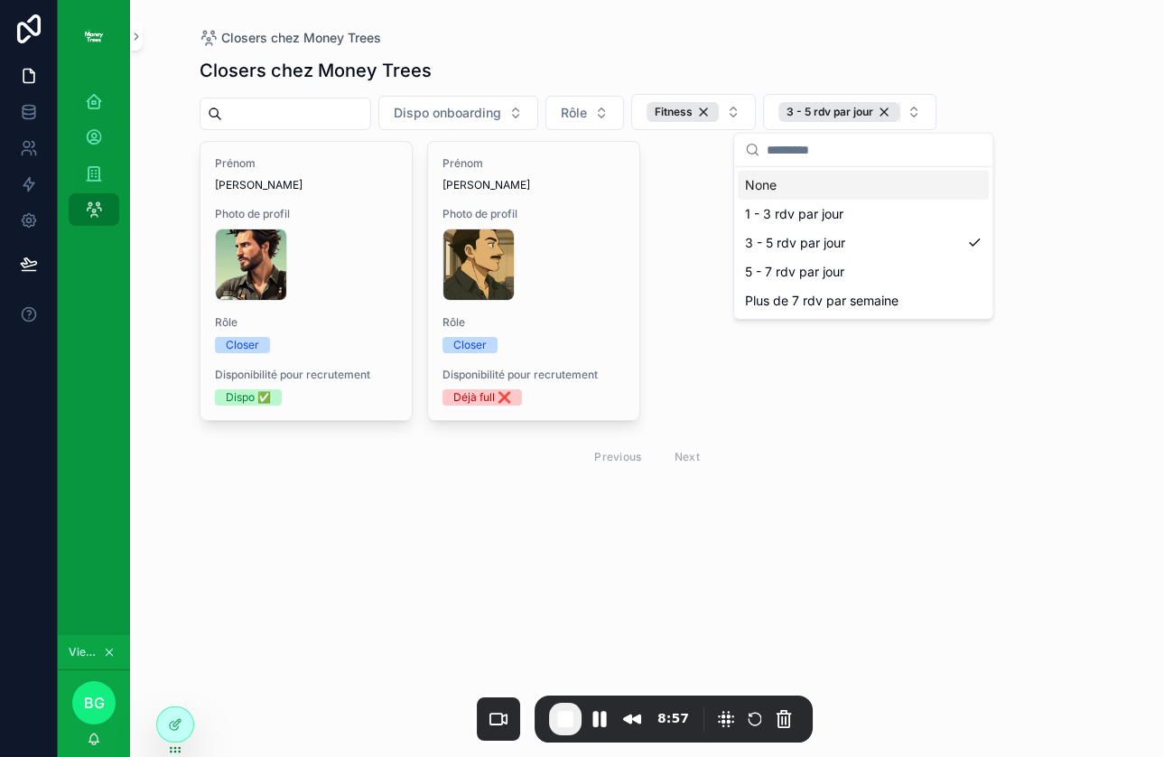
click at [899, 108] on div "3 - 5 rdv par jour" at bounding box center [838, 112] width 121 height 20
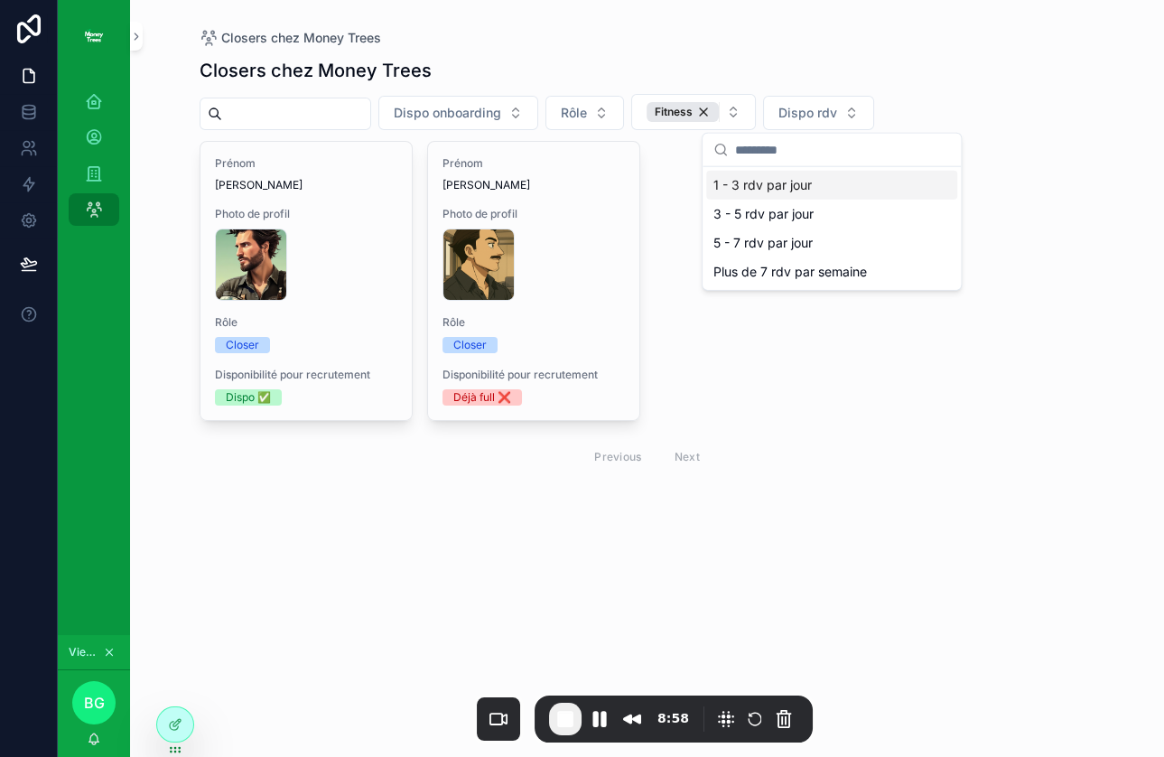
click at [719, 110] on div "Fitness" at bounding box center [682, 112] width 72 height 20
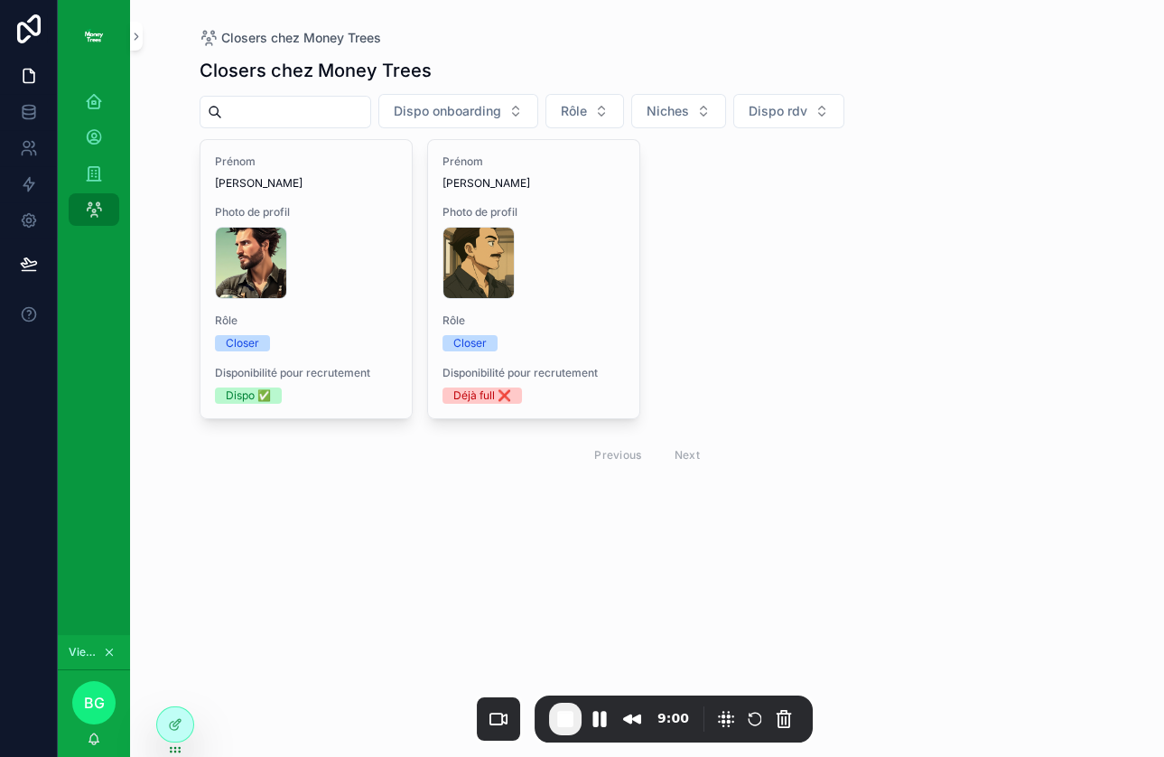
click at [549, 285] on div "FF60B1FA-F545-4B6B-B3BE-B11FDBC3E76C .PNG" at bounding box center [533, 263] width 182 height 72
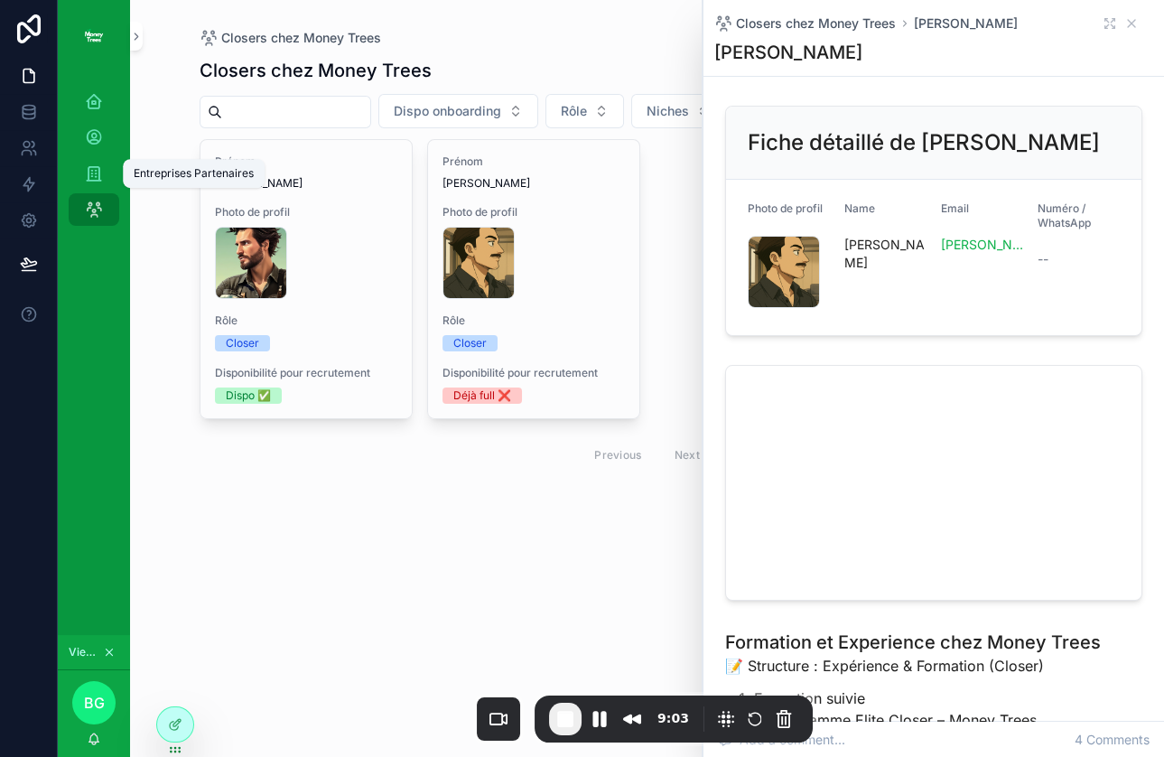
click at [106, 174] on div "Entreprises Partenaires" at bounding box center [93, 173] width 29 height 29
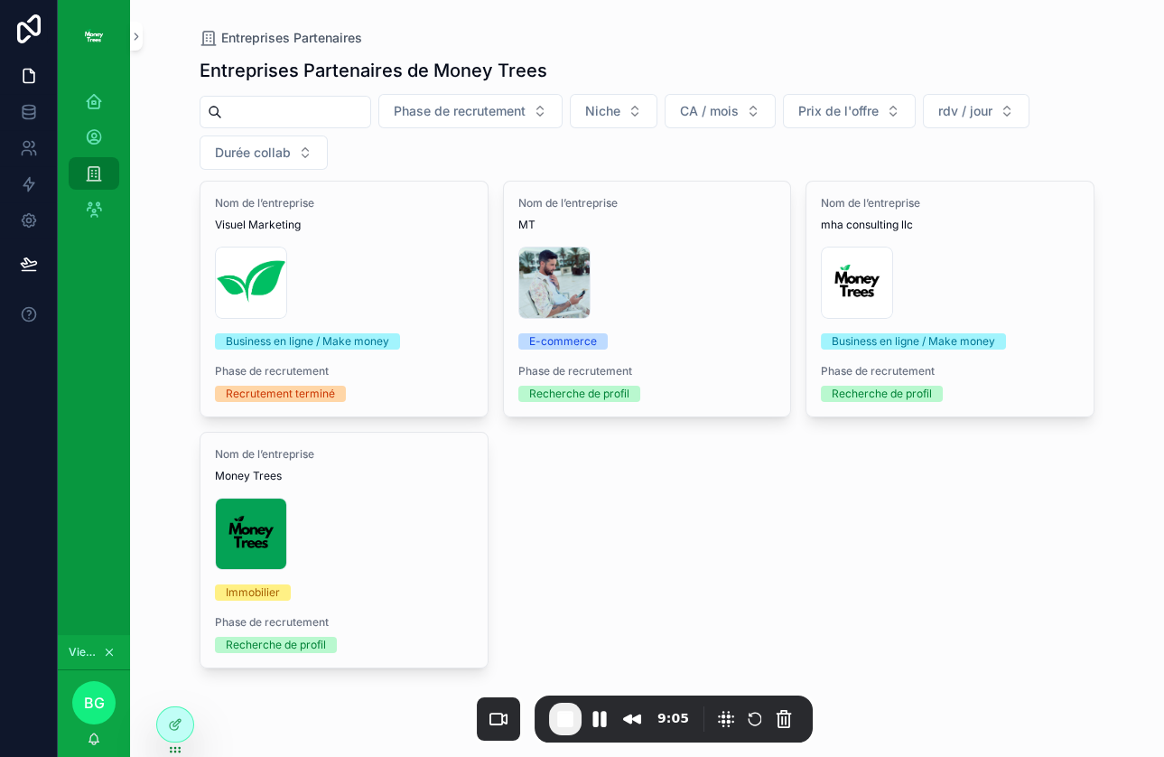
click at [478, 112] on span "Phase de recrutement" at bounding box center [460, 111] width 132 height 18
click at [459, 184] on div "Recherche de profil" at bounding box center [489, 183] width 251 height 29
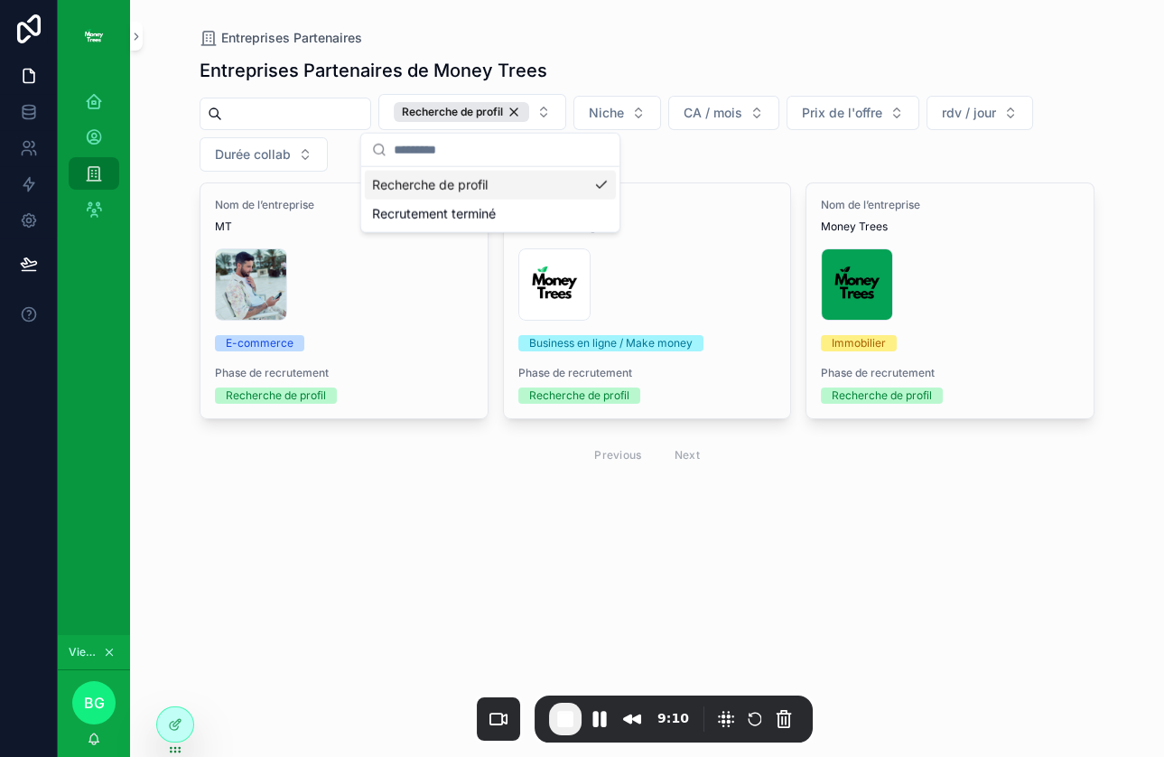
click at [657, 107] on button "Niche" at bounding box center [617, 113] width 88 height 34
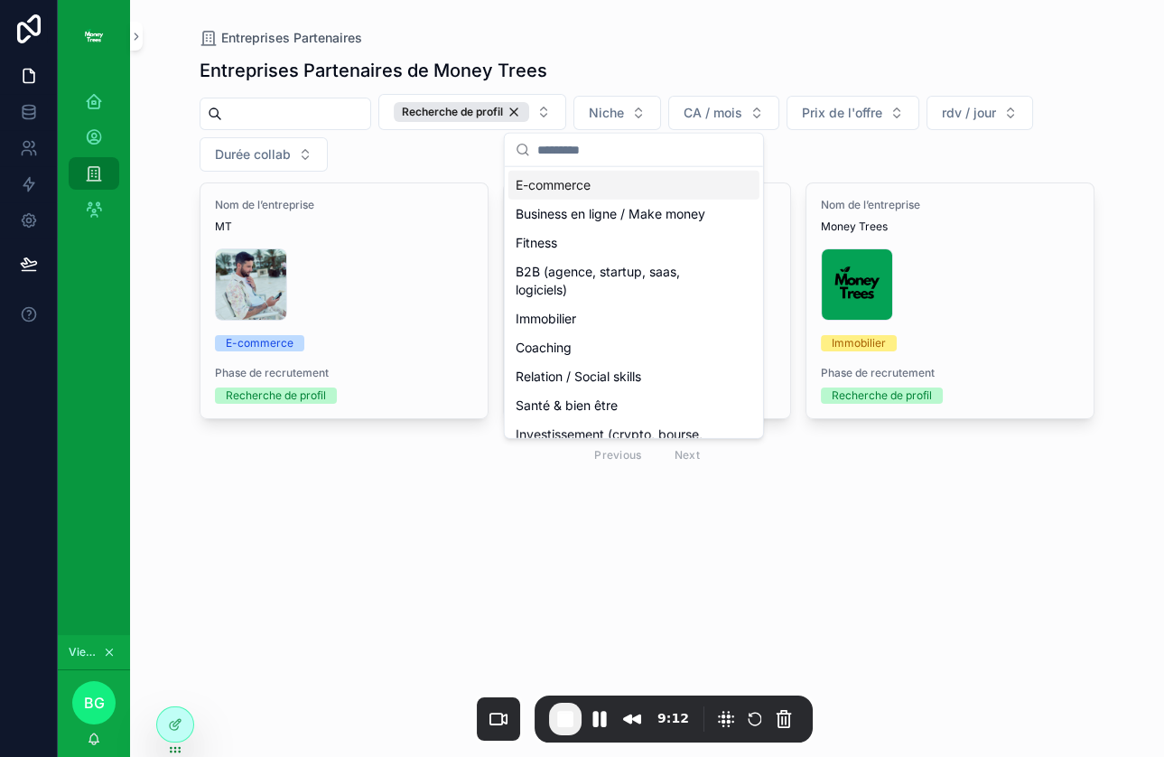
click at [739, 116] on span "CA / mois" at bounding box center [712, 113] width 59 height 18
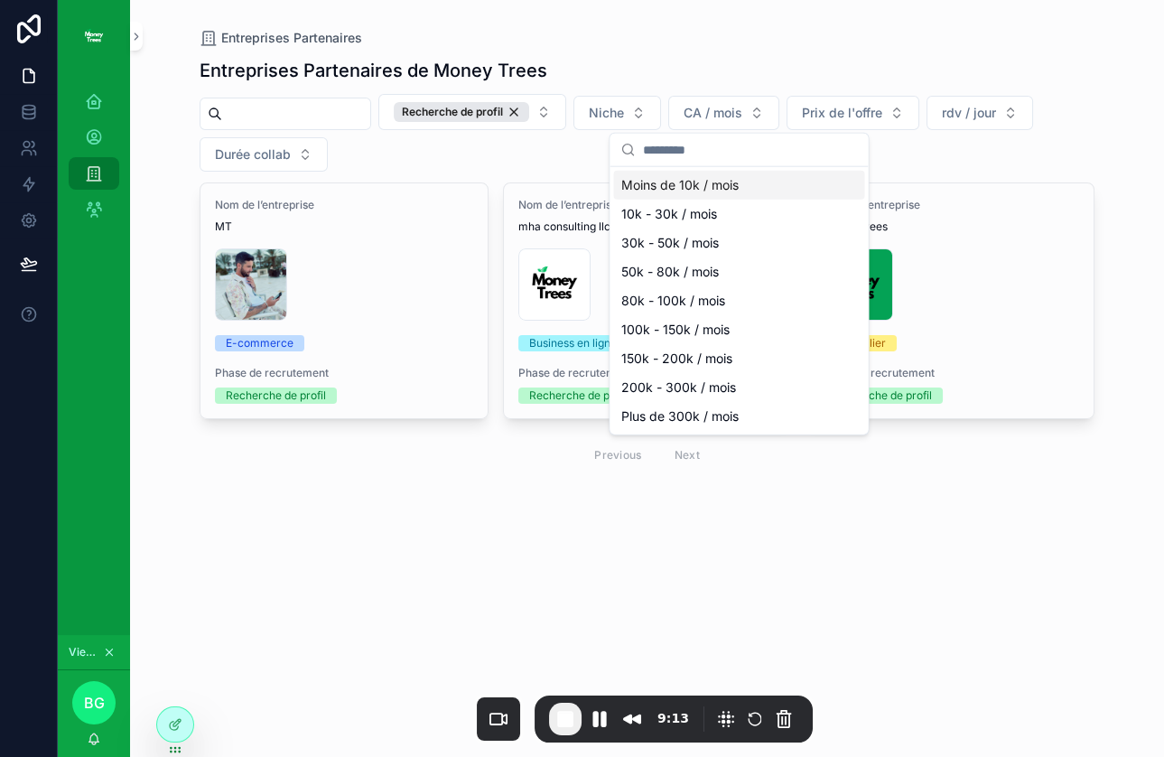
click at [846, 111] on span "Prix de l'offre" at bounding box center [842, 113] width 80 height 18
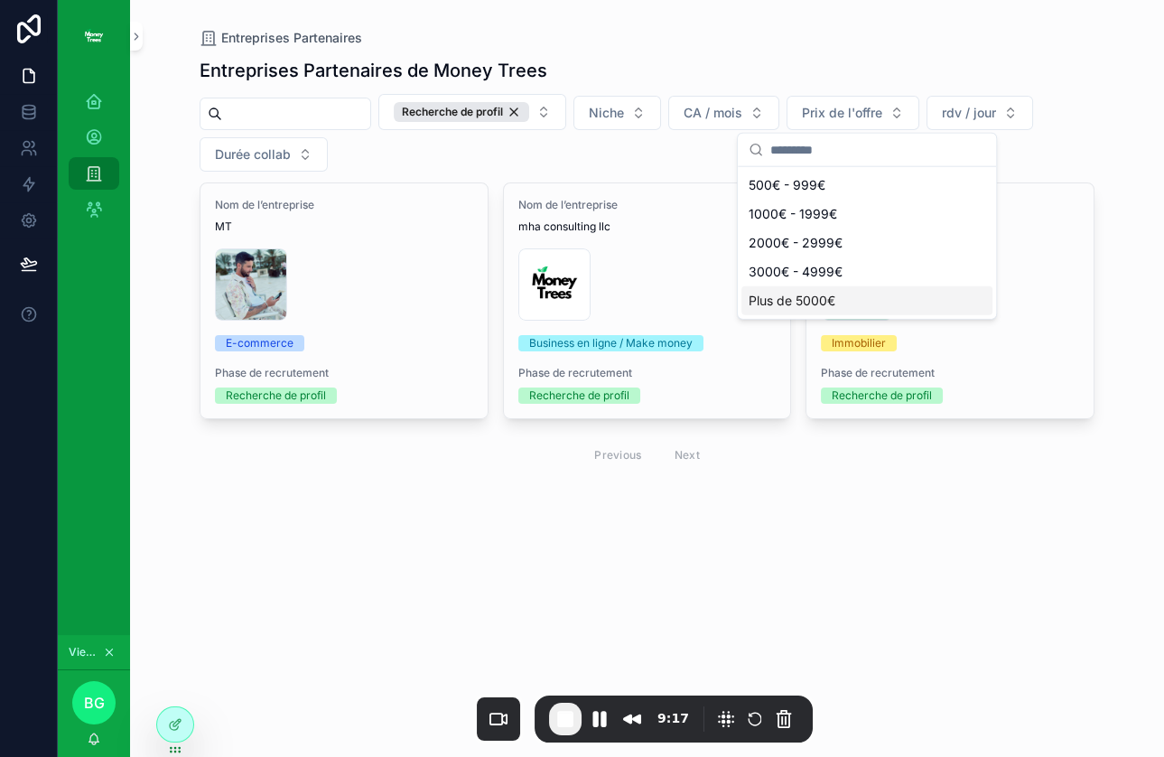
click at [838, 289] on div "Plus de 5000€" at bounding box center [866, 300] width 251 height 29
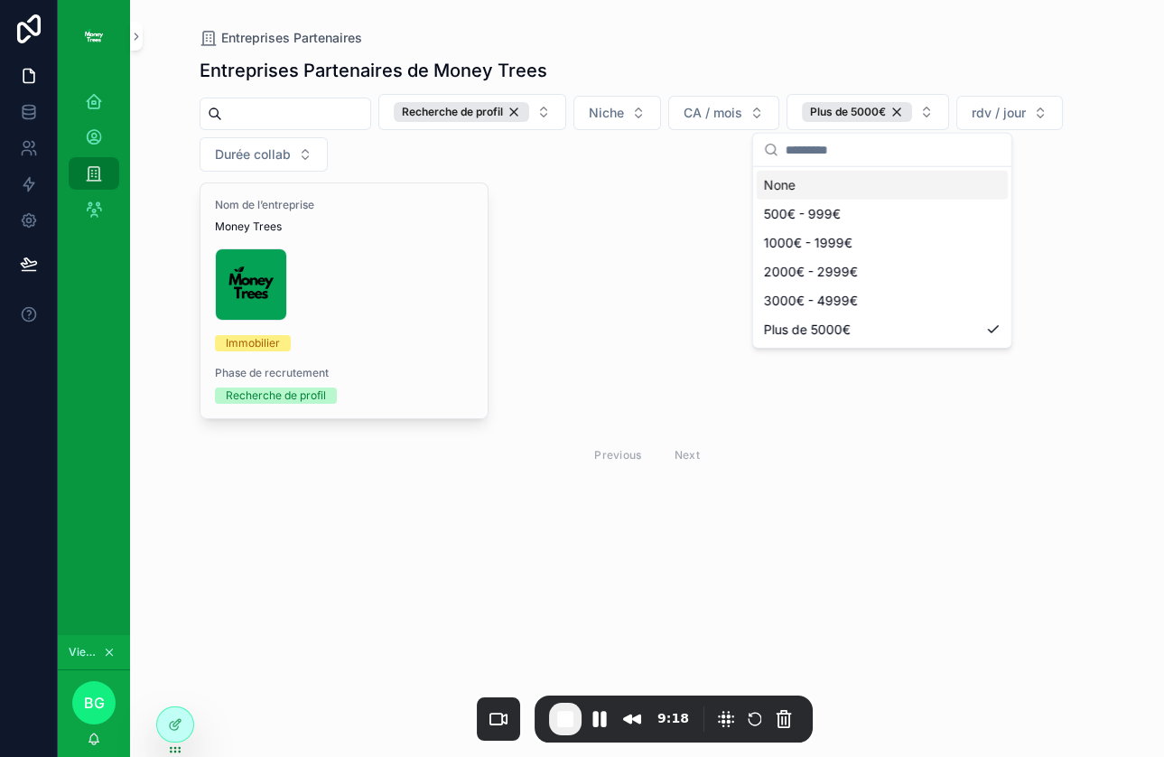
click at [1016, 123] on button "rdv / jour" at bounding box center [1009, 113] width 107 height 34
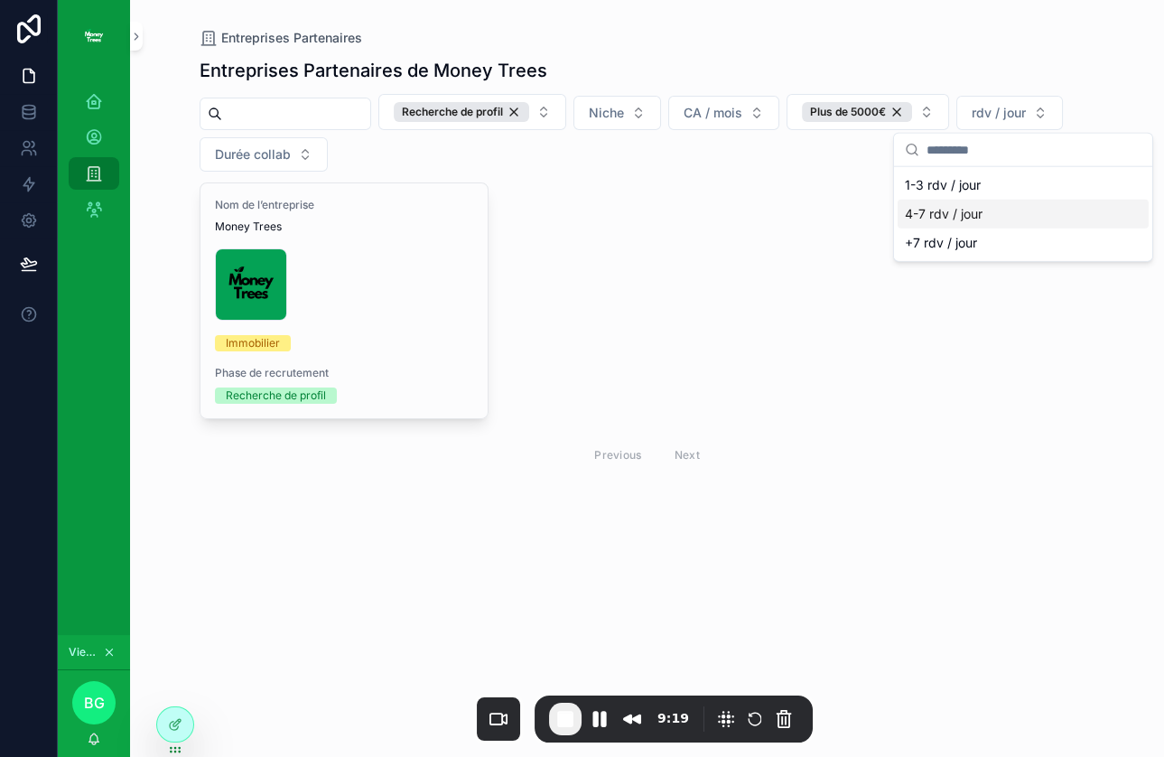
click at [933, 223] on div "4-7 rdv / jour" at bounding box center [1022, 214] width 251 height 29
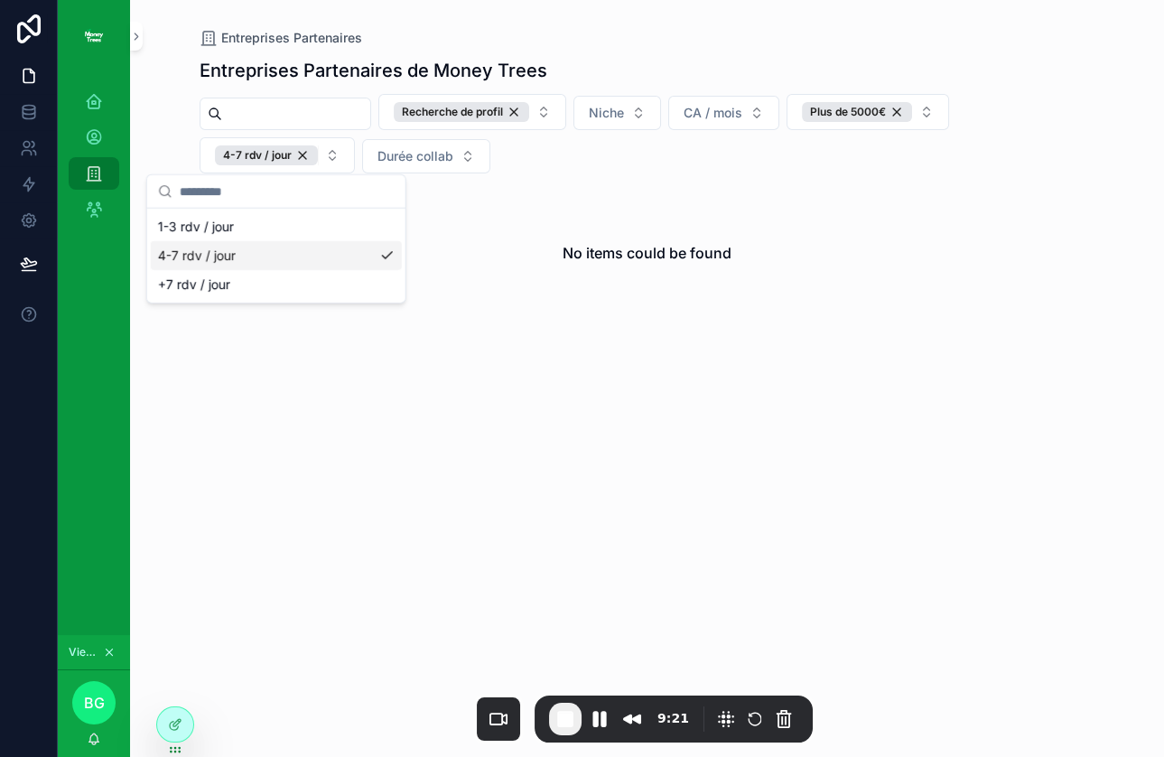
click at [302, 153] on div "4-7 rdv / jour" at bounding box center [266, 155] width 103 height 20
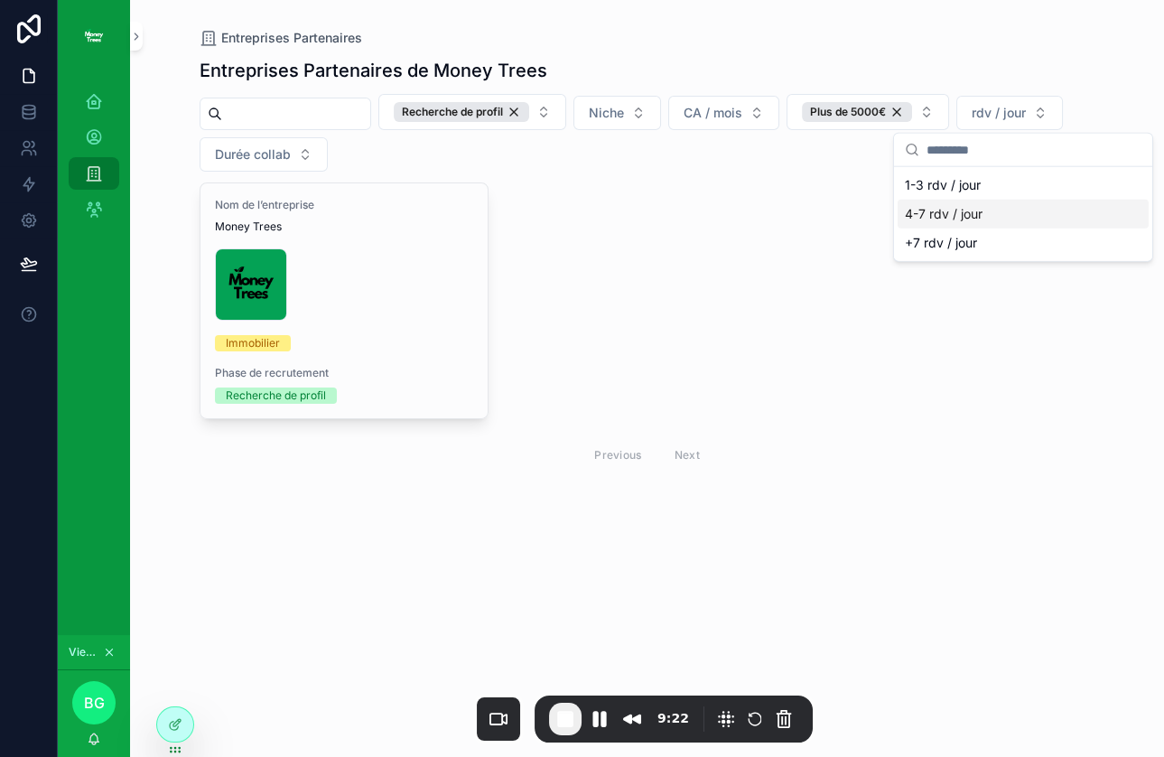
click at [302, 145] on button "Durée collab" at bounding box center [264, 154] width 128 height 34
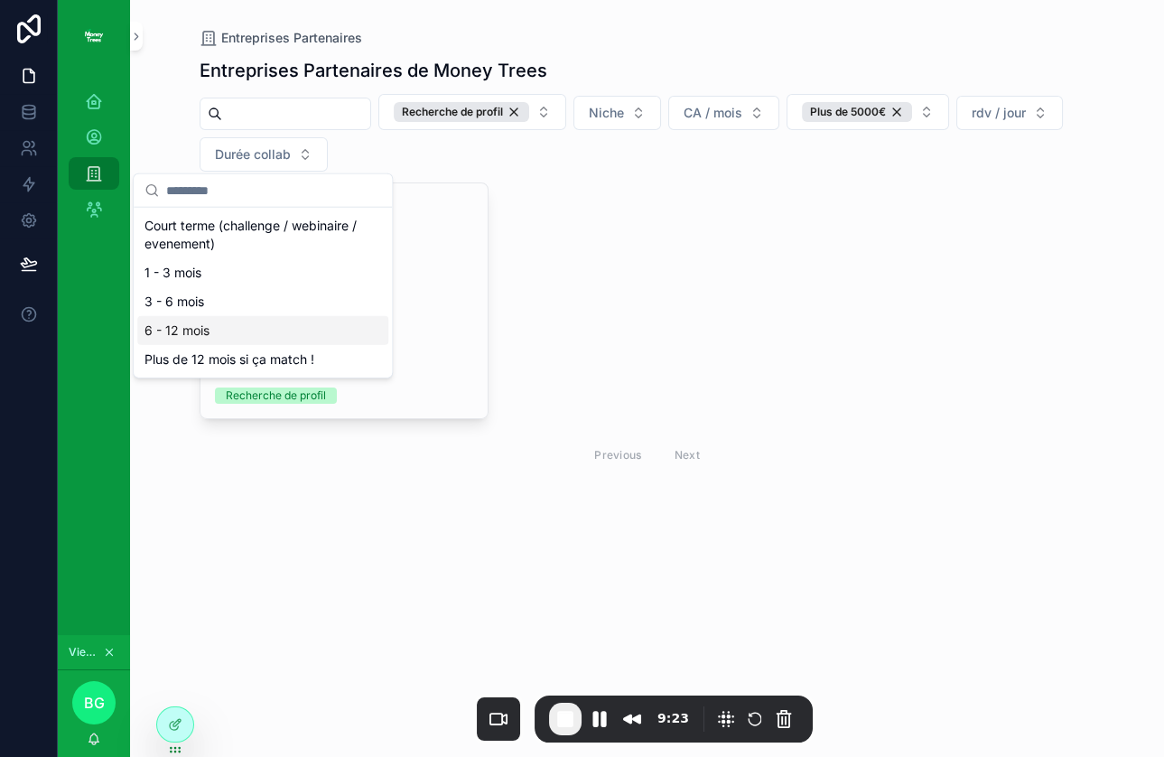
click at [585, 272] on div "Nom de l’entreprise Money Trees New-logo-(plus-sombre) .jpg Immobilier Phase de…" at bounding box center [647, 328] width 895 height 293
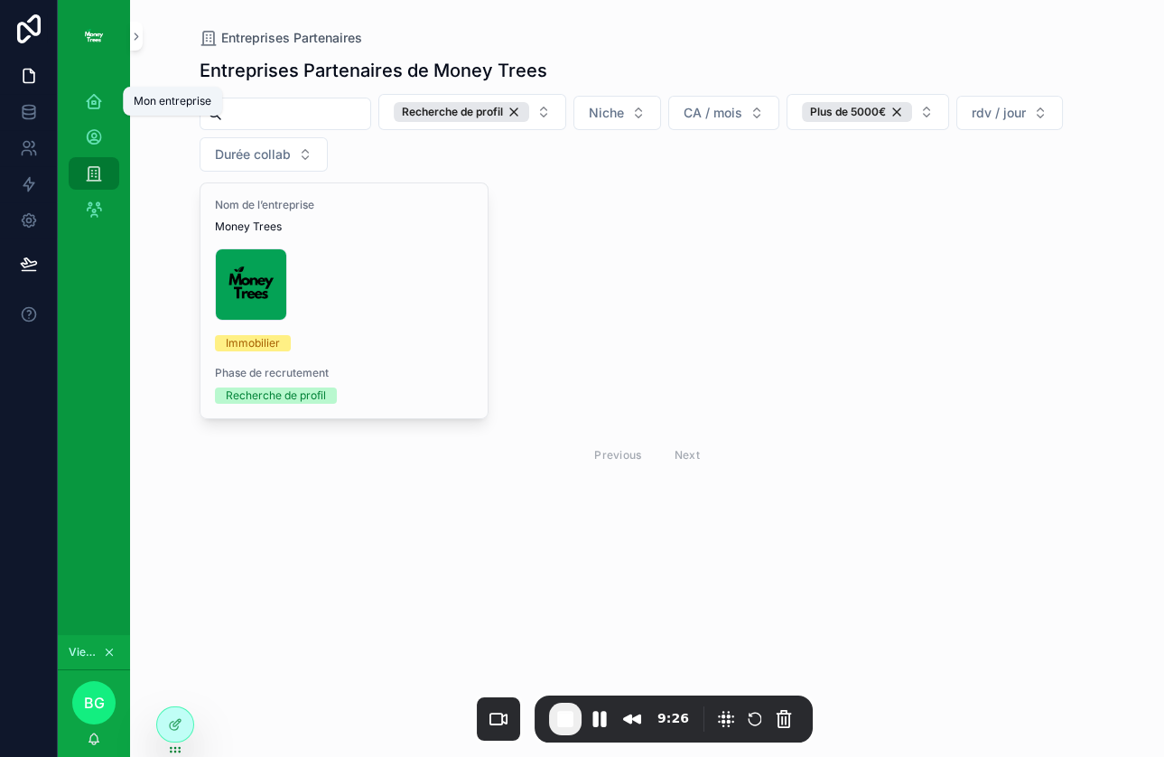
click at [98, 103] on icon "scrollable content" at bounding box center [94, 101] width 18 height 18
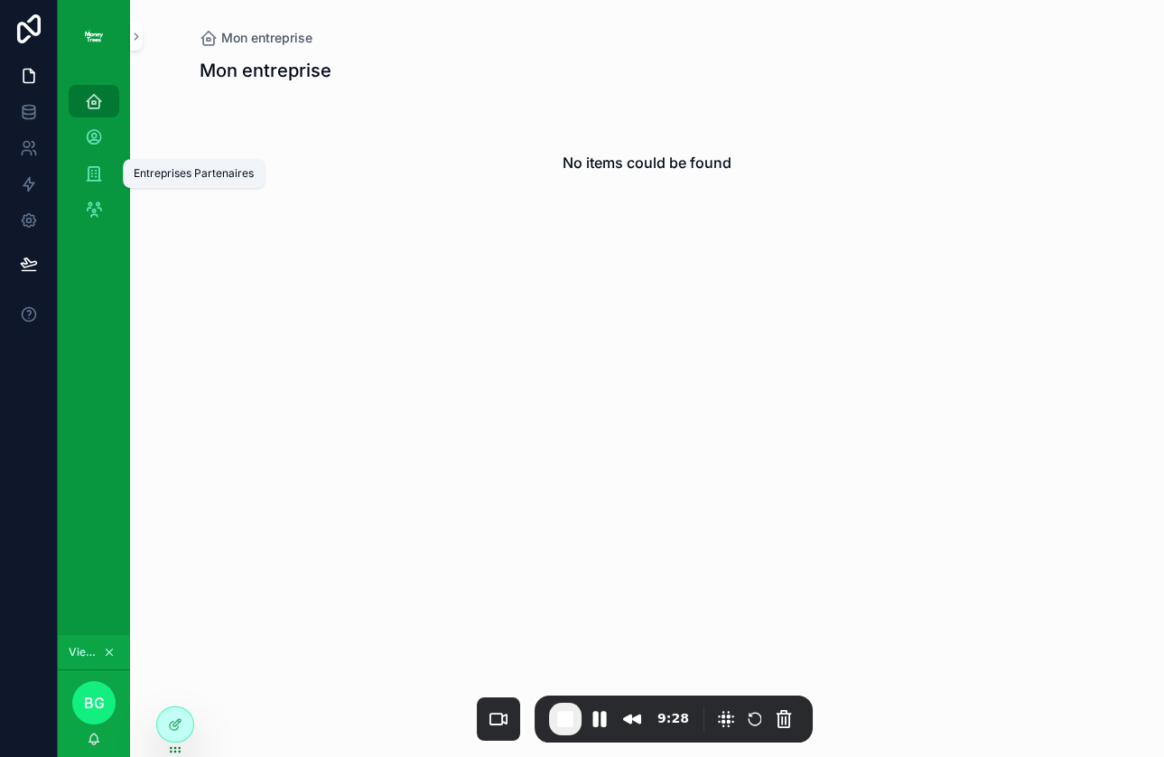
click at [93, 187] on div "Entreprises Partenaires" at bounding box center [93, 173] width 29 height 29
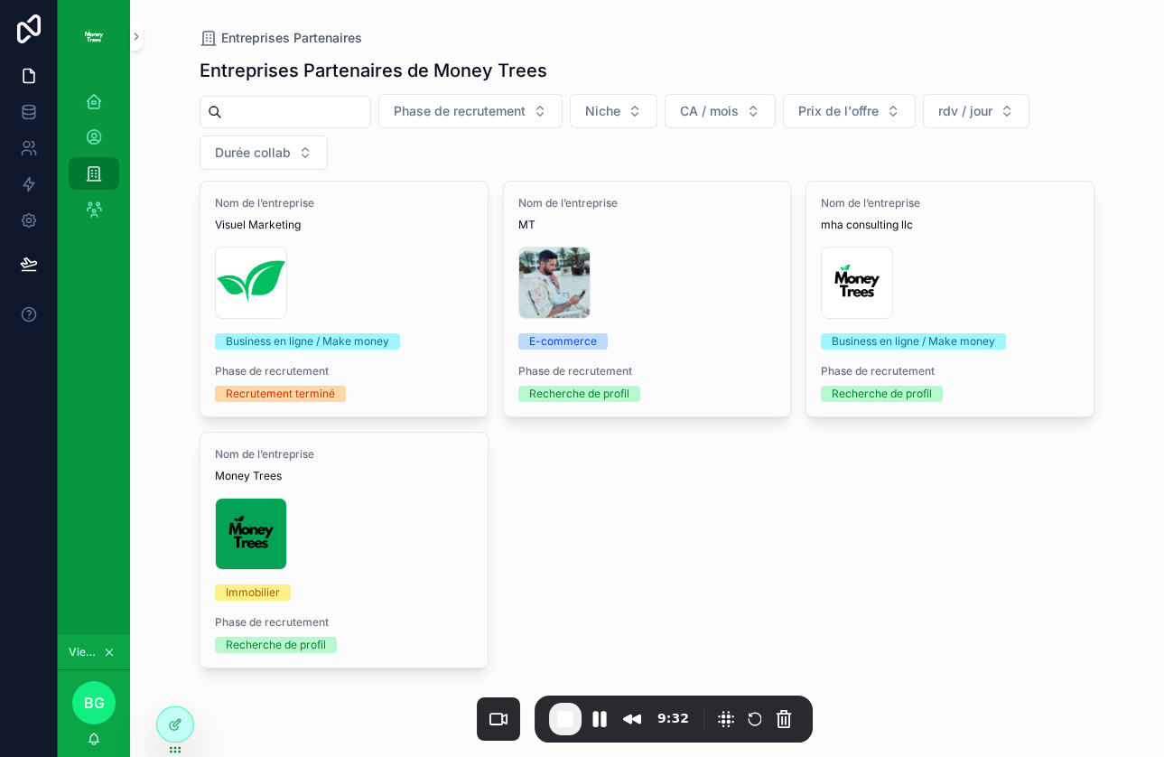
click at [754, 609] on div "Nom de l’entreprise Visuel Marketing Copie-de-Logo-Money-Trees-(2) .png Busines…" at bounding box center [647, 453] width 895 height 544
click at [0, 0] on icon at bounding box center [0, 0] width 0 height 0
